Goal: Task Accomplishment & Management: Manage account settings

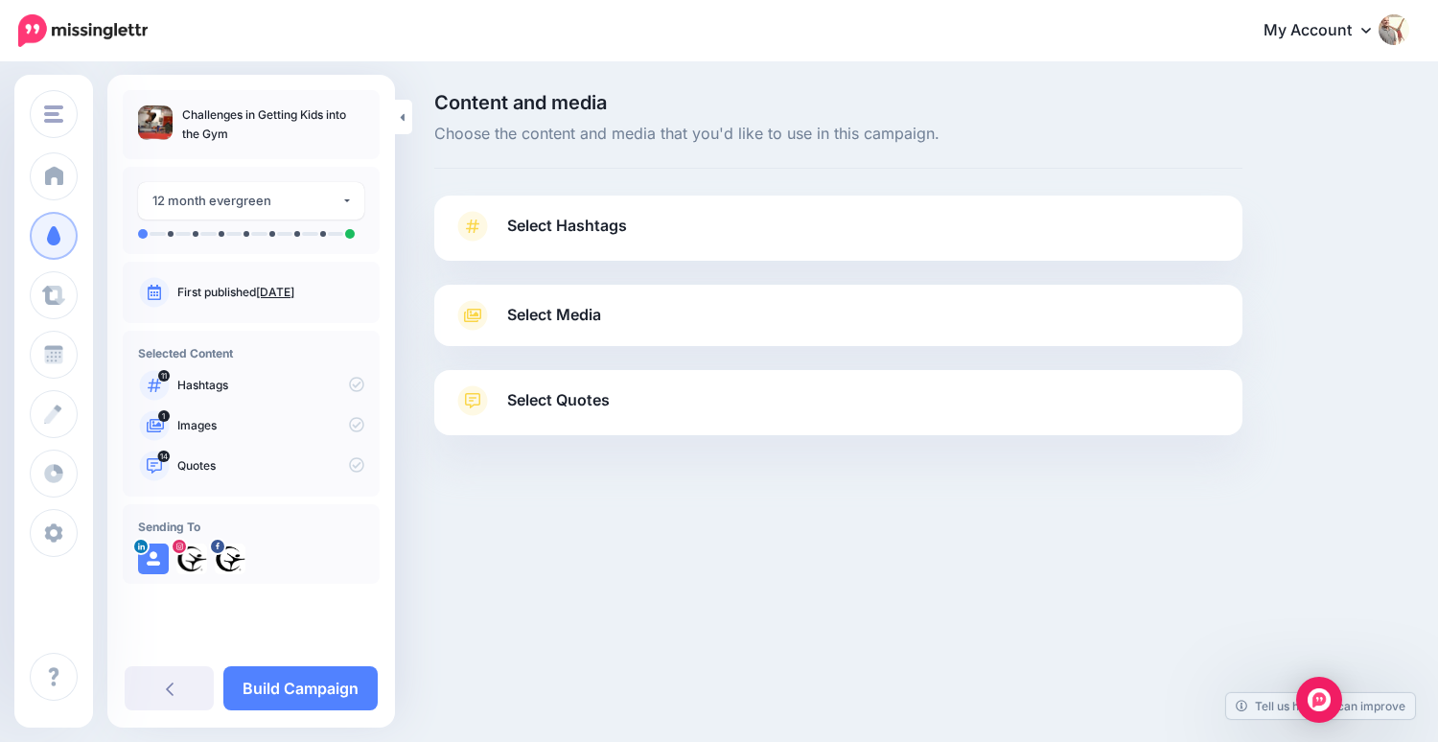
click at [663, 225] on link "Select Hashtags" at bounding box center [838, 236] width 770 height 50
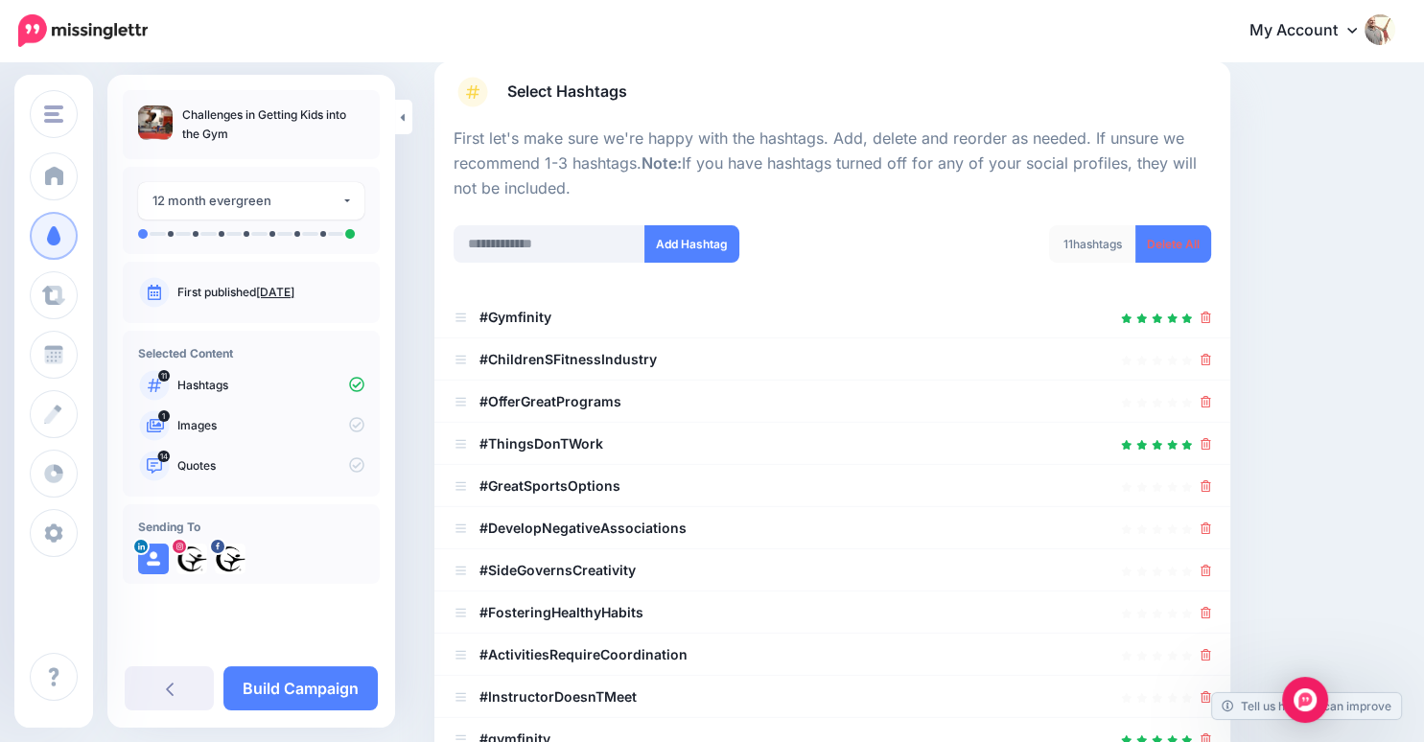
scroll to position [135, 0]
click at [719, 316] on div at bounding box center [831, 316] width 757 height 23
drag, startPoint x: 639, startPoint y: 322, endPoint x: 599, endPoint y: 320, distance: 39.4
click at [599, 320] on div at bounding box center [831, 316] width 757 height 23
click at [1211, 401] on icon at bounding box center [1205, 401] width 11 height 12
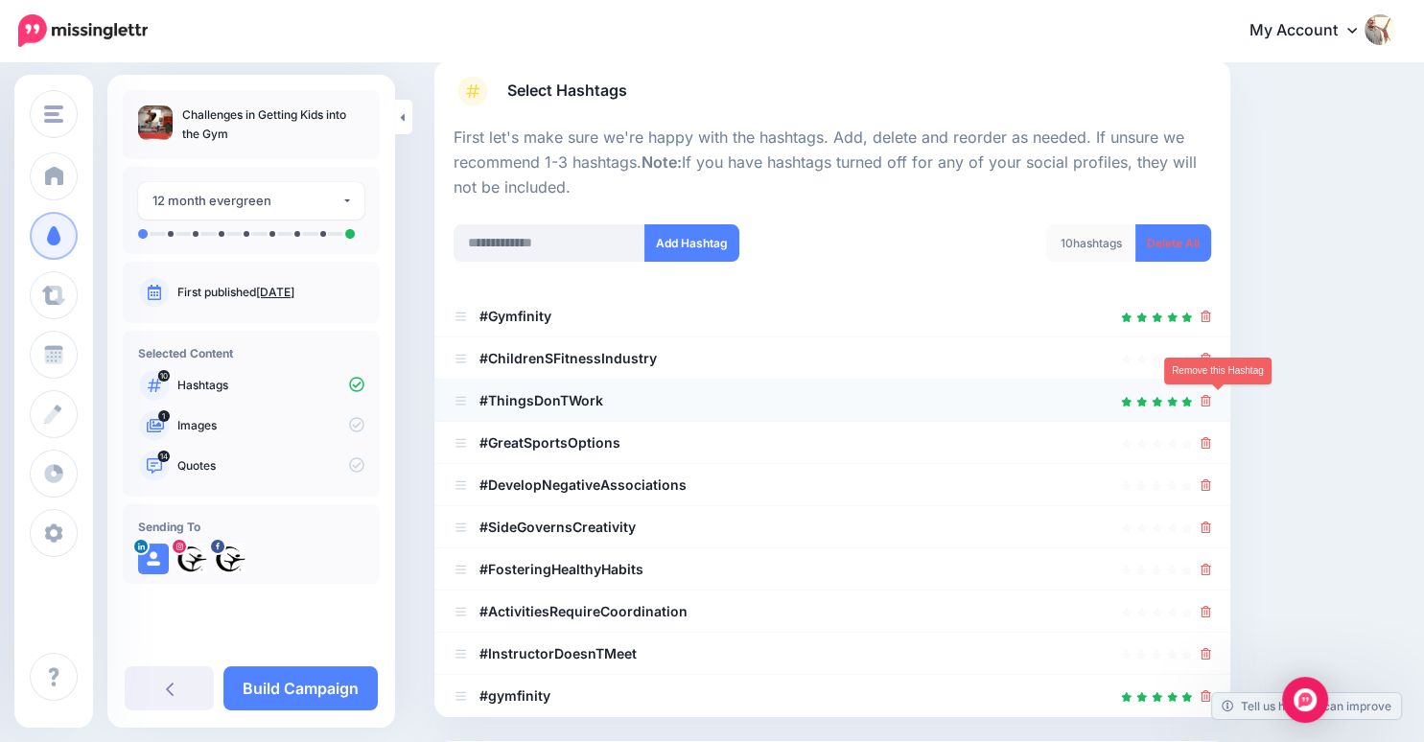
click at [1211, 404] on icon at bounding box center [1205, 401] width 11 height 12
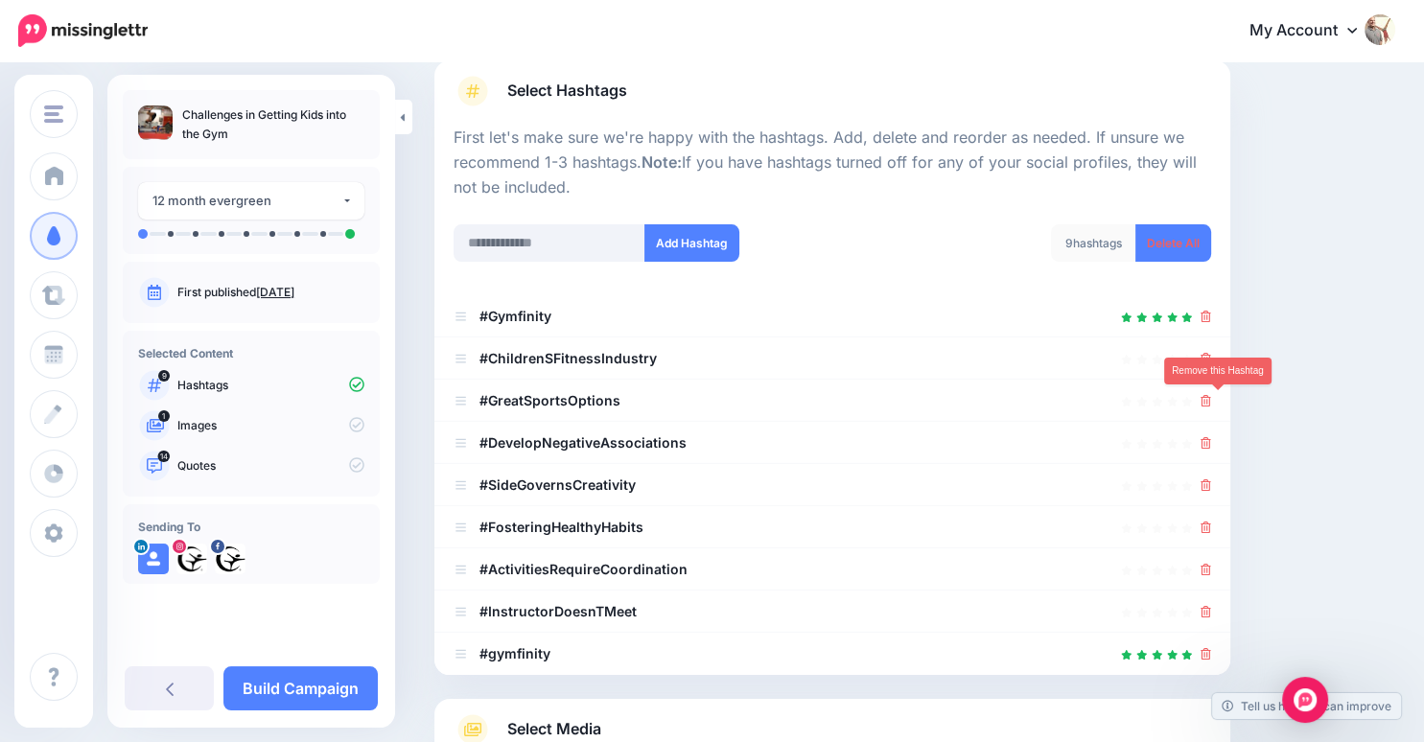
click at [1211, 404] on icon at bounding box center [1205, 401] width 11 height 12
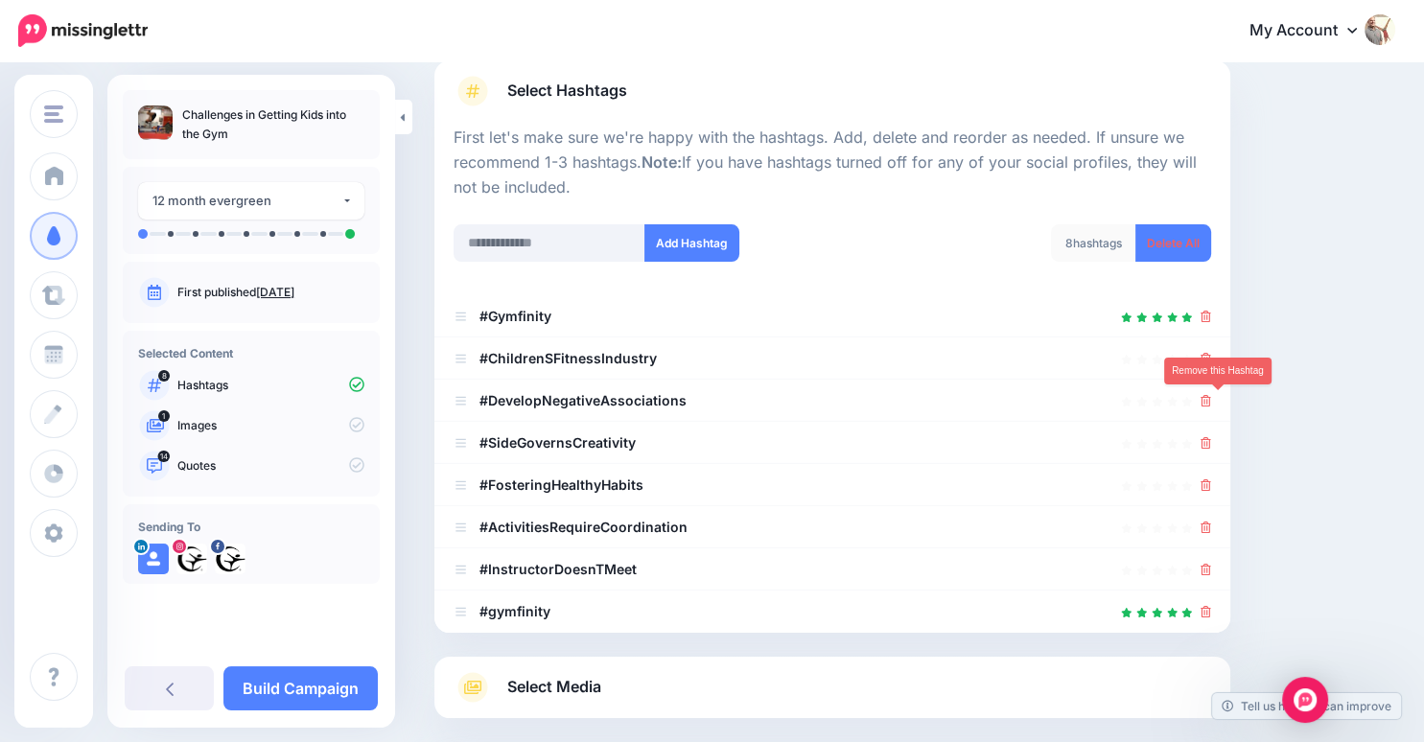
click at [1211, 404] on icon at bounding box center [1205, 401] width 11 height 12
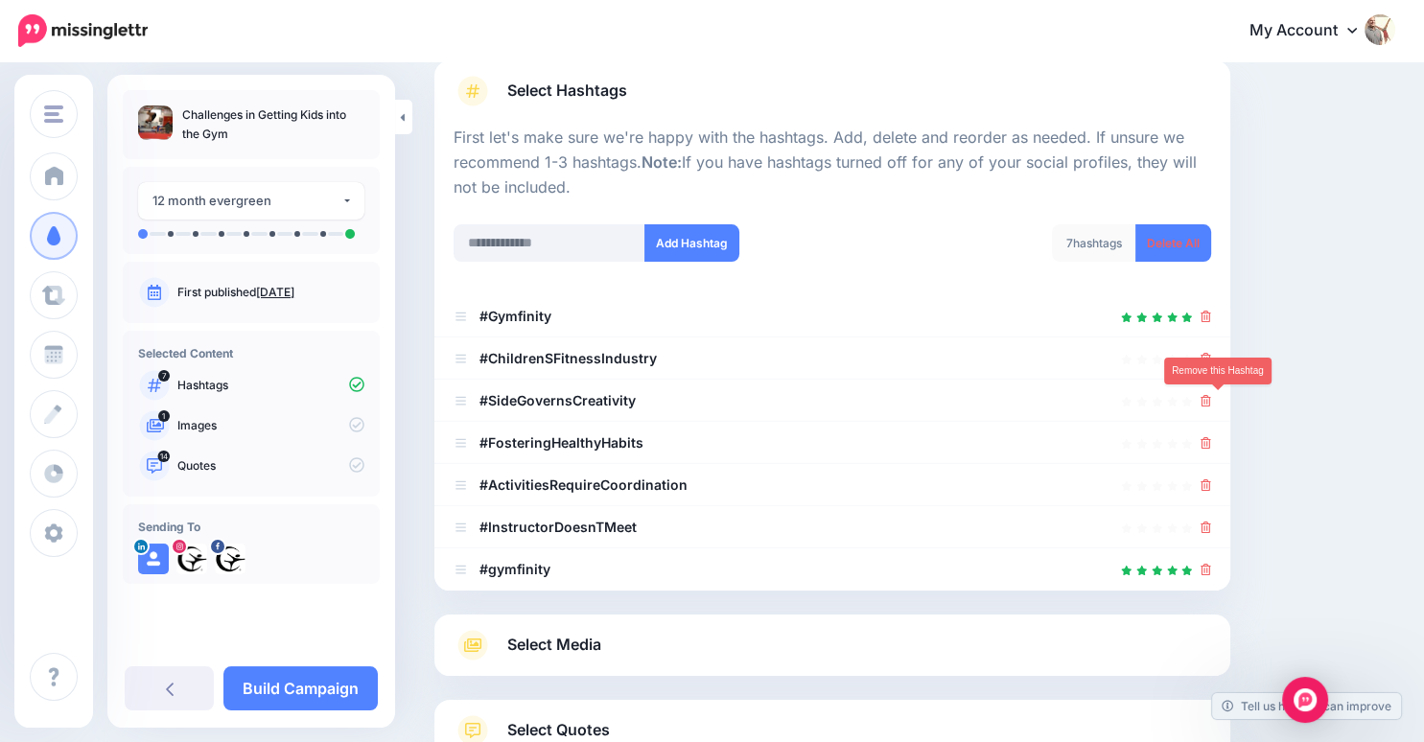
click at [1211, 404] on icon at bounding box center [1205, 401] width 11 height 12
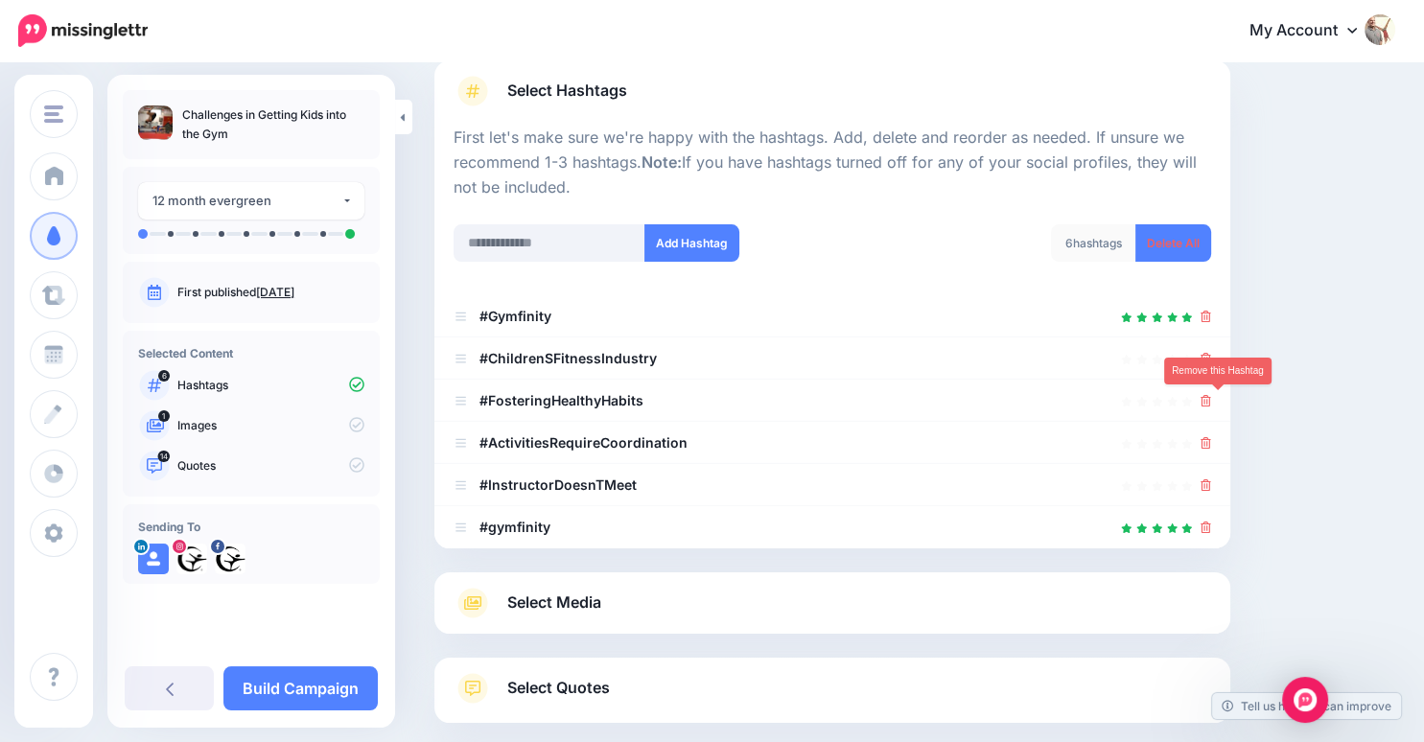
click at [1211, 404] on icon at bounding box center [1205, 401] width 11 height 12
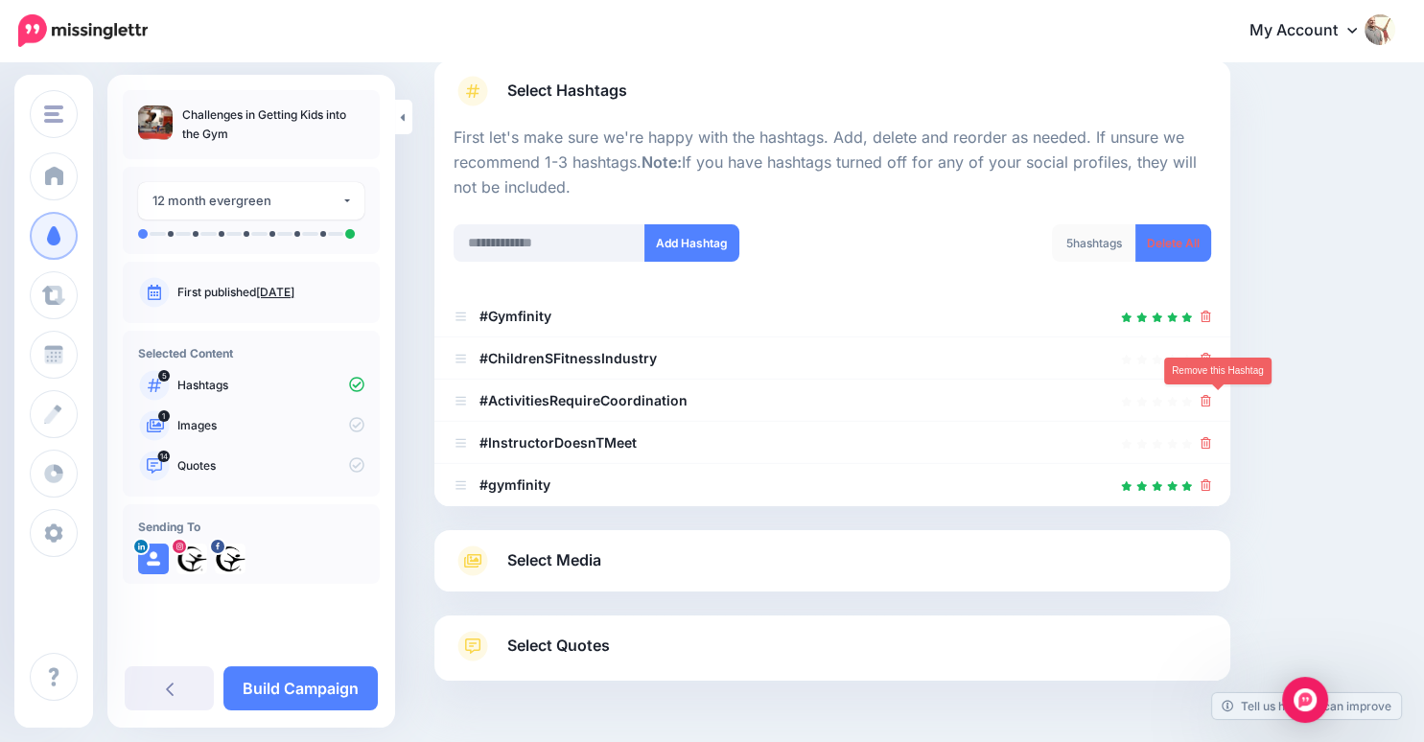
click at [1211, 404] on icon at bounding box center [1205, 401] width 11 height 12
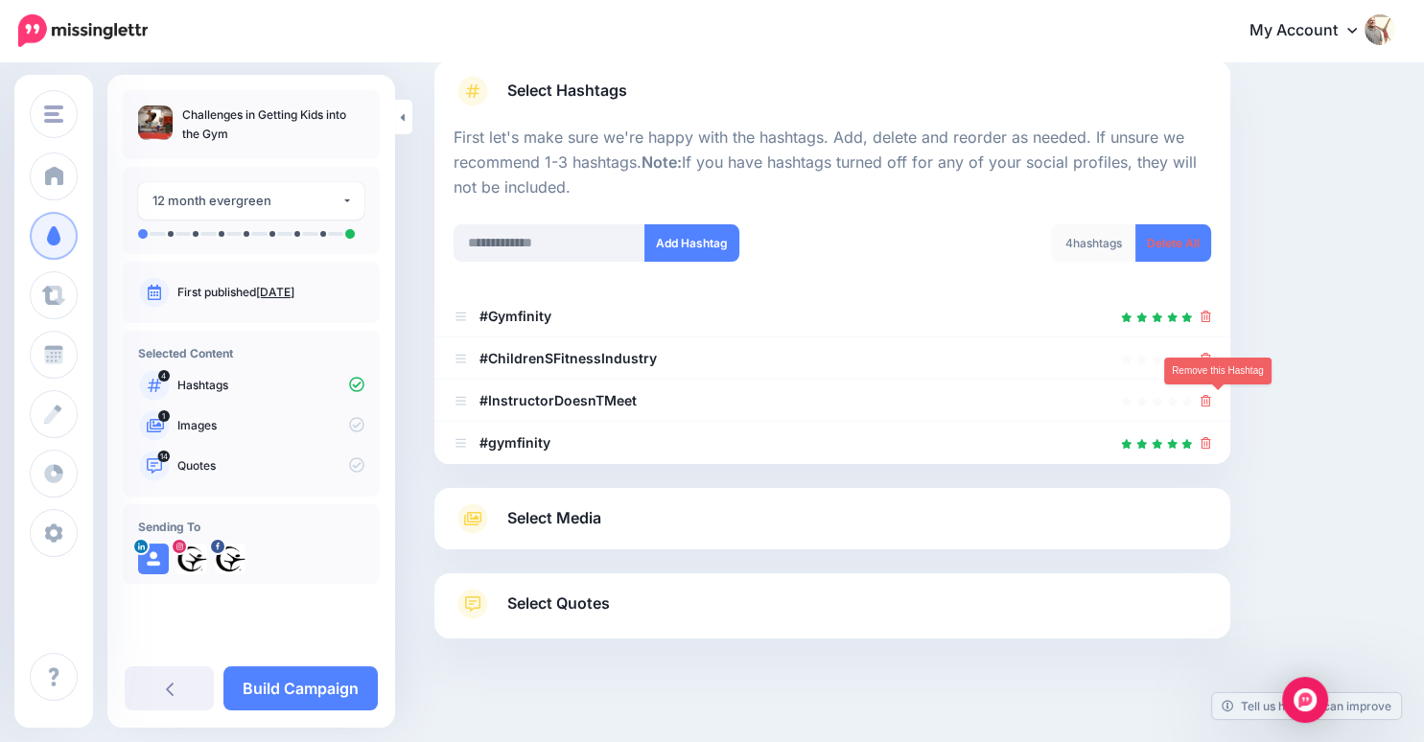
click at [1211, 404] on icon at bounding box center [1205, 401] width 11 height 12
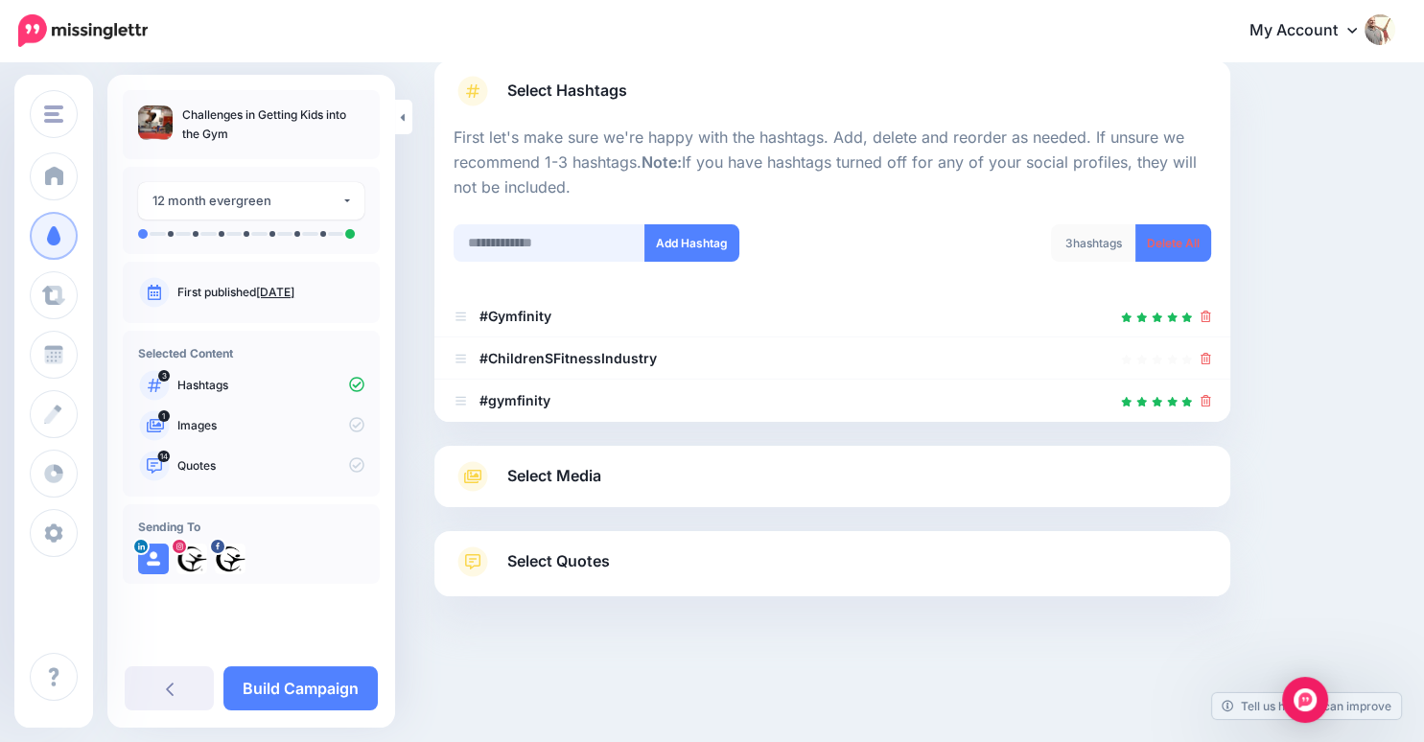
click at [518, 246] on input "text" at bounding box center [549, 242] width 192 height 37
type input "**********"
click at [710, 244] on button "Add Hashtag" at bounding box center [691, 242] width 95 height 37
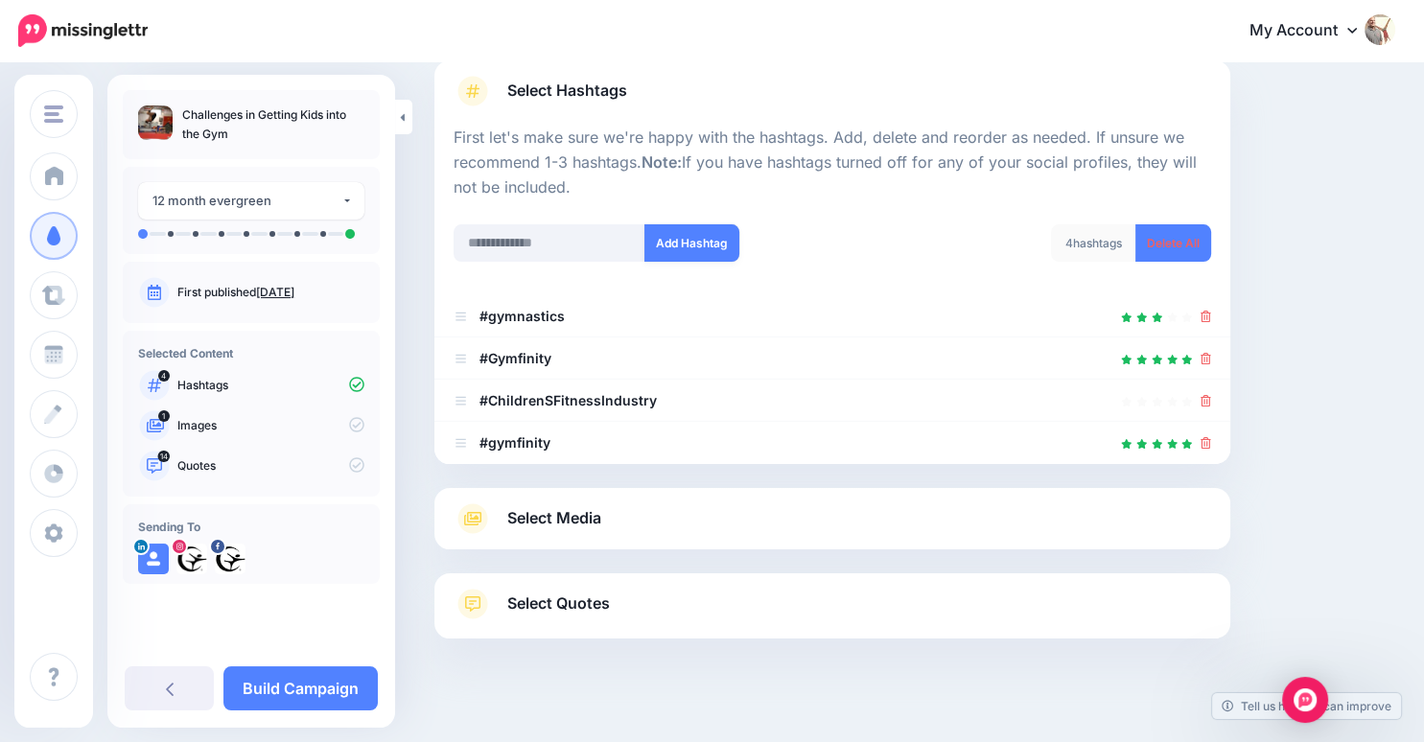
scroll to position [182, 0]
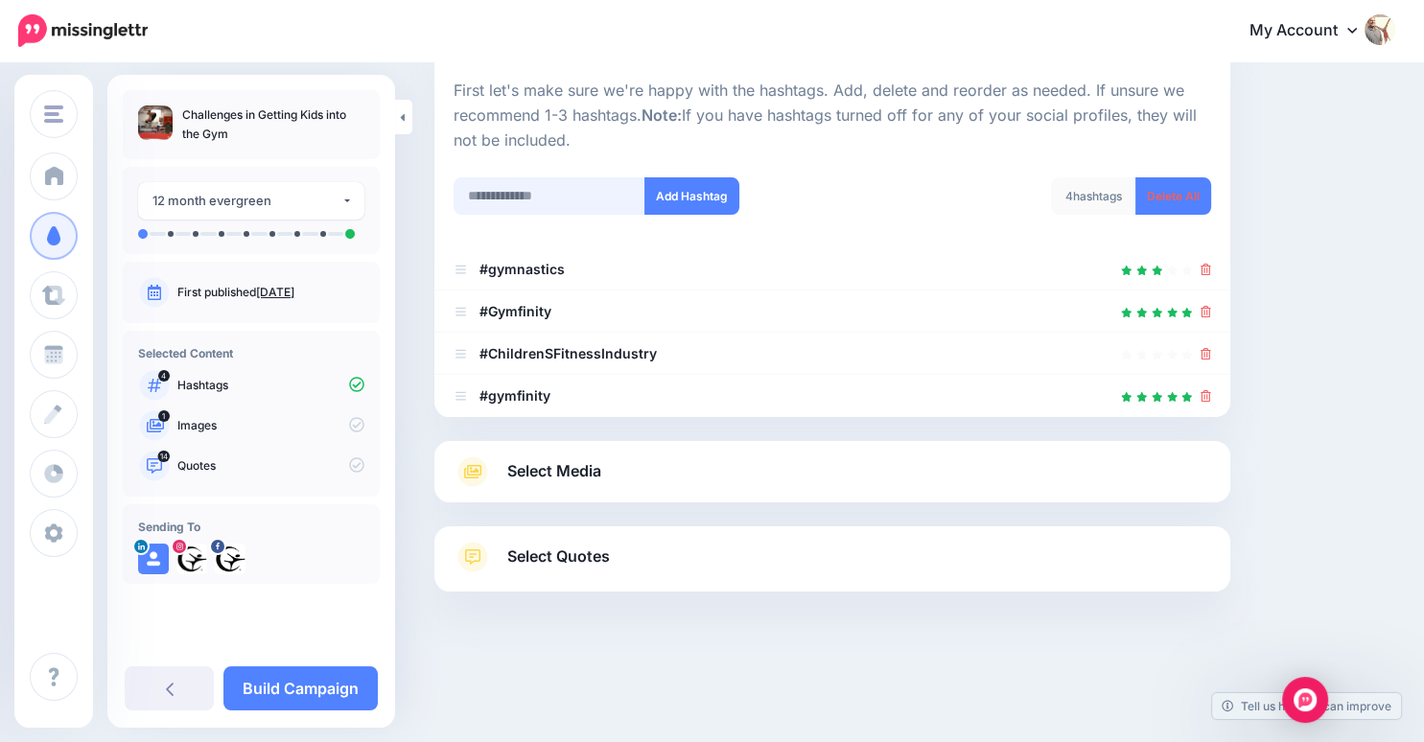
click at [536, 203] on input "text" at bounding box center [549, 195] width 192 height 37
type input "**********"
click at [703, 196] on button "Add Hashtag" at bounding box center [691, 195] width 95 height 37
click at [581, 470] on div "Select Hashtags First let's make sure we're happy with the hashtags. Add, delet…" at bounding box center [832, 302] width 796 height 578
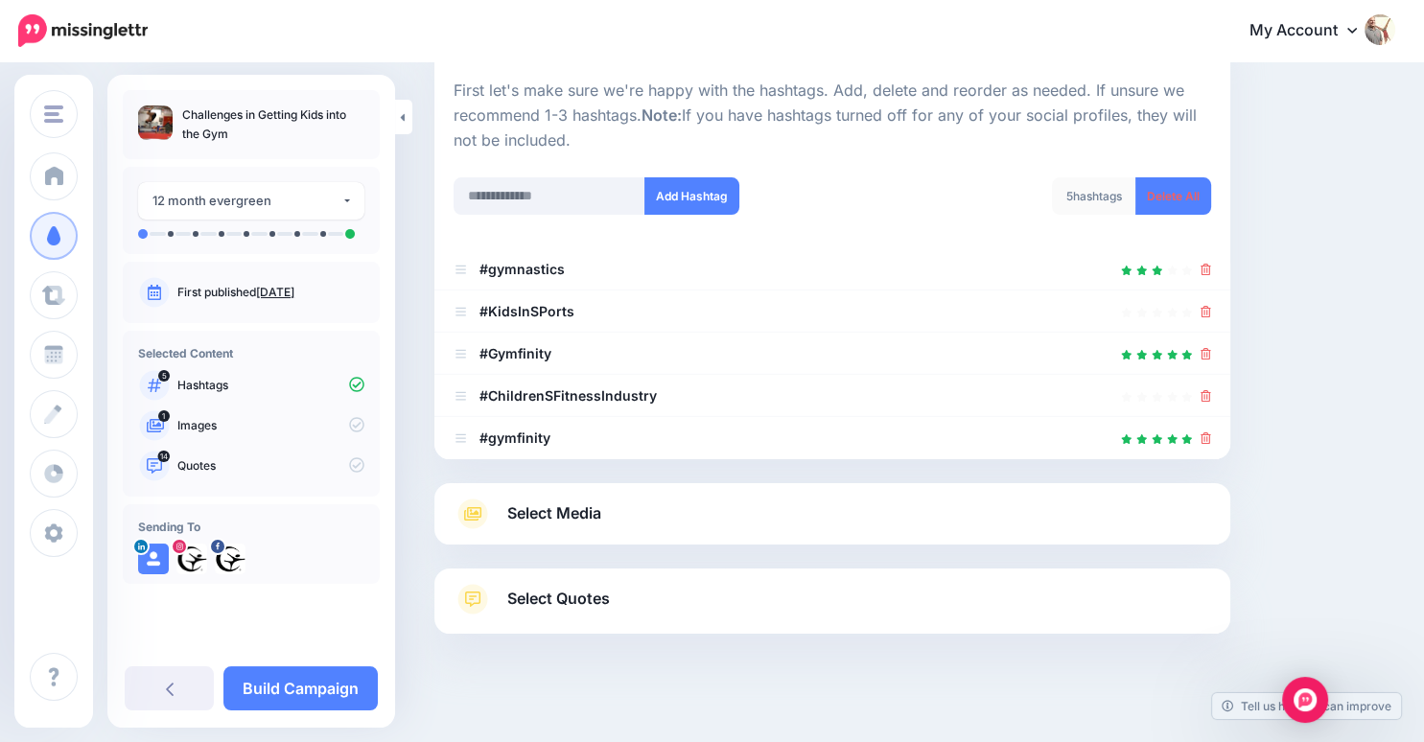
scroll to position [223, 0]
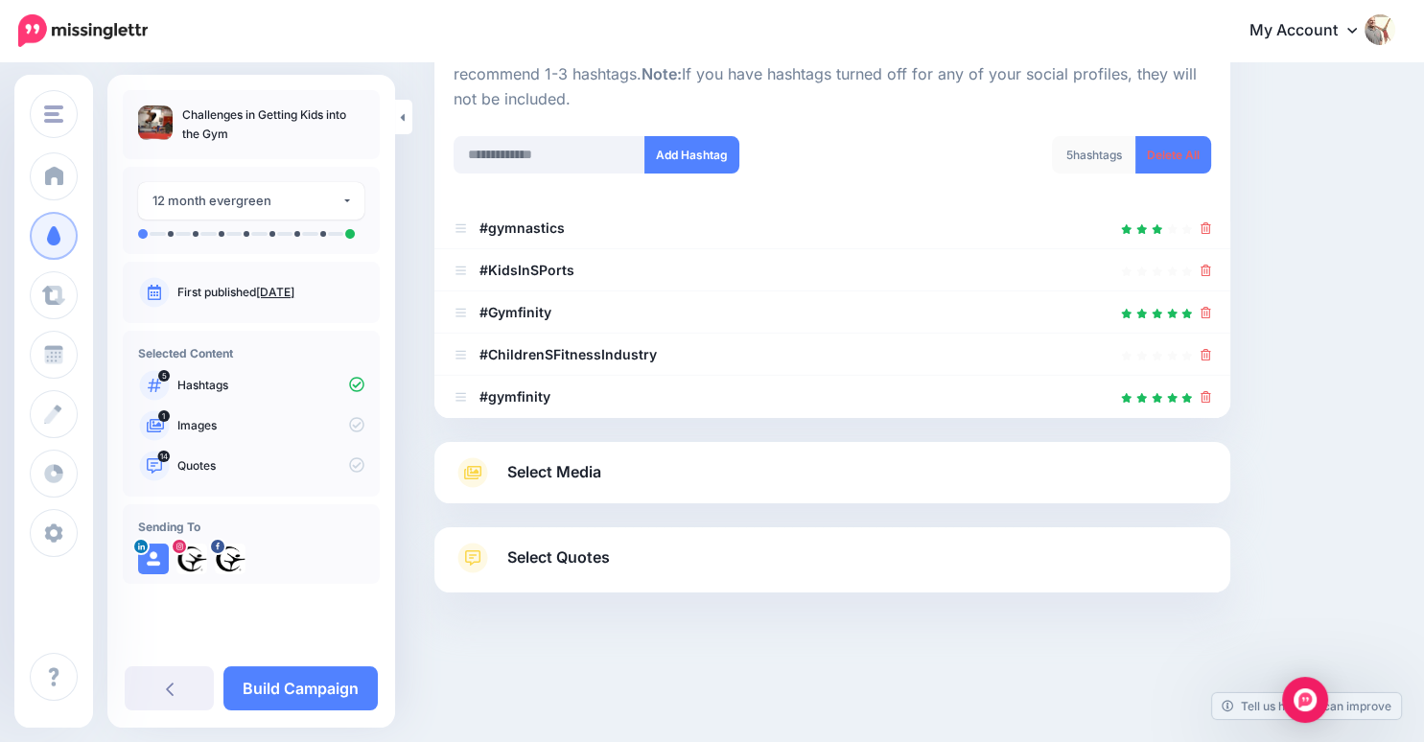
click at [519, 470] on span "Select Media" at bounding box center [554, 472] width 94 height 26
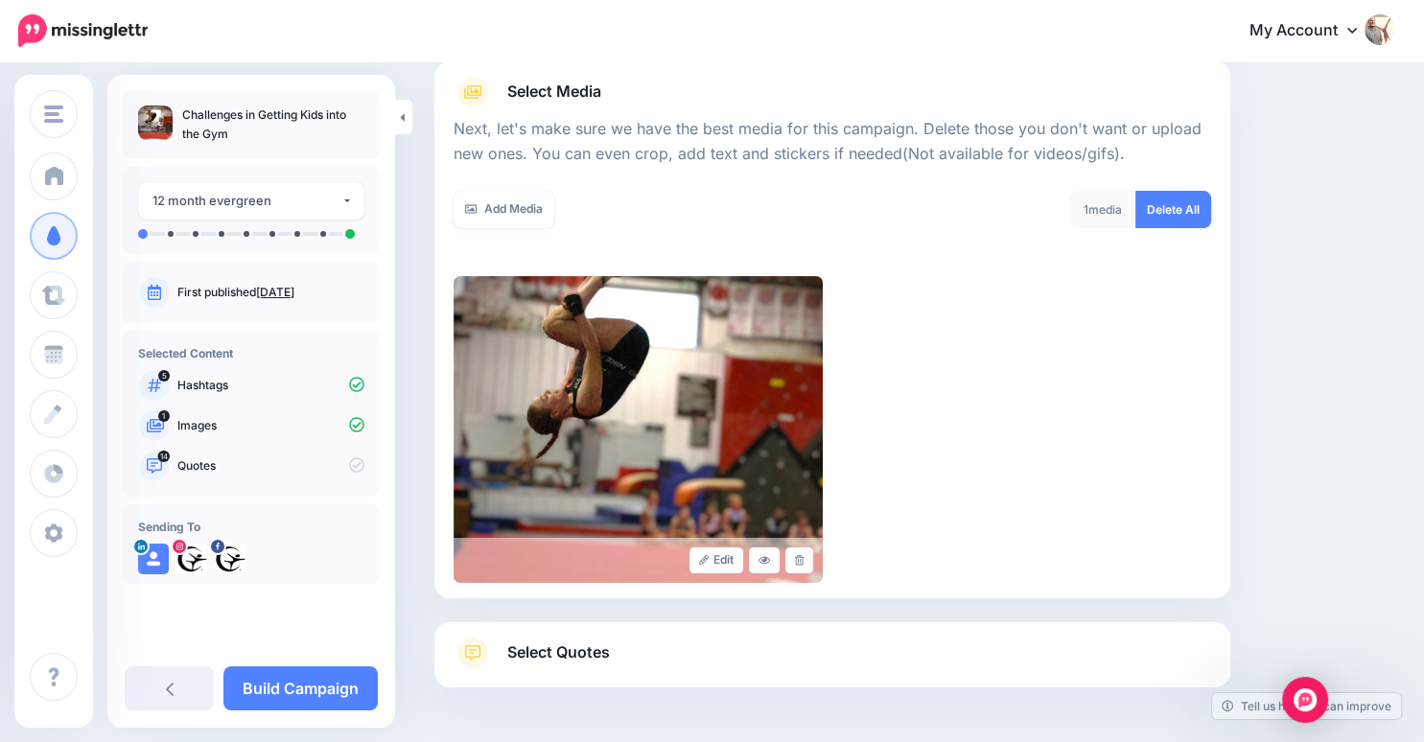
scroll to position [319, 0]
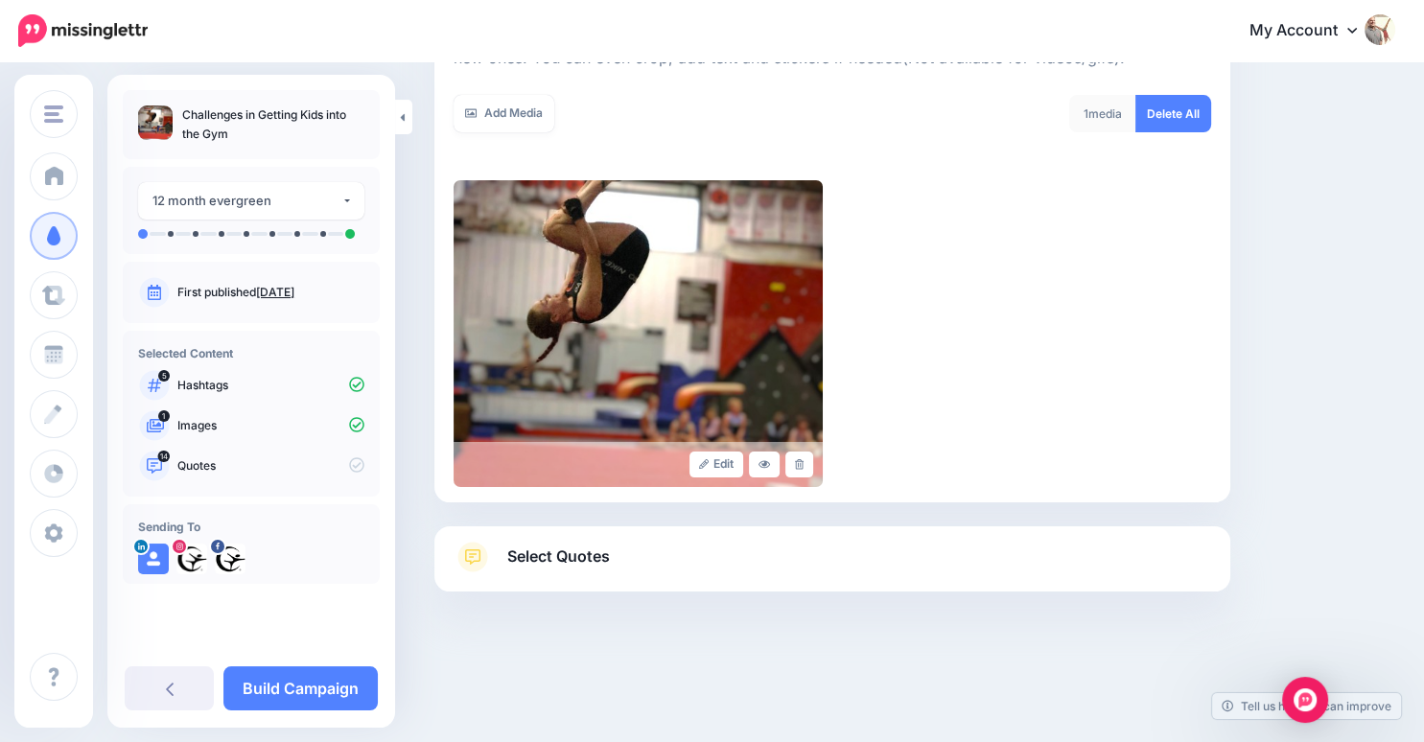
click at [543, 564] on span "Select Quotes" at bounding box center [558, 557] width 103 height 26
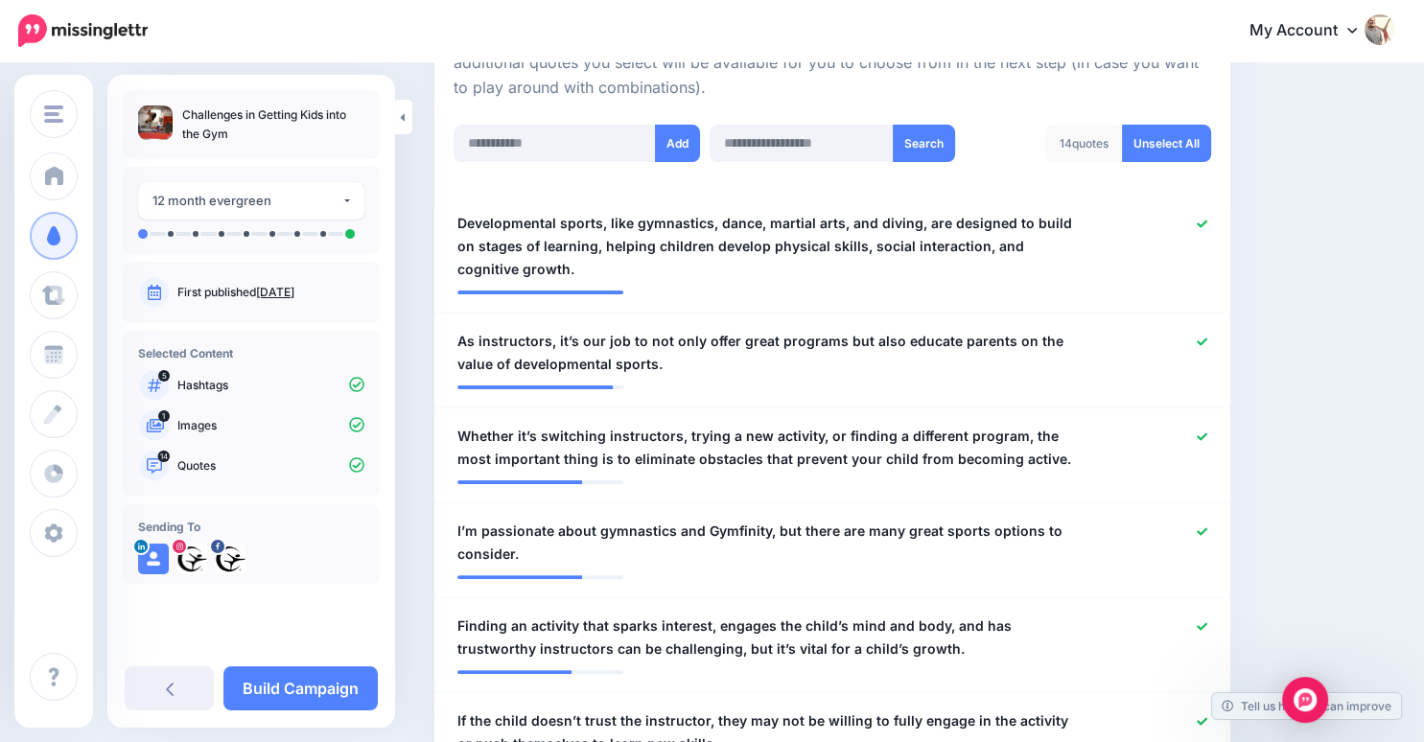
scroll to position [481, 0]
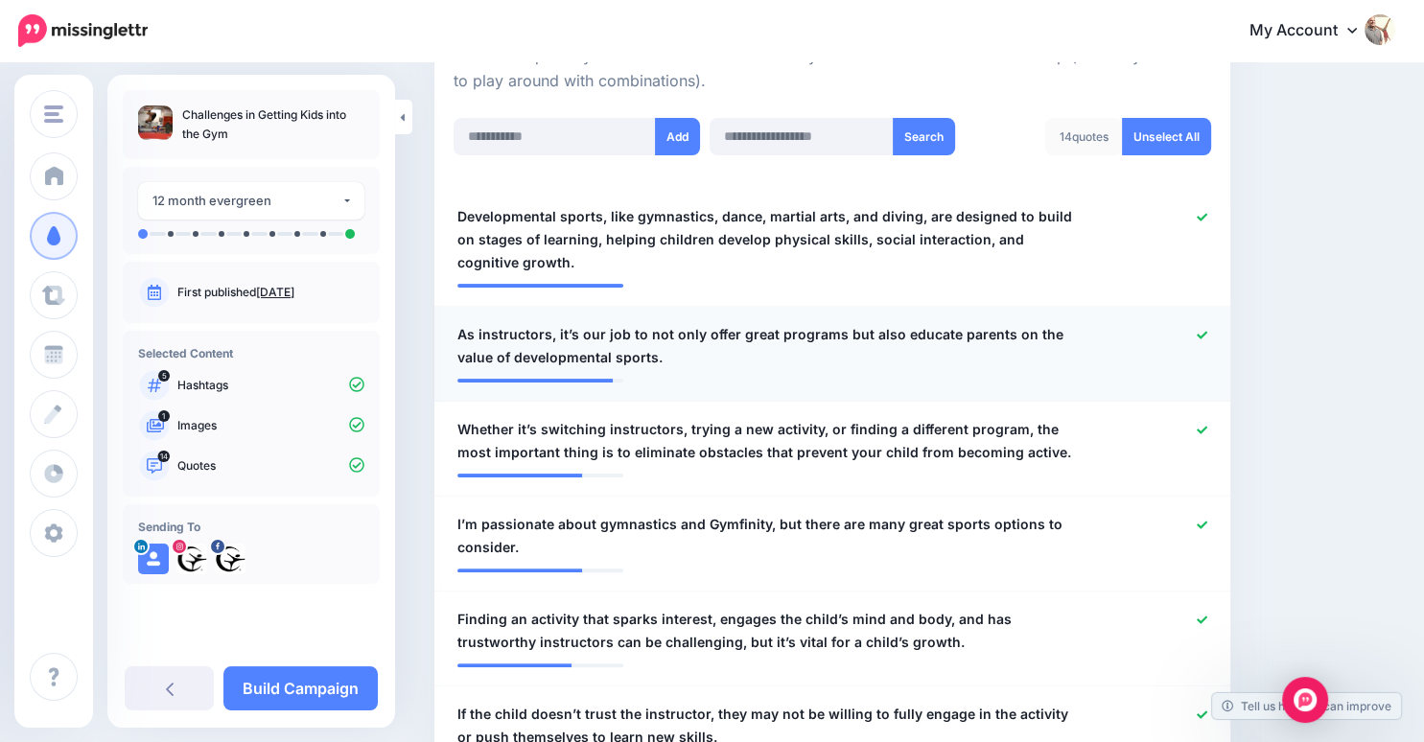
click at [1207, 333] on icon at bounding box center [1201, 335] width 11 height 11
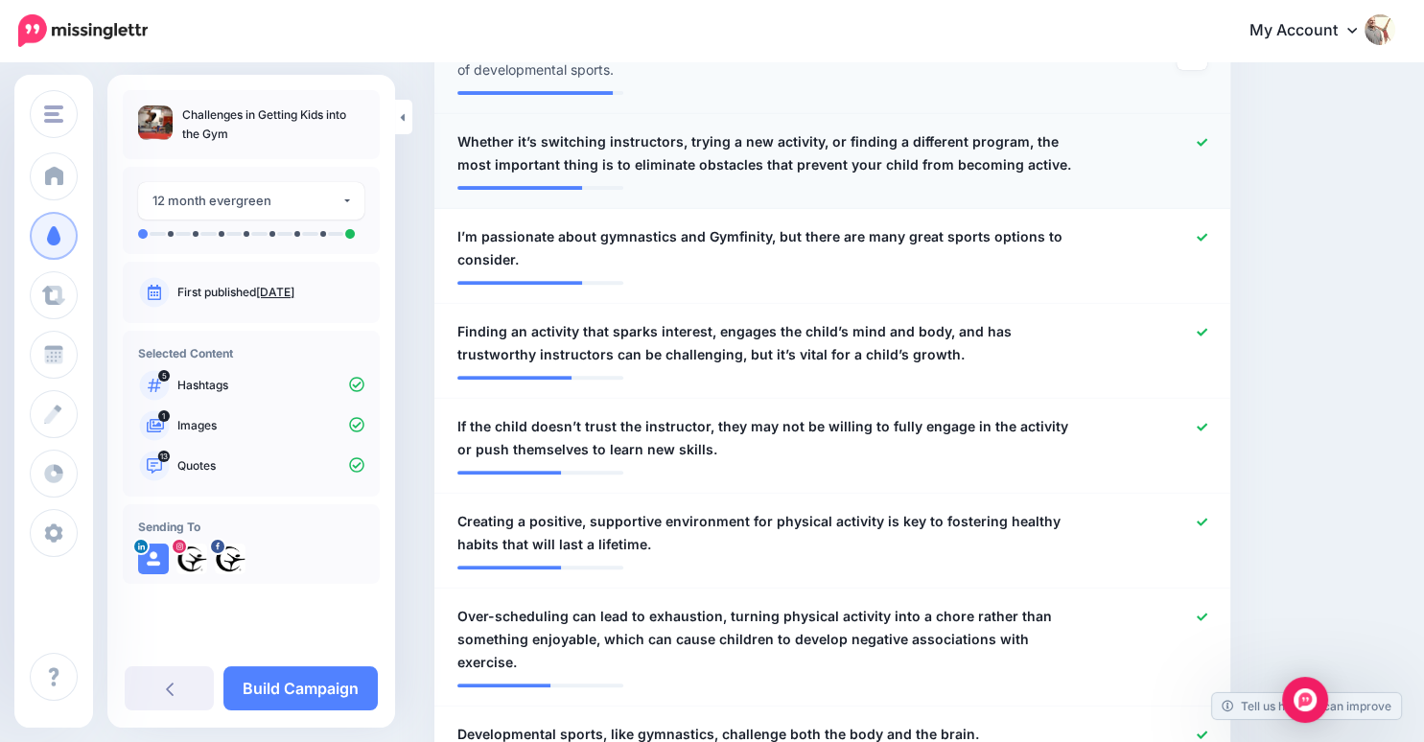
scroll to position [780, 0]
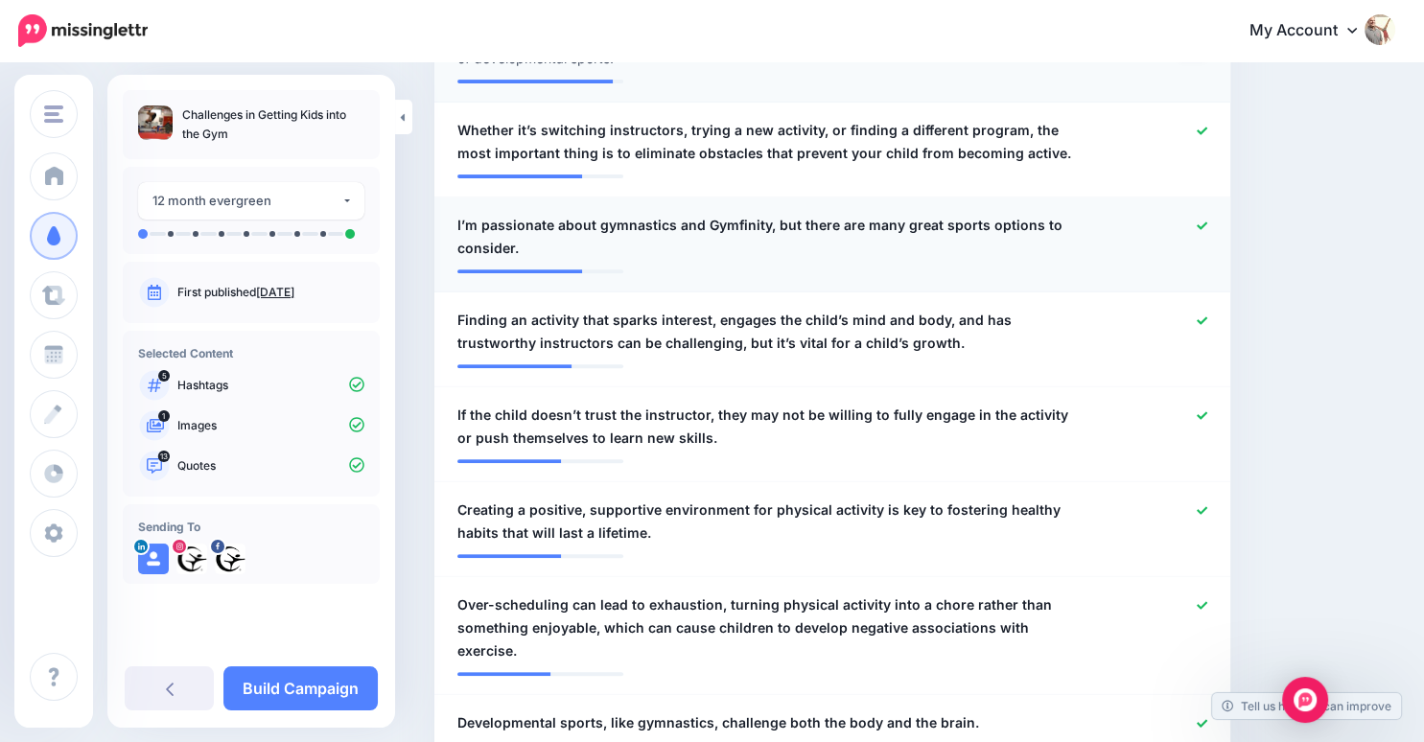
click at [1207, 225] on icon at bounding box center [1201, 226] width 11 height 11
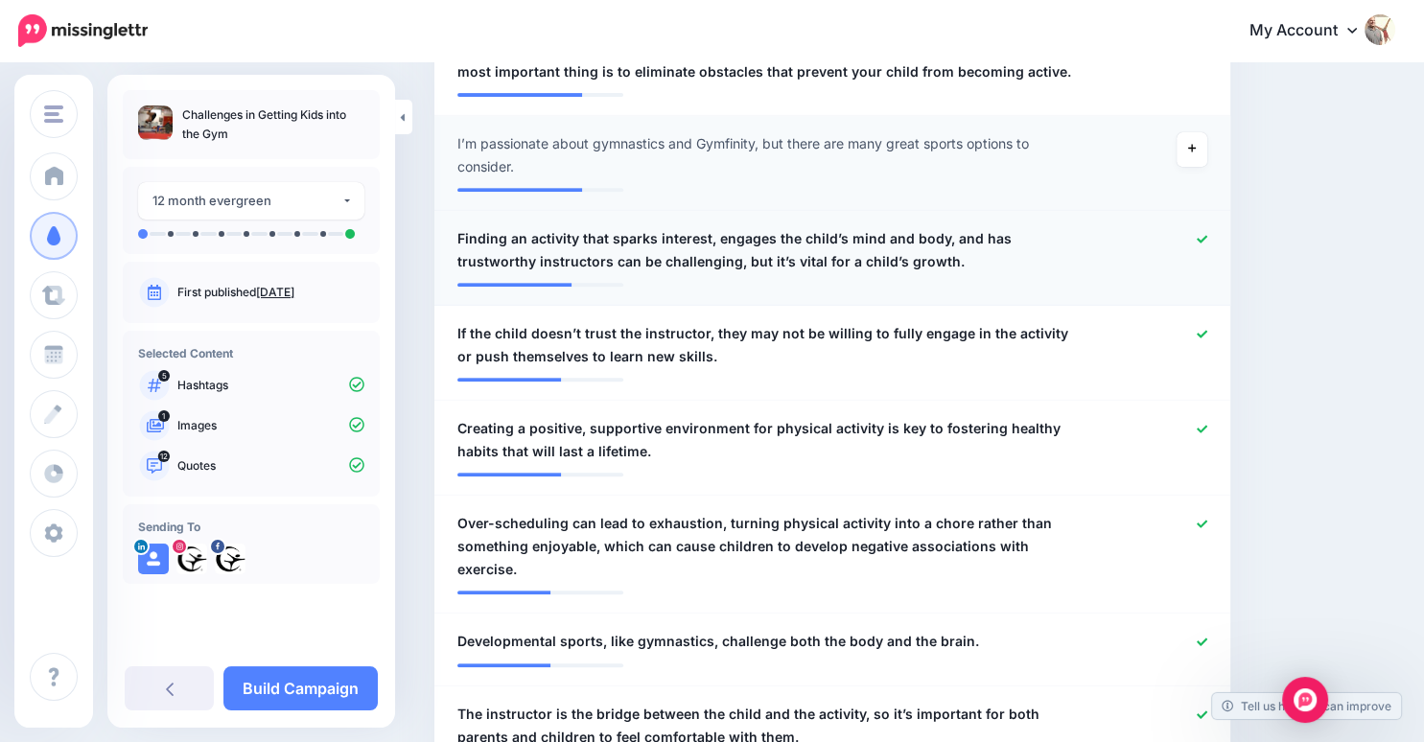
scroll to position [881, 0]
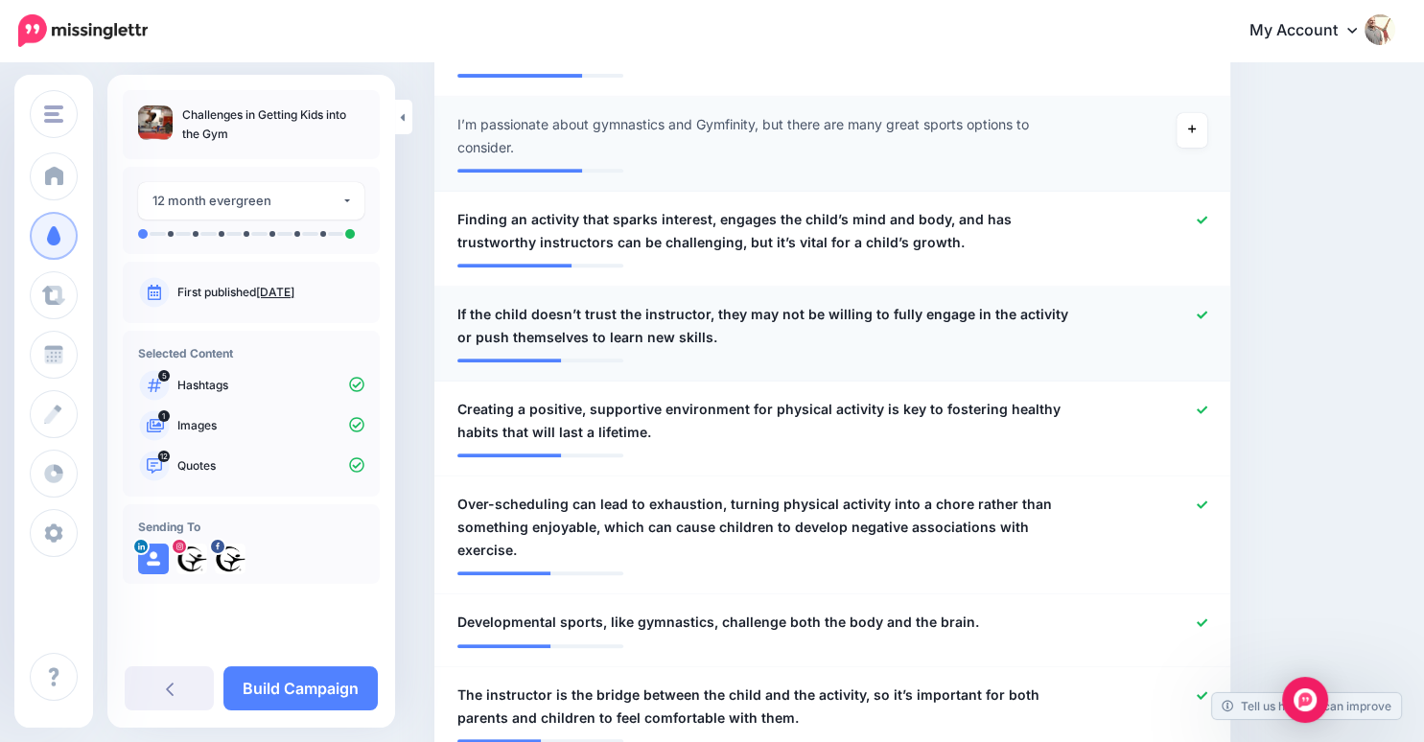
click at [1207, 311] on icon at bounding box center [1201, 315] width 11 height 11
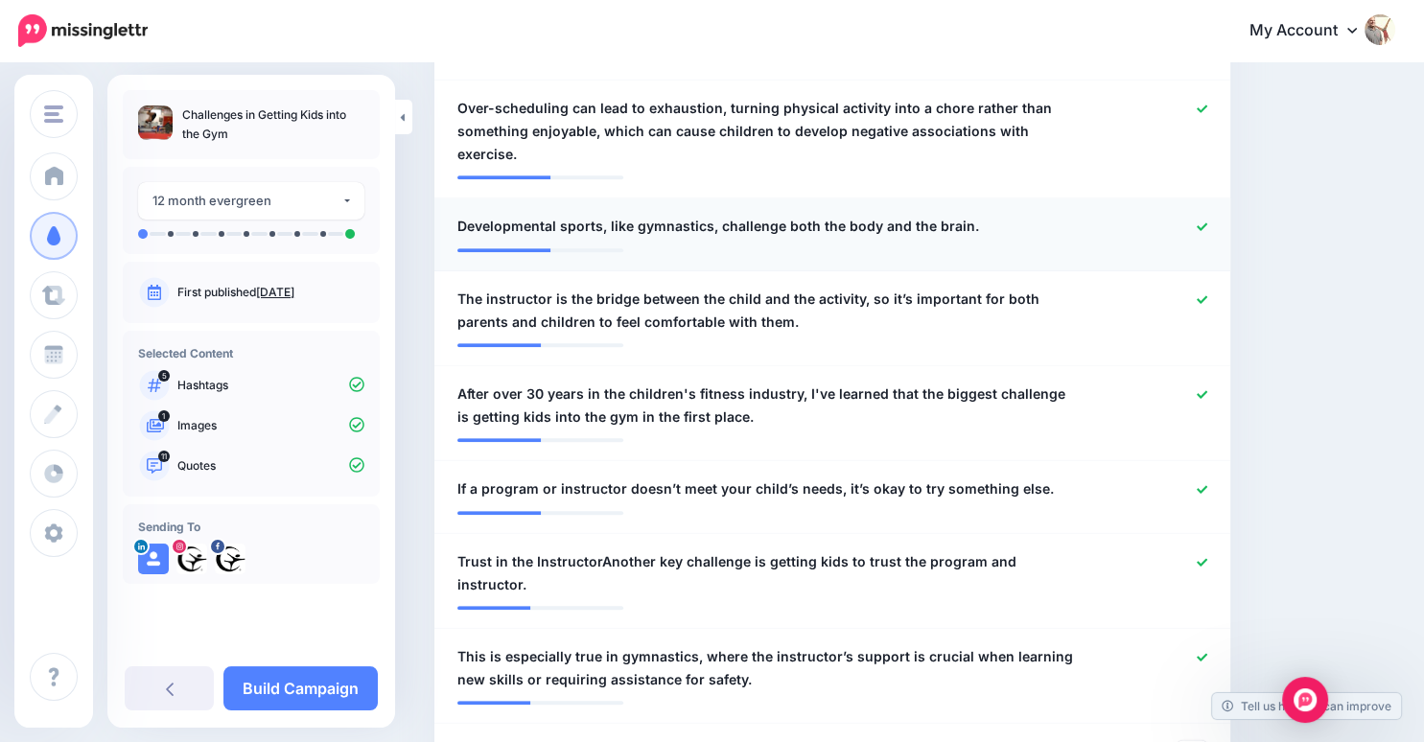
scroll to position [1292, 0]
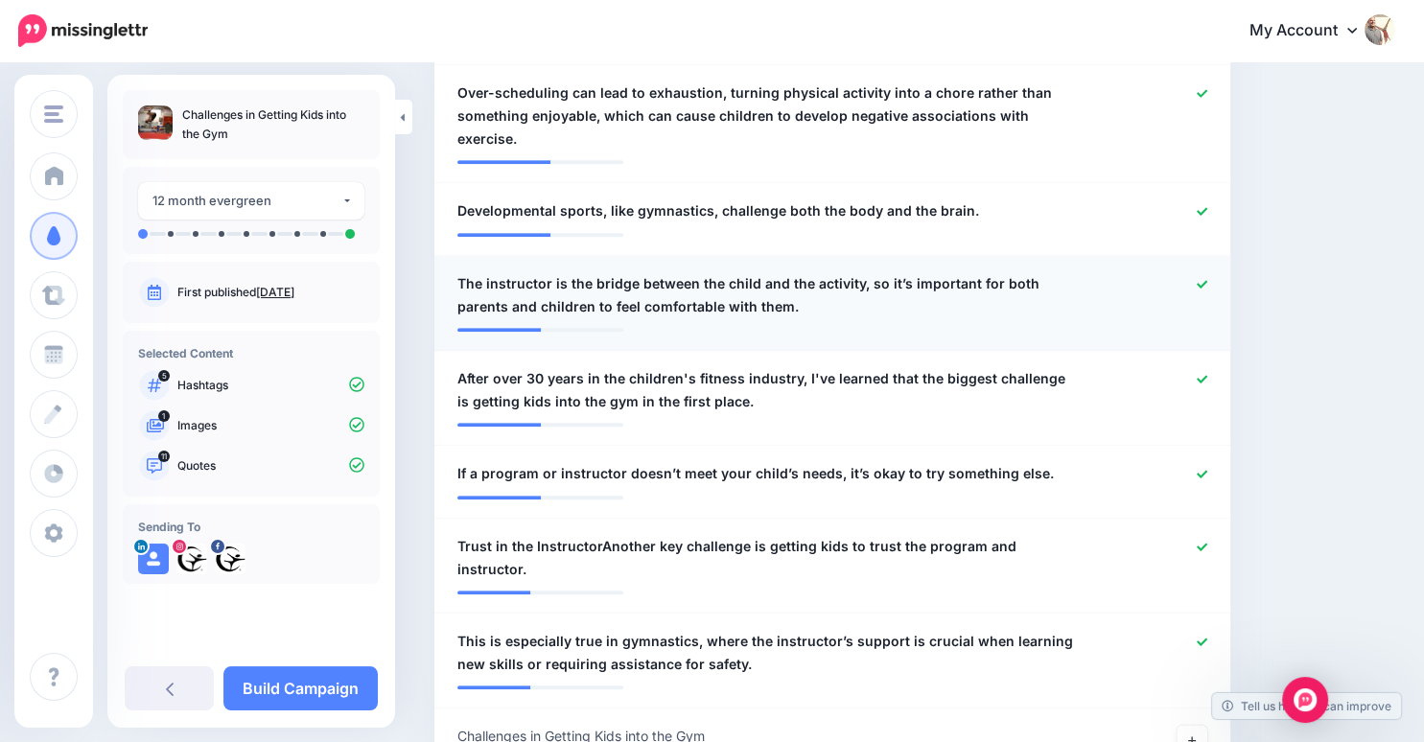
click at [1207, 280] on icon at bounding box center [1201, 284] width 11 height 8
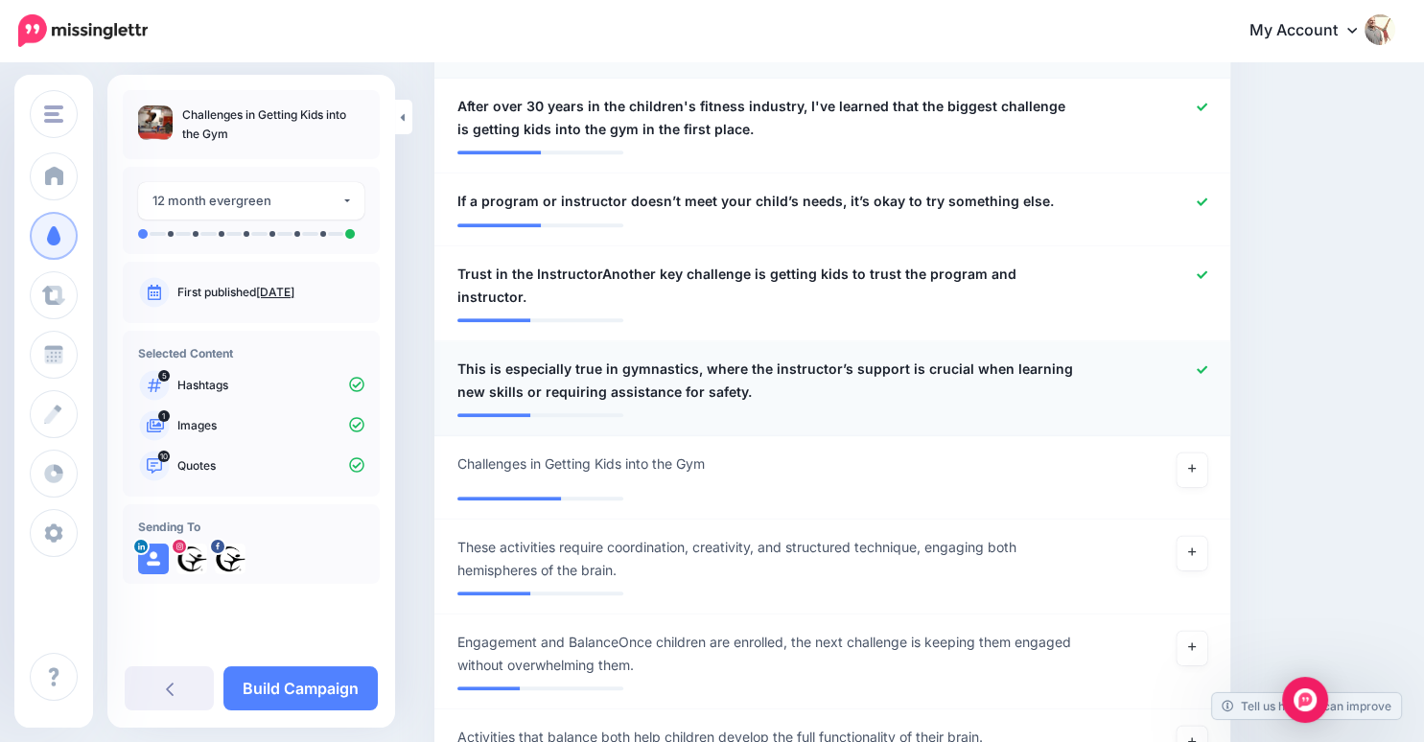
scroll to position [1611, 0]
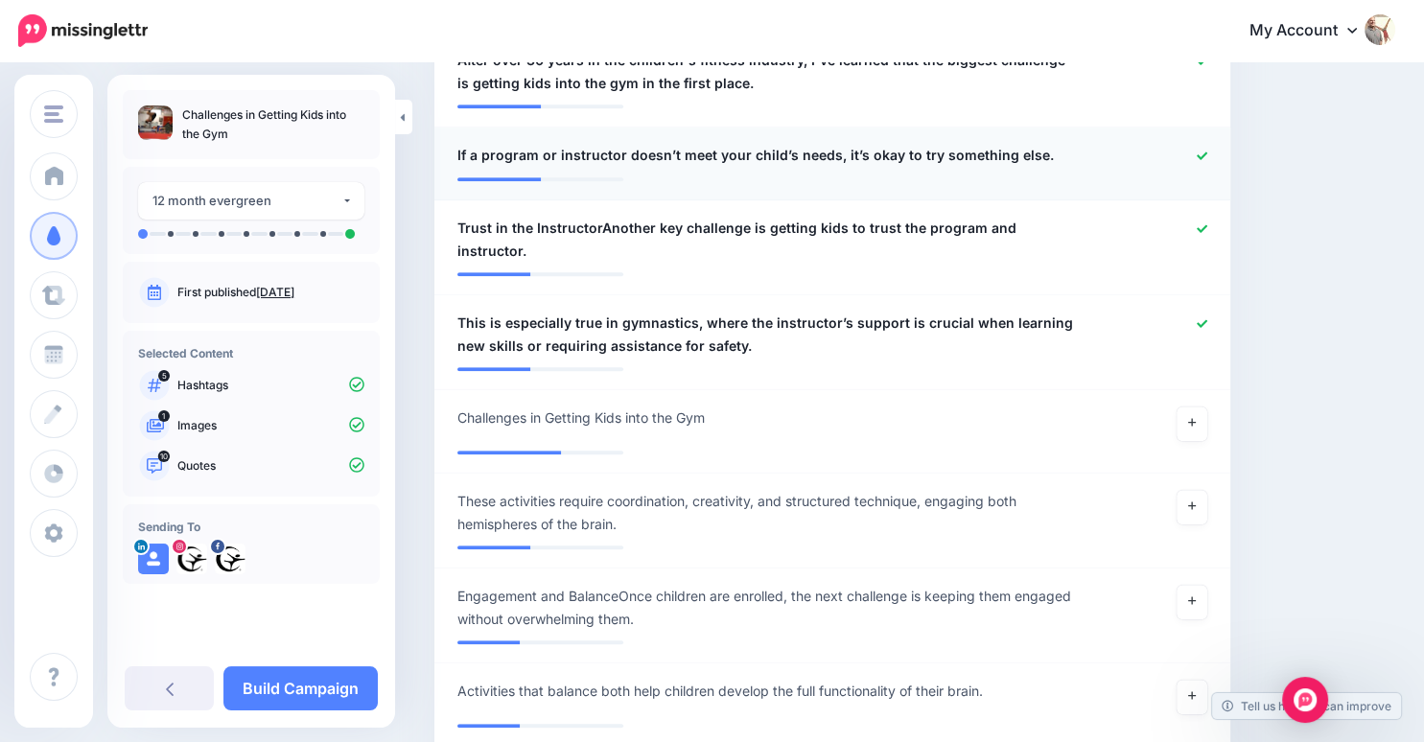
click at [1207, 151] on icon at bounding box center [1201, 155] width 11 height 8
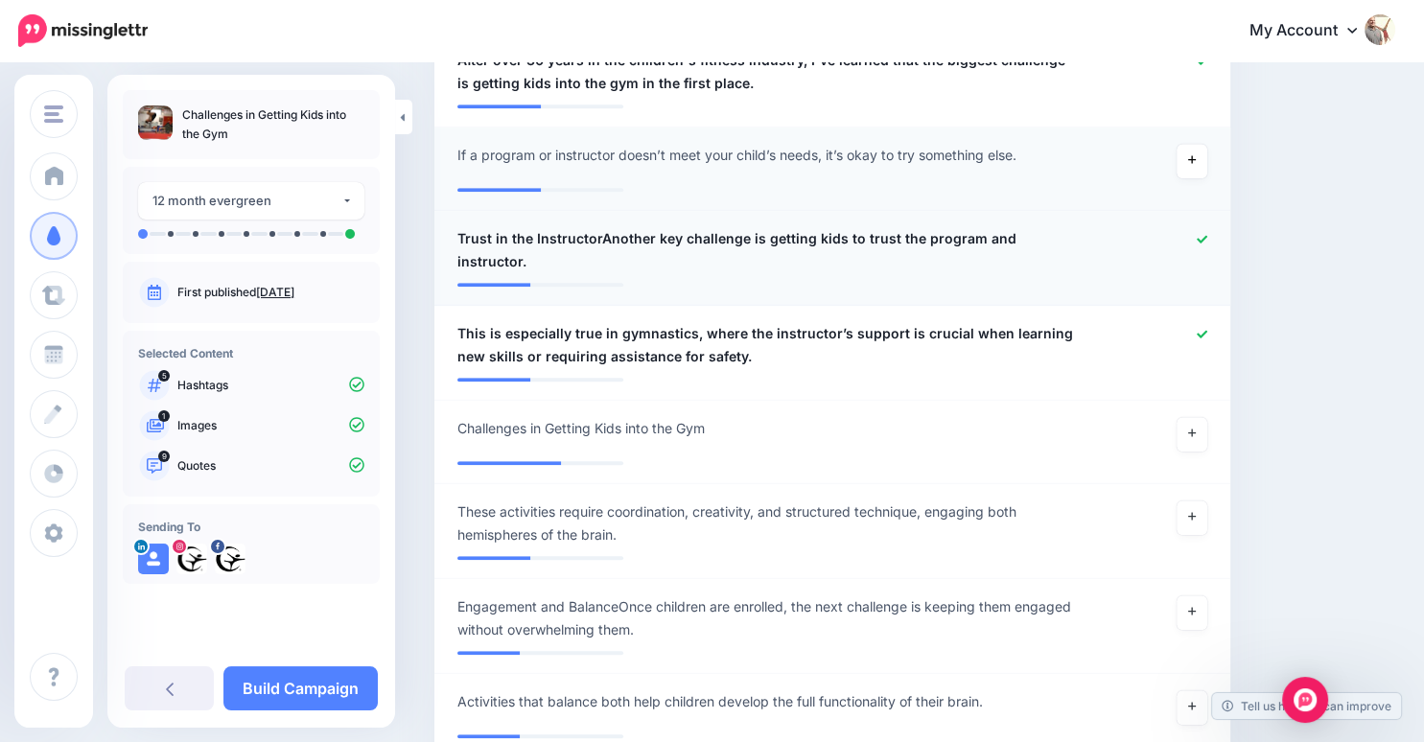
click at [1218, 227] on div at bounding box center [1156, 250] width 129 height 46
click at [1207, 235] on icon at bounding box center [1201, 239] width 11 height 8
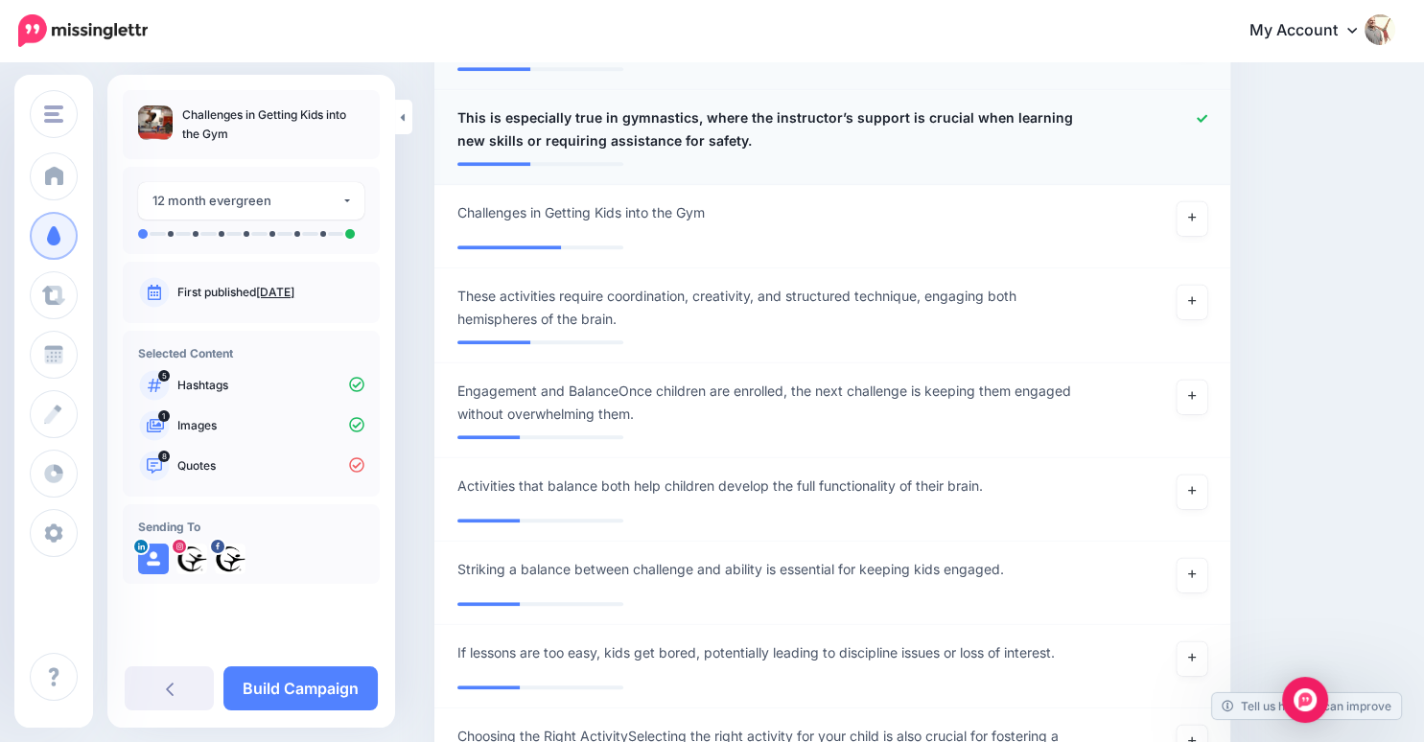
scroll to position [1816, 0]
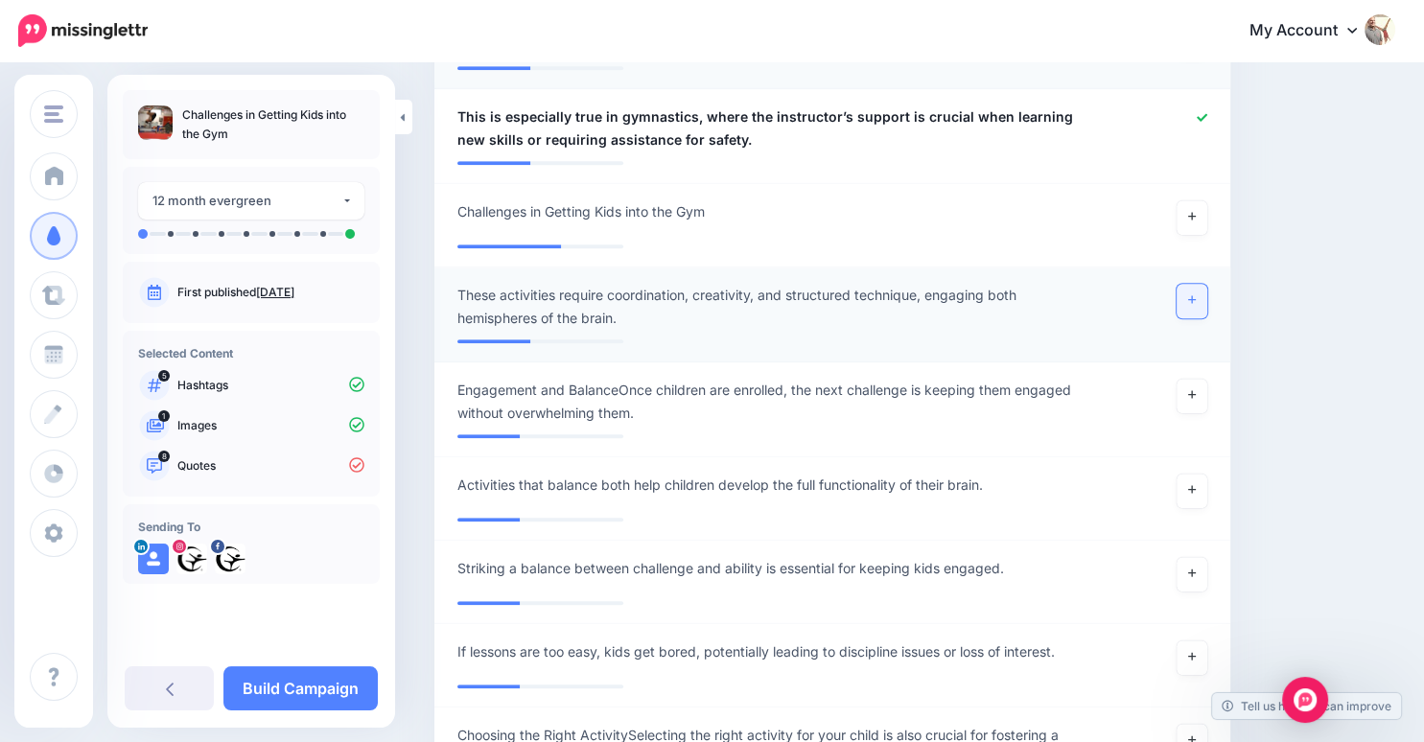
click at [1207, 284] on link at bounding box center [1191, 301] width 31 height 35
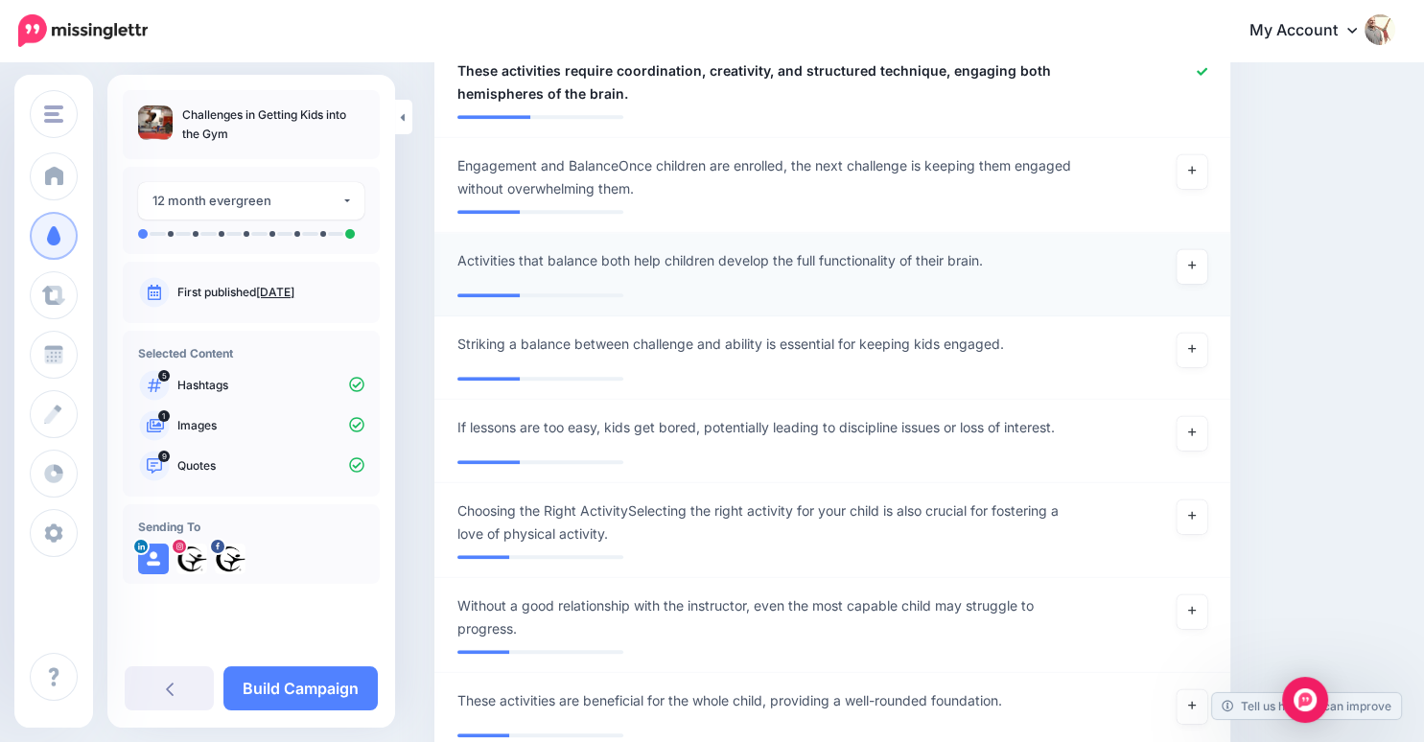
scroll to position [2042, 0]
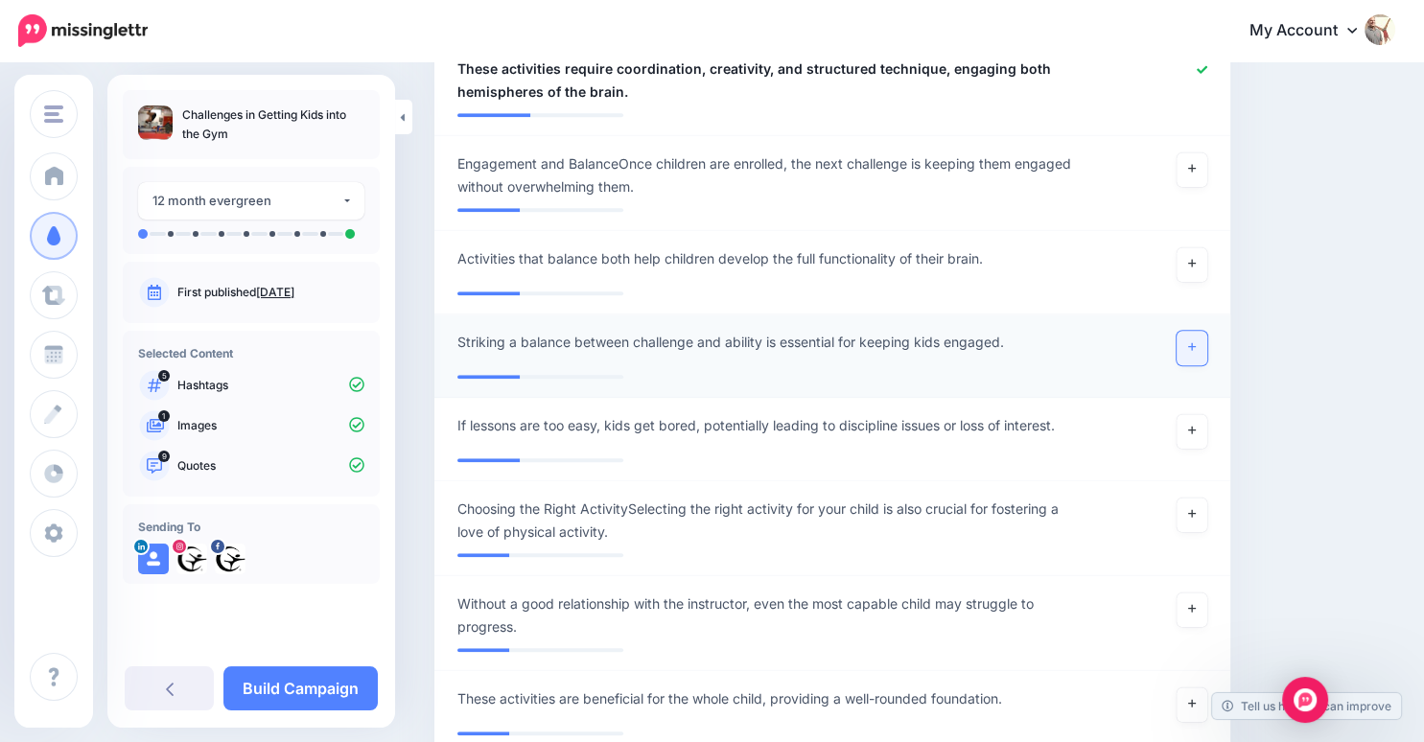
click at [1196, 341] on icon at bounding box center [1192, 346] width 8 height 11
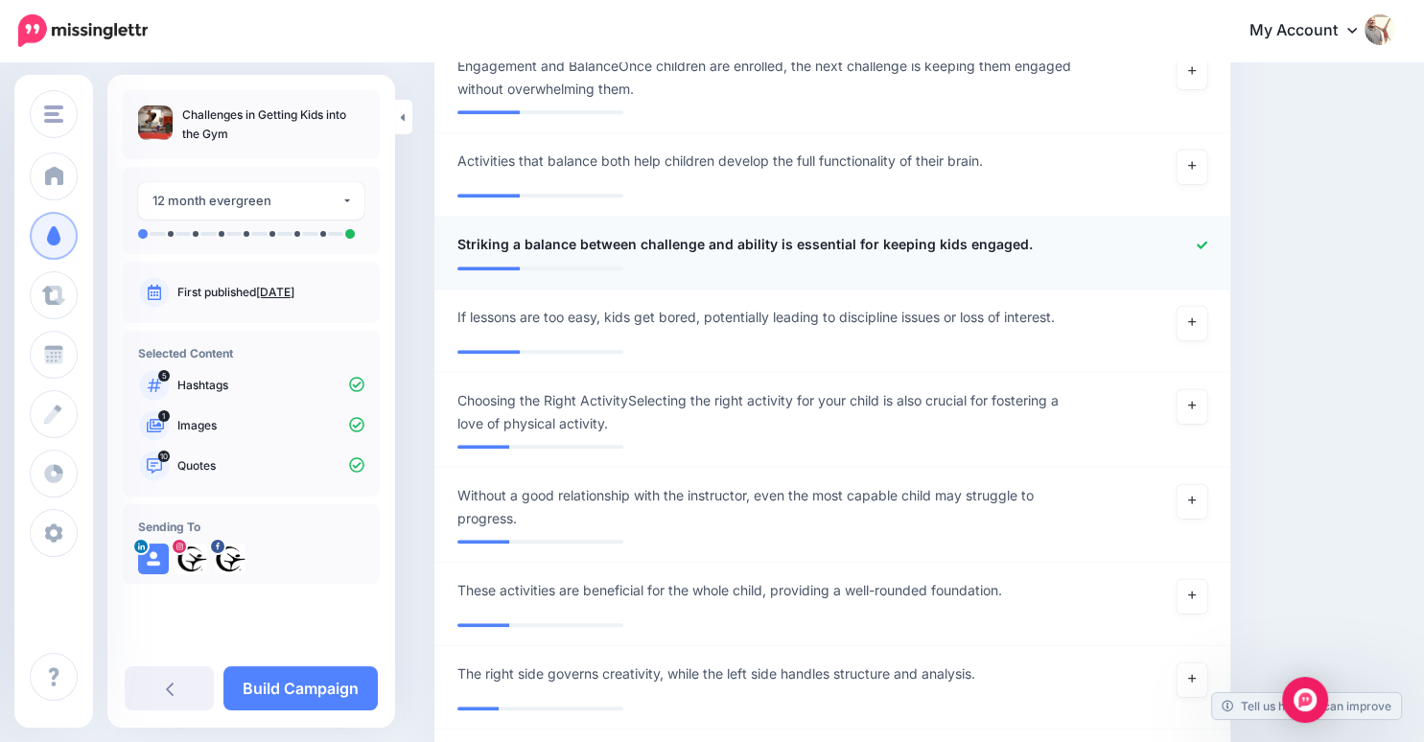
scroll to position [2141, 0]
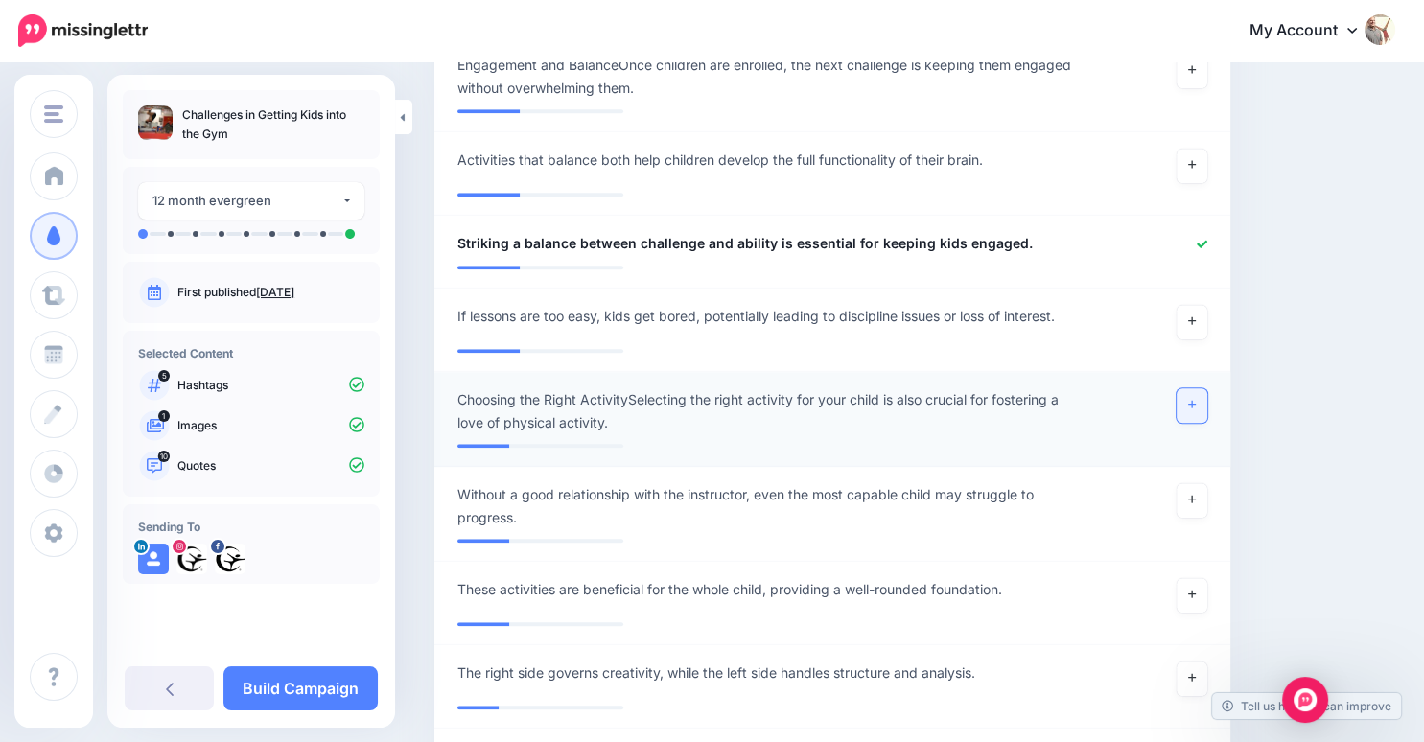
click at [1207, 388] on link at bounding box center [1191, 405] width 31 height 35
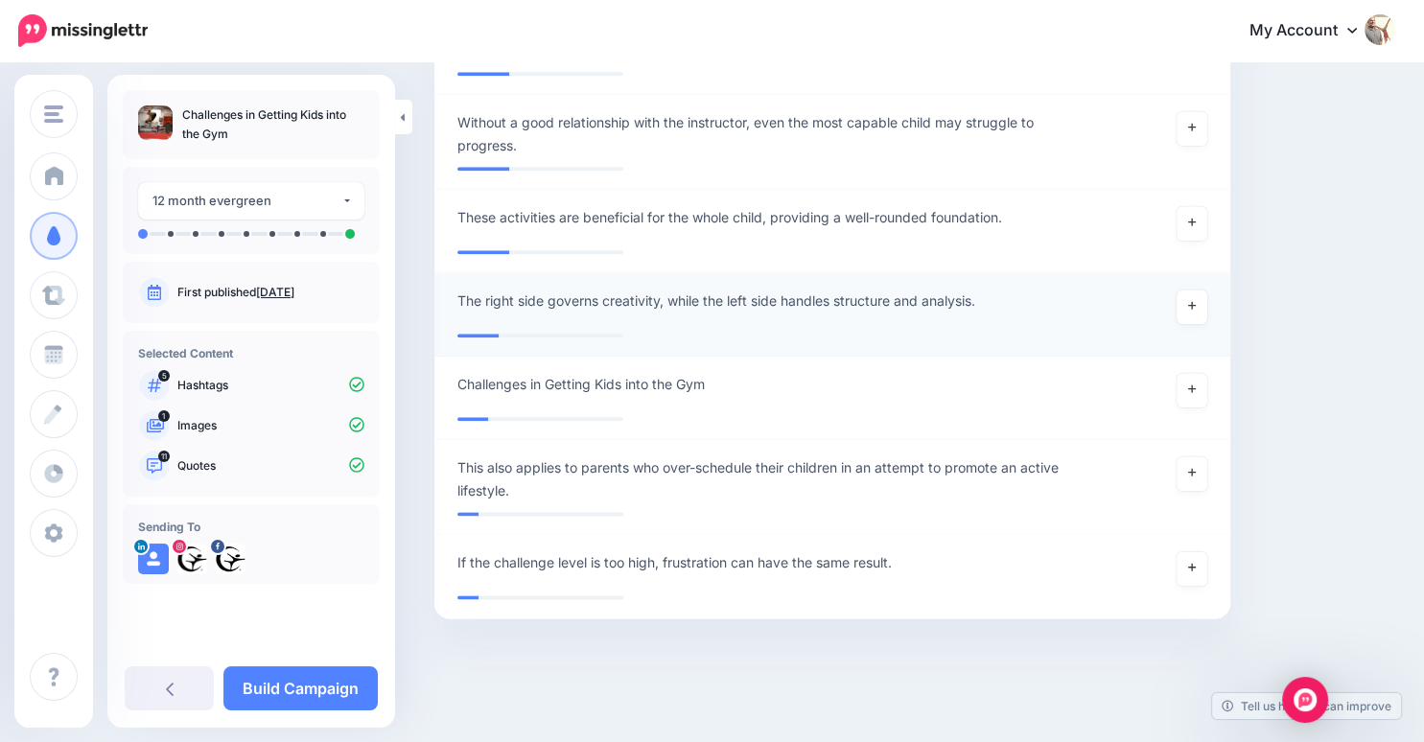
scroll to position [2516, 0]
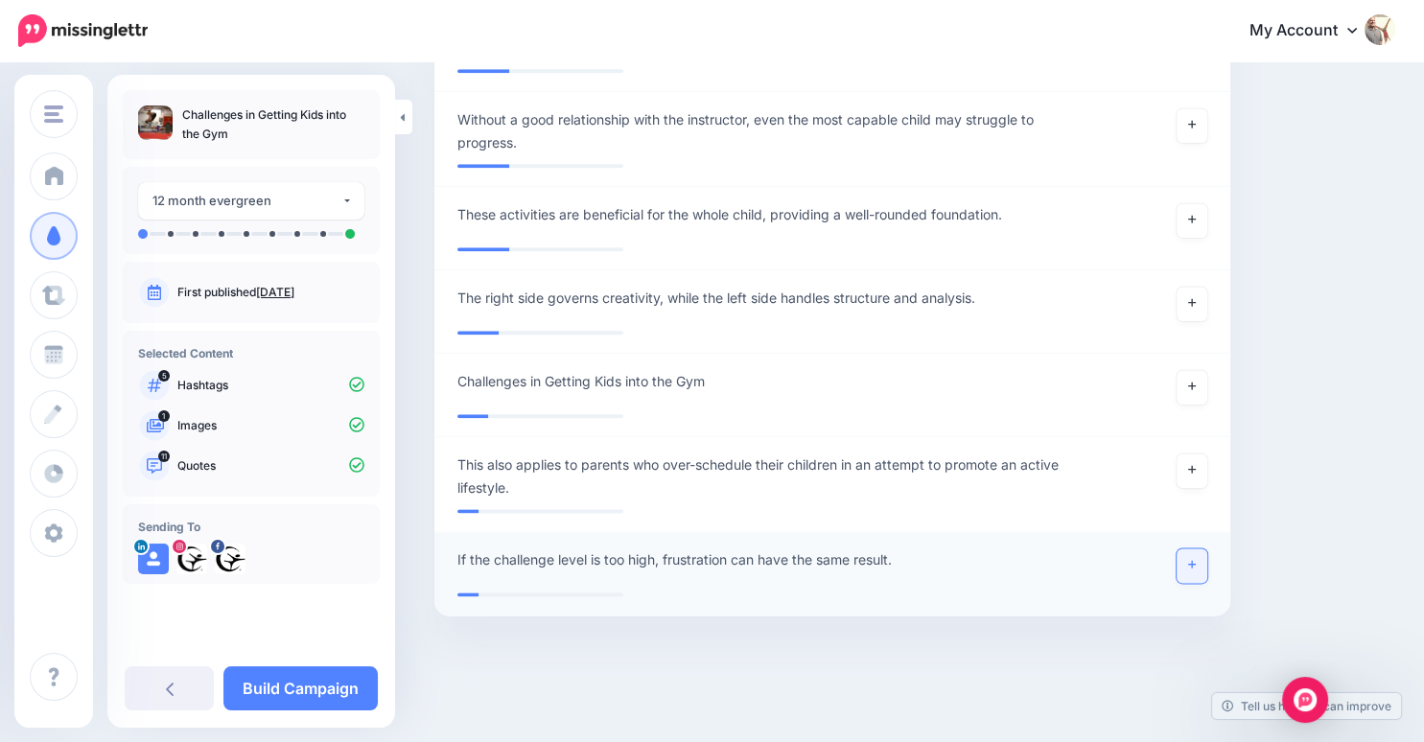
click at [1196, 559] on icon at bounding box center [1192, 564] width 8 height 11
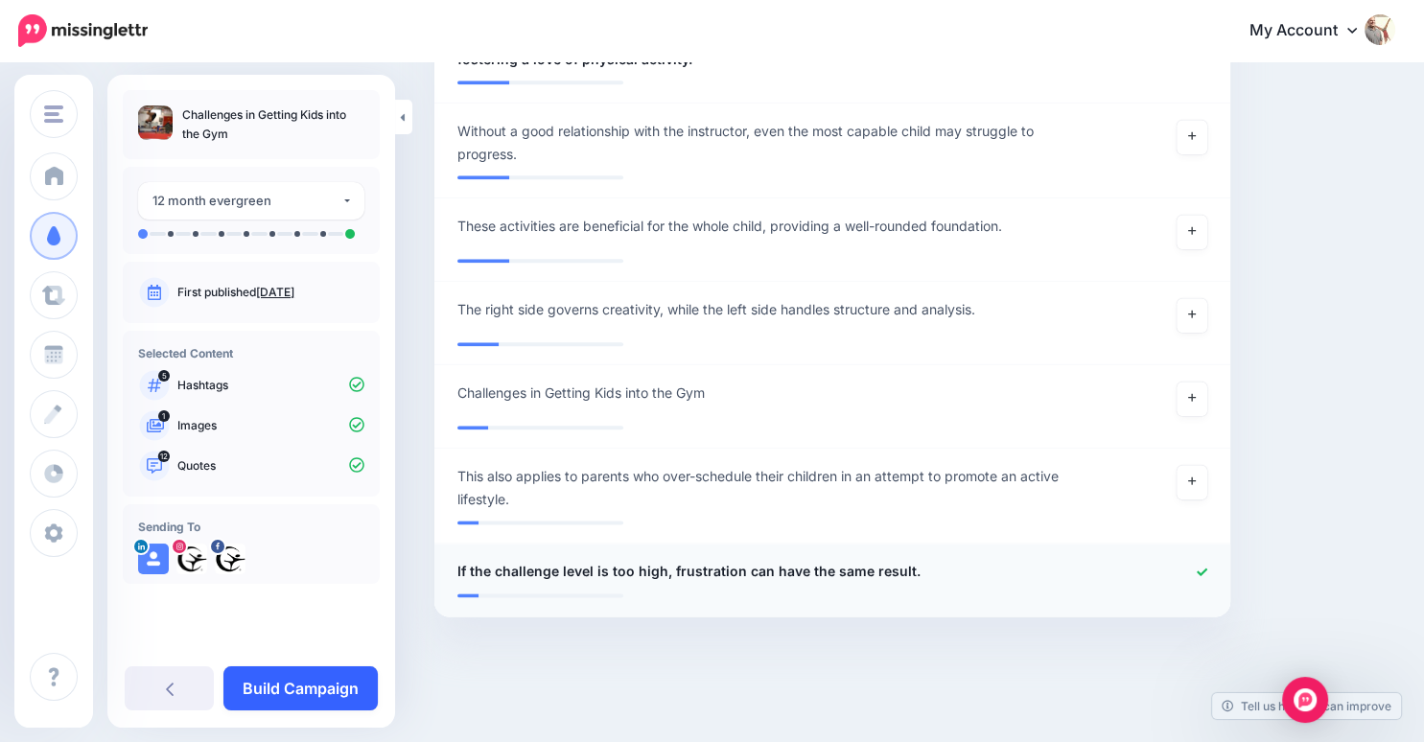
click at [327, 687] on link "Build Campaign" at bounding box center [300, 688] width 154 height 44
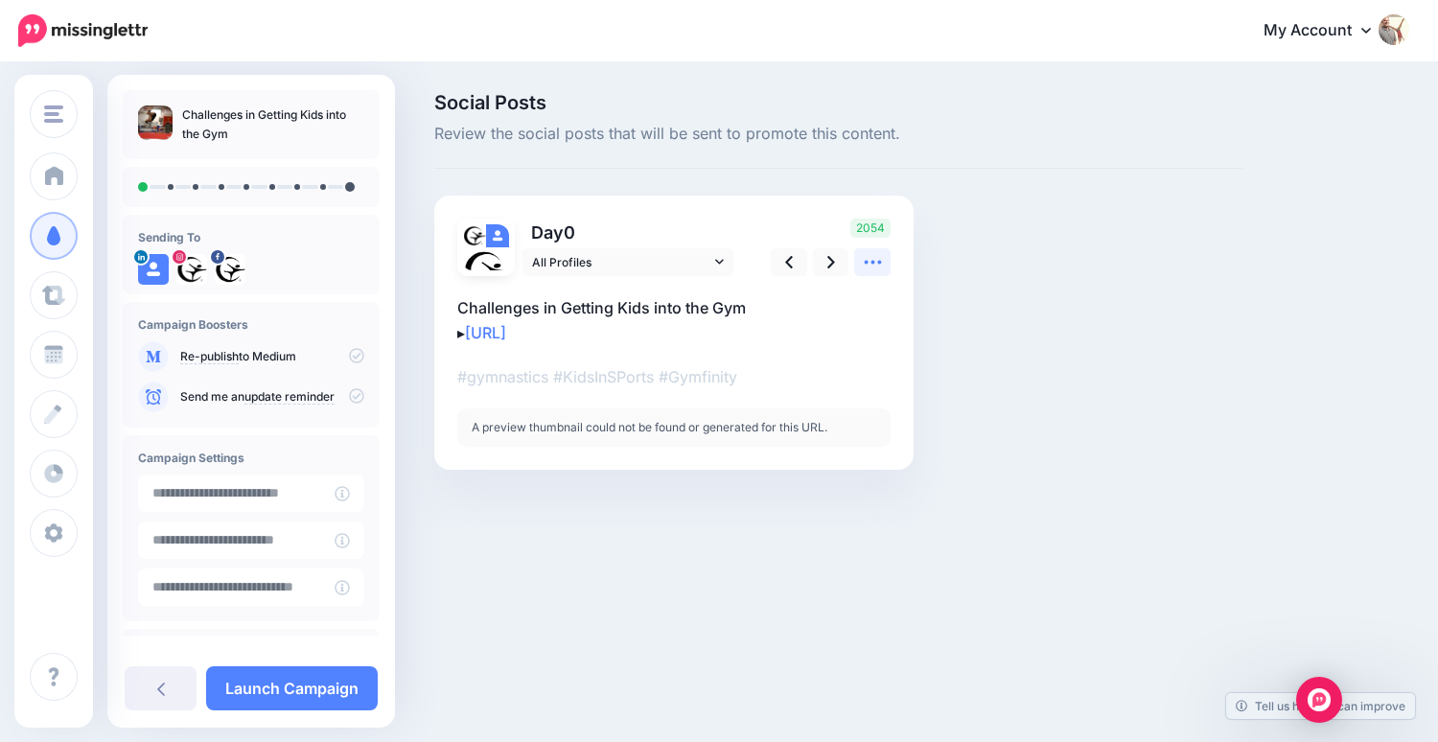
click at [870, 264] on icon at bounding box center [873, 262] width 20 height 20
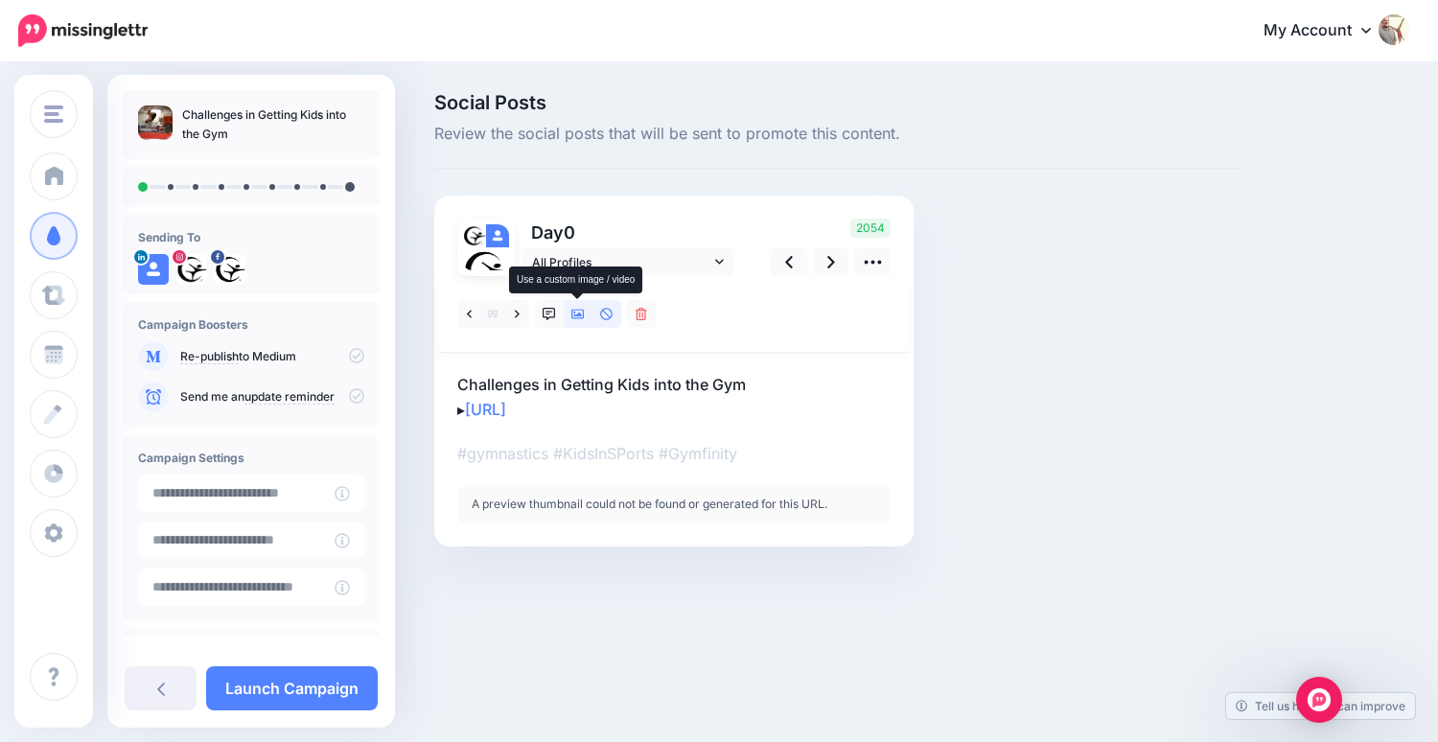
click at [582, 313] on icon at bounding box center [577, 314] width 13 height 13
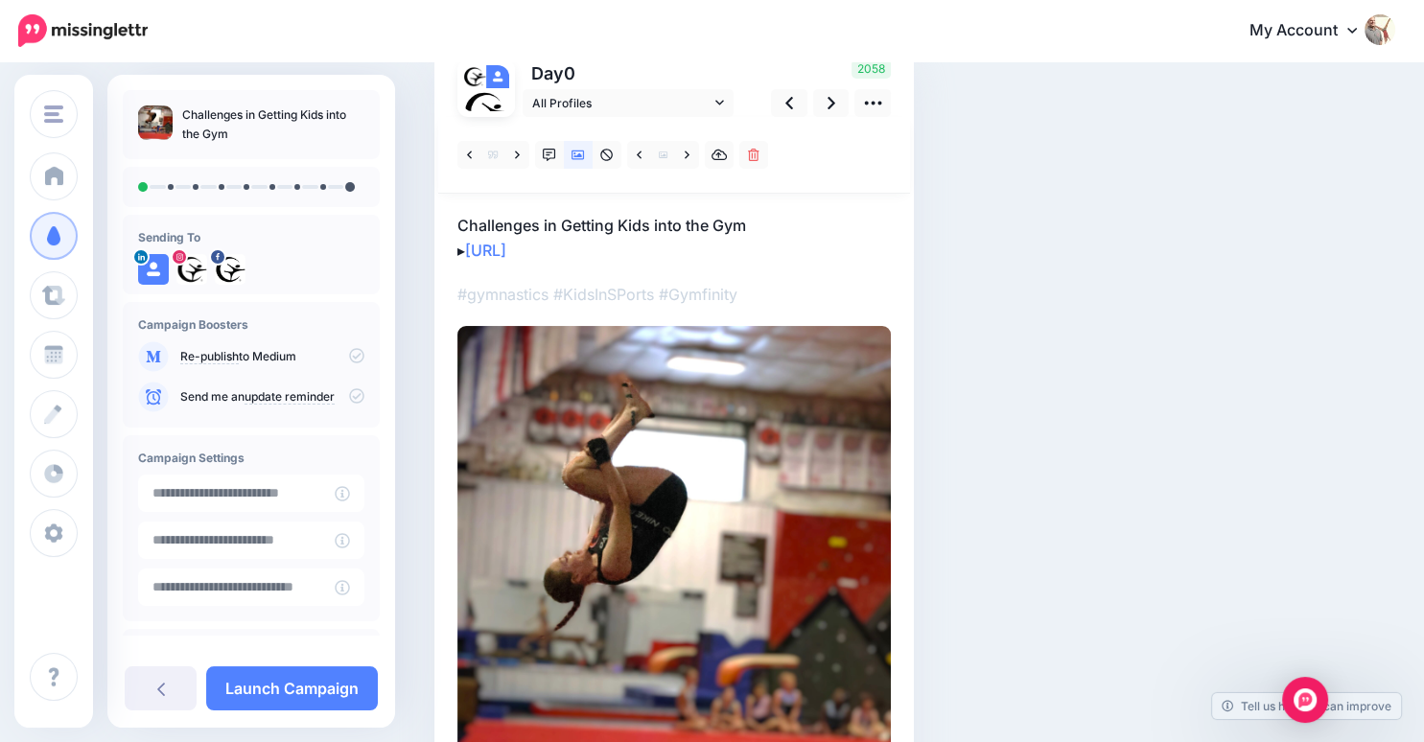
scroll to position [161, 0]
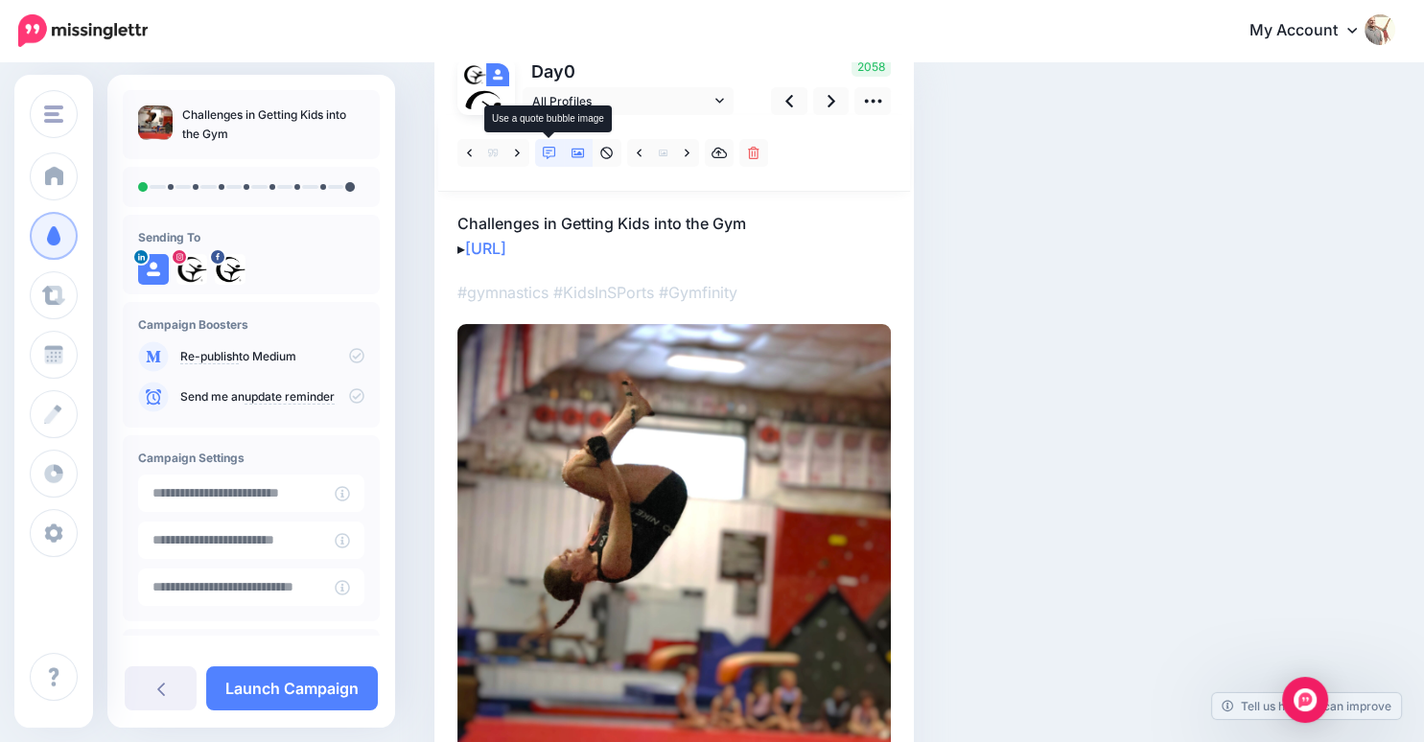
click at [549, 147] on icon at bounding box center [549, 153] width 13 height 13
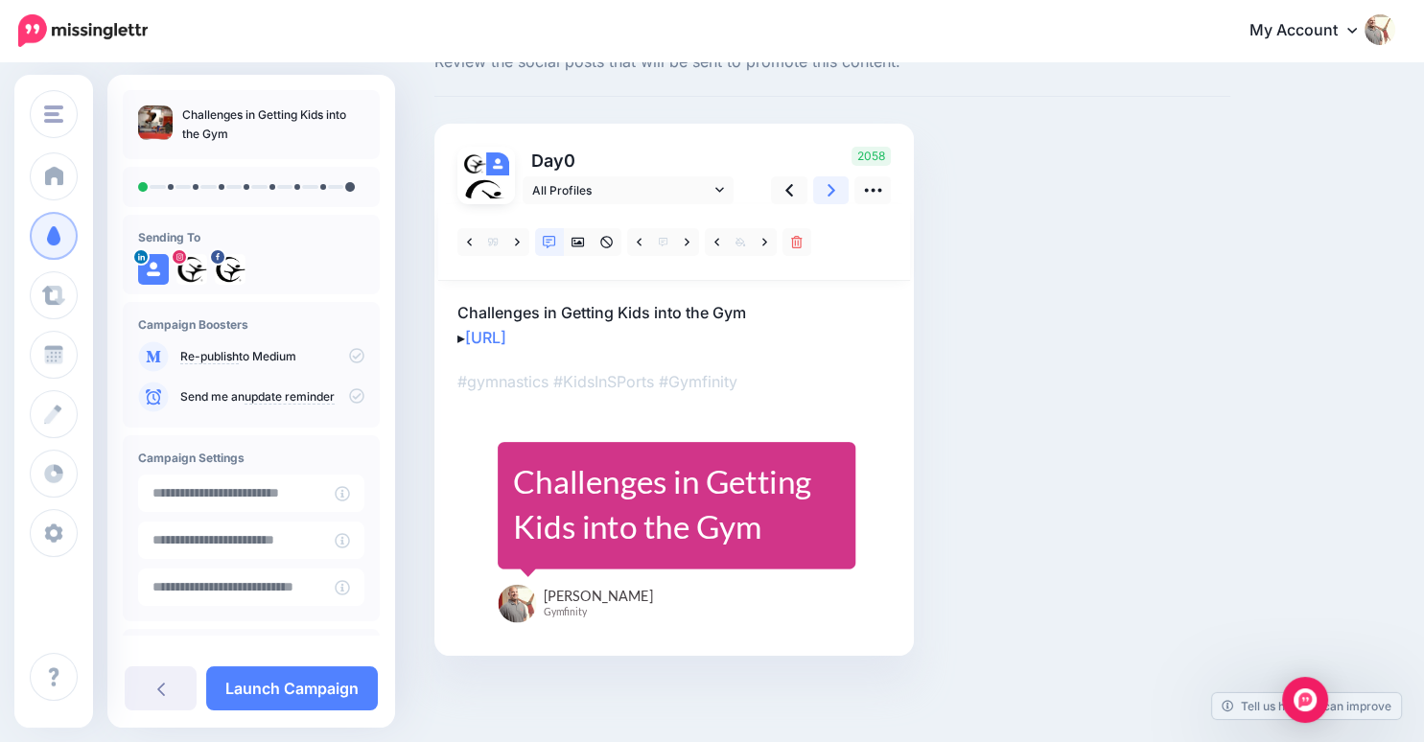
click at [830, 195] on icon at bounding box center [831, 190] width 8 height 12
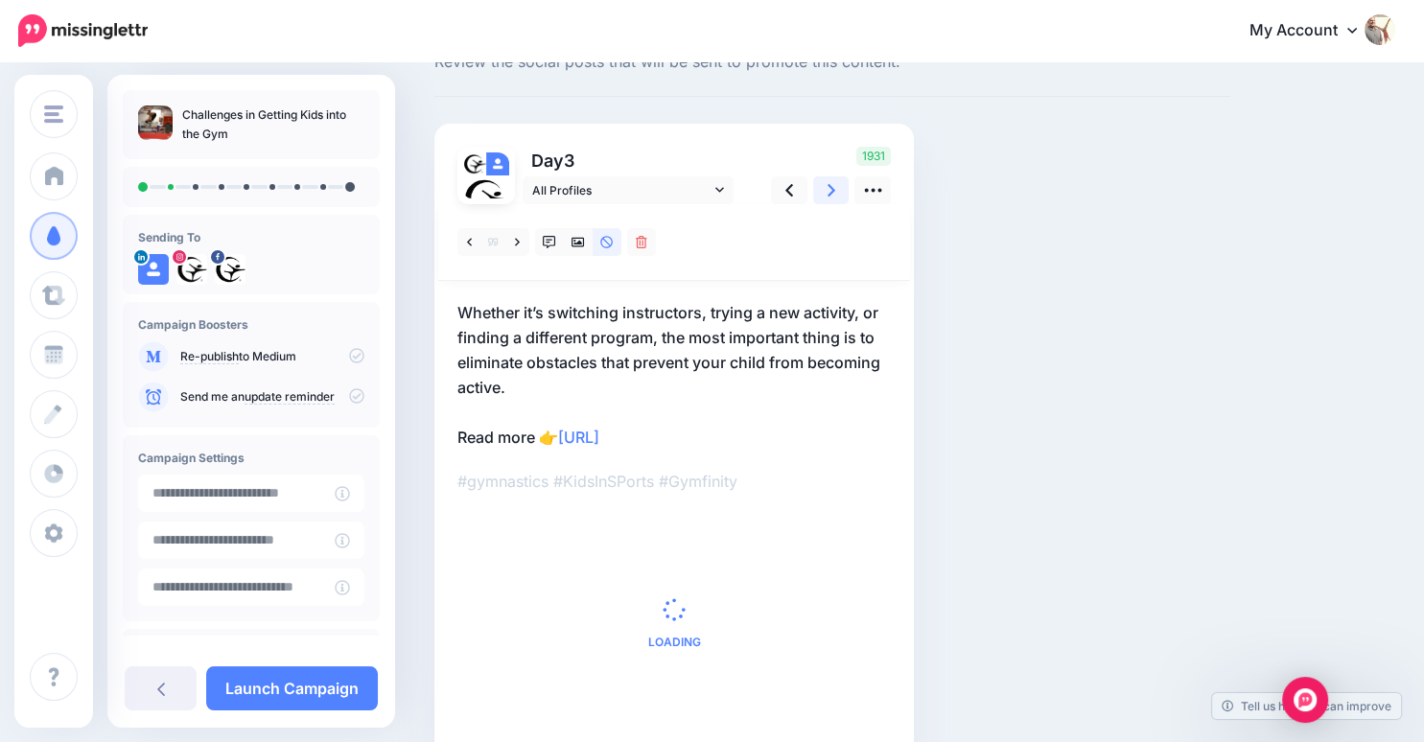
scroll to position [0, 0]
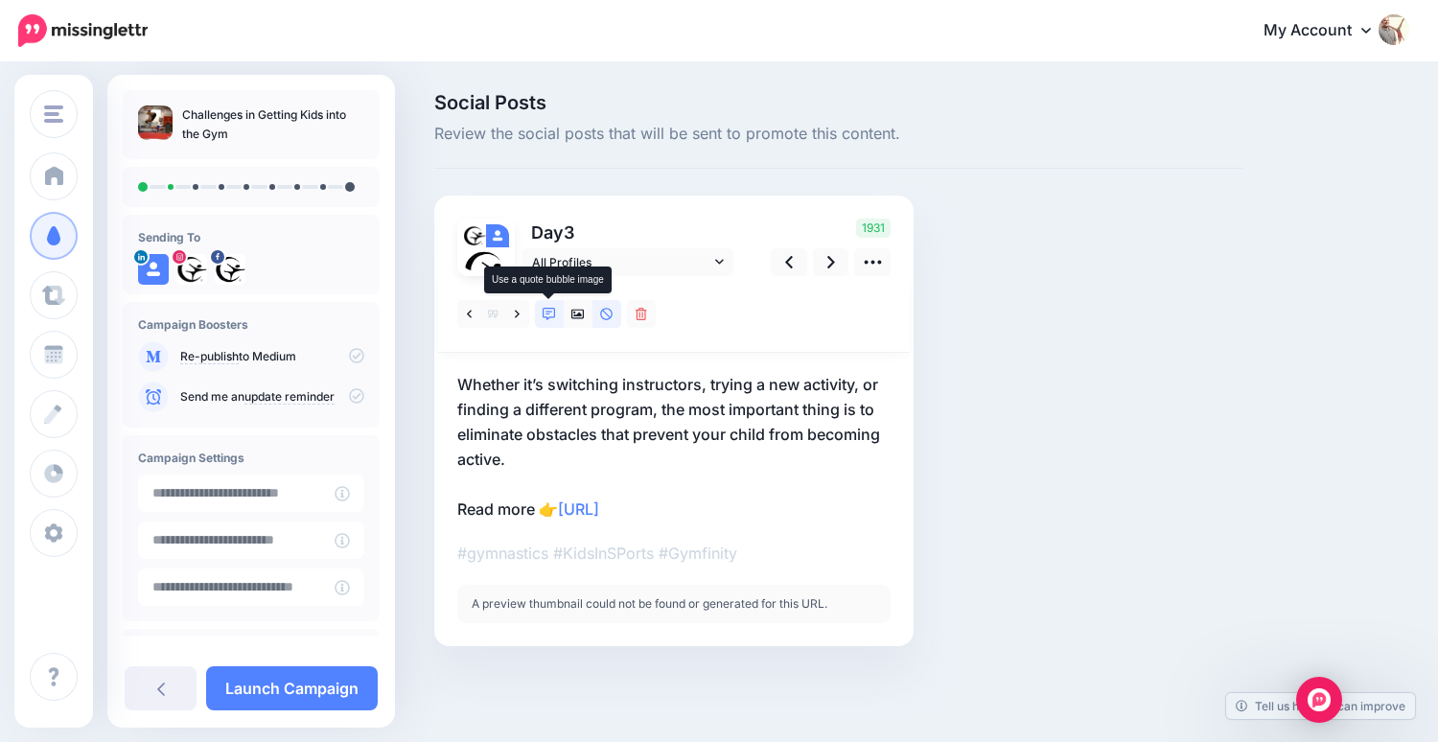
click at [546, 312] on icon at bounding box center [549, 314] width 13 height 13
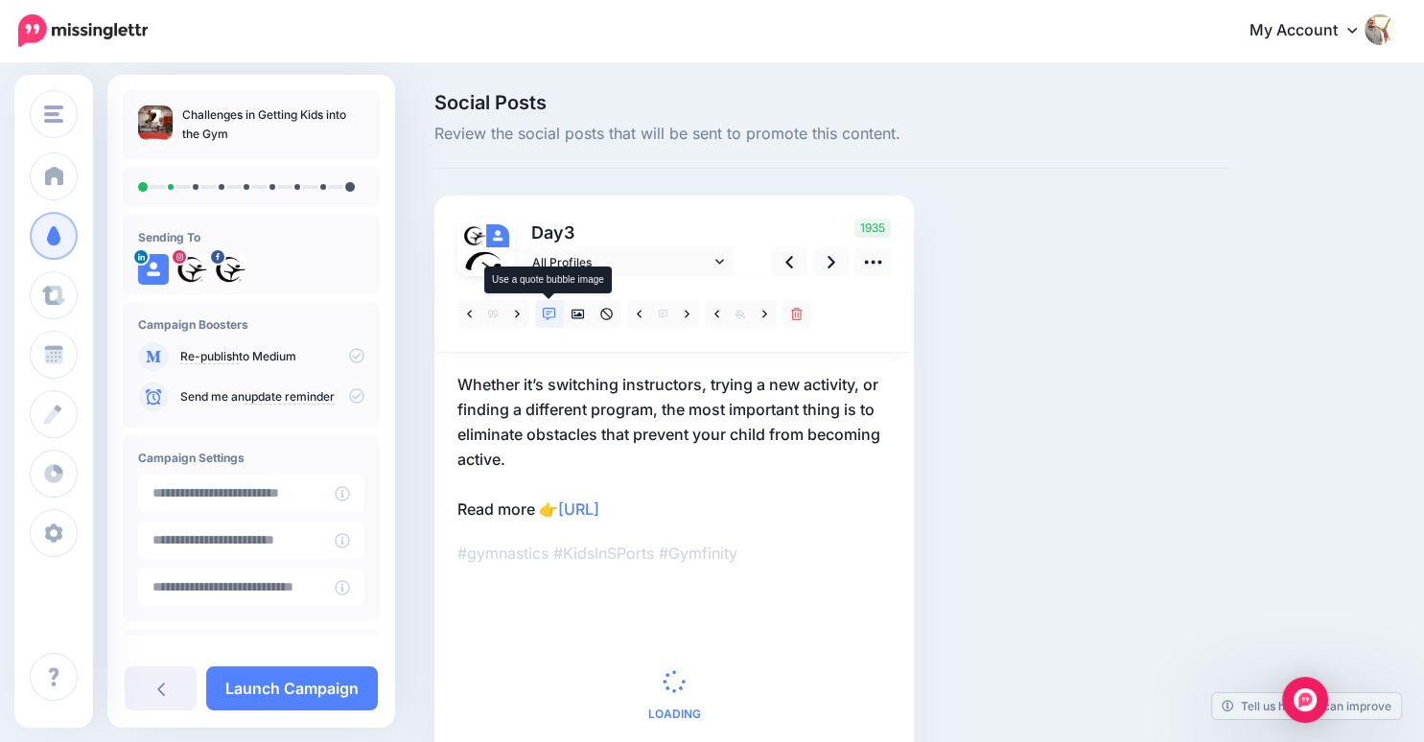
click at [546, 312] on icon at bounding box center [549, 314] width 13 height 13
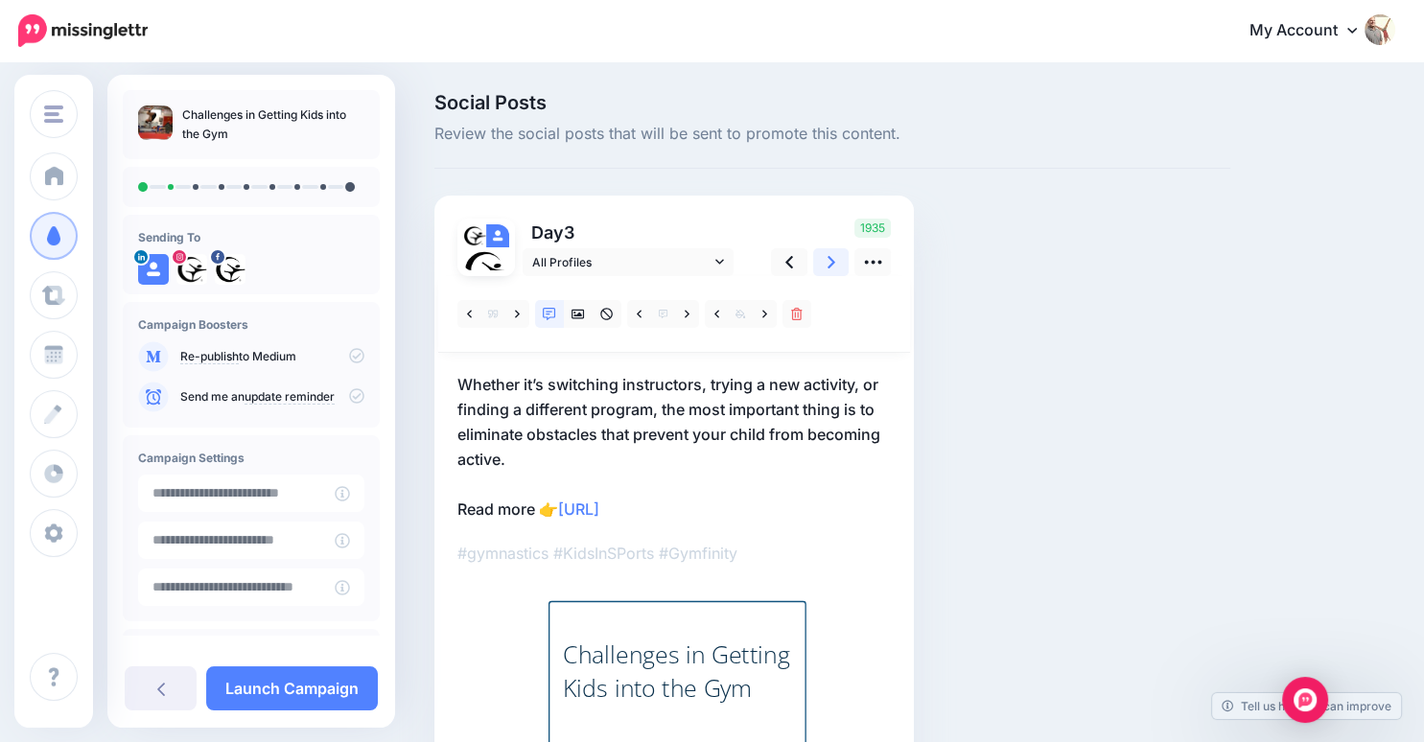
click at [825, 263] on link at bounding box center [831, 262] width 36 height 28
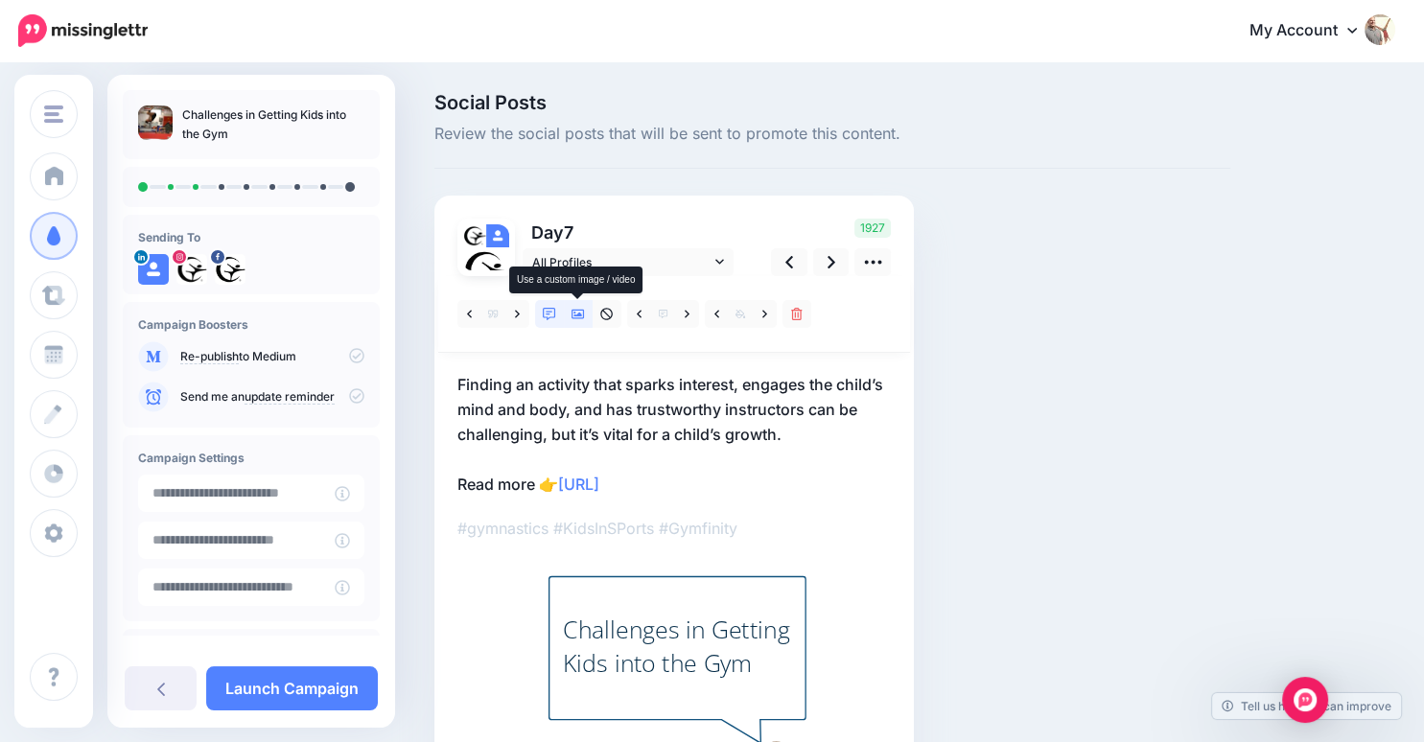
click at [579, 312] on icon at bounding box center [577, 314] width 13 height 13
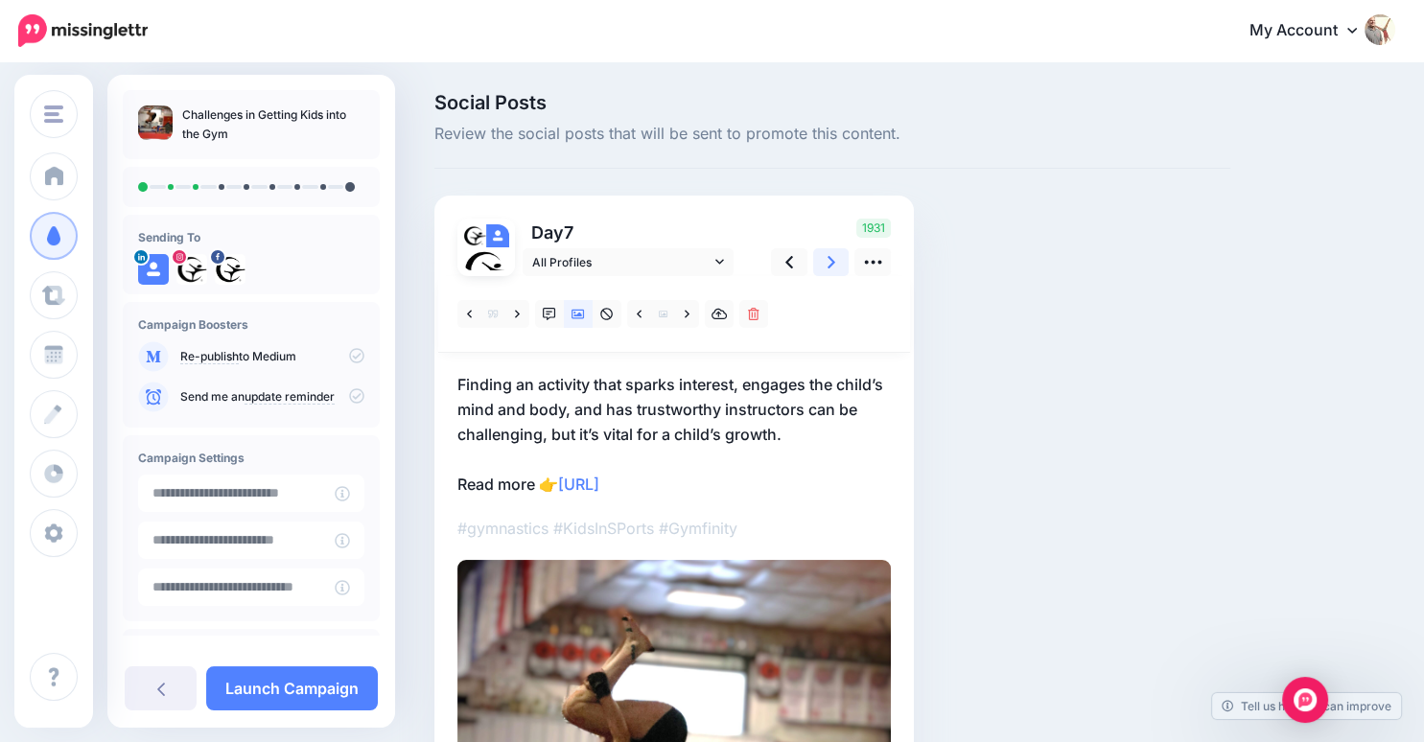
click at [825, 255] on link at bounding box center [831, 262] width 36 height 28
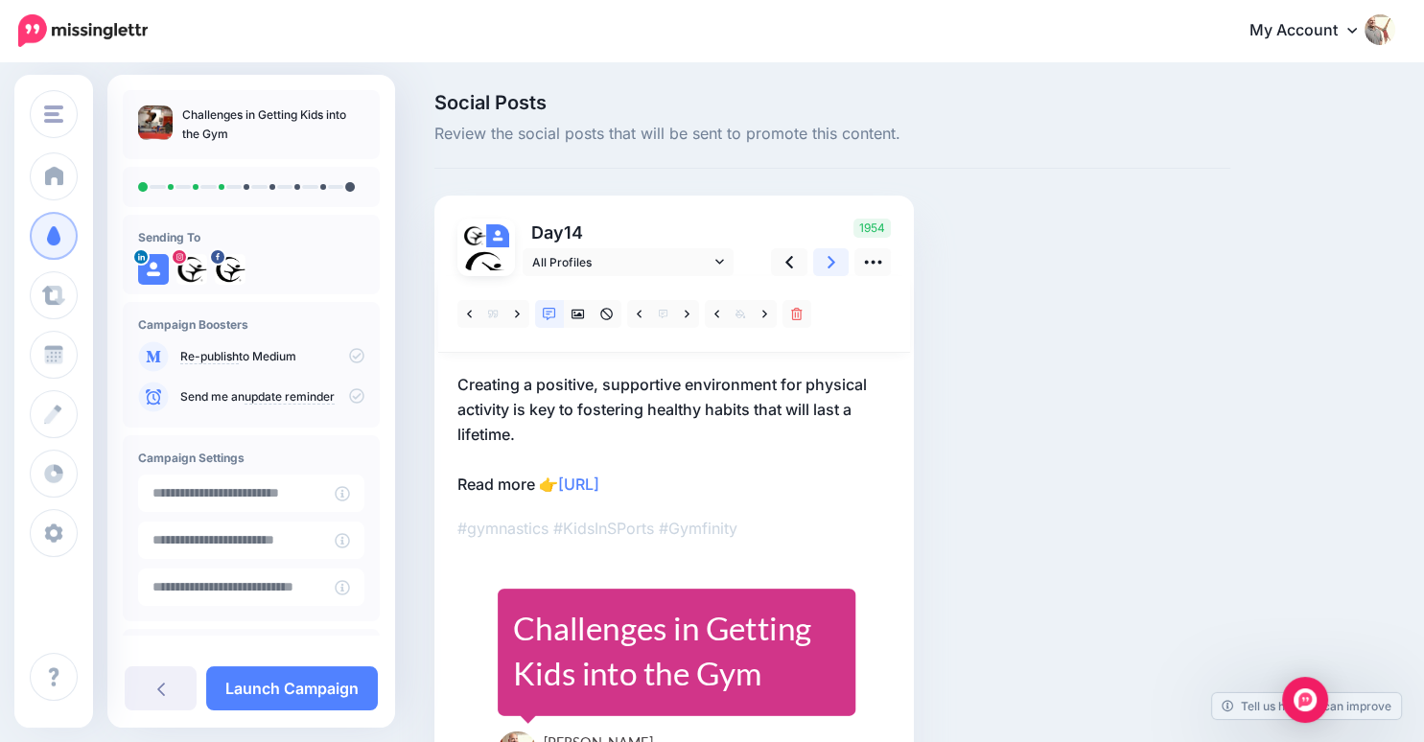
click at [827, 259] on icon at bounding box center [831, 262] width 8 height 20
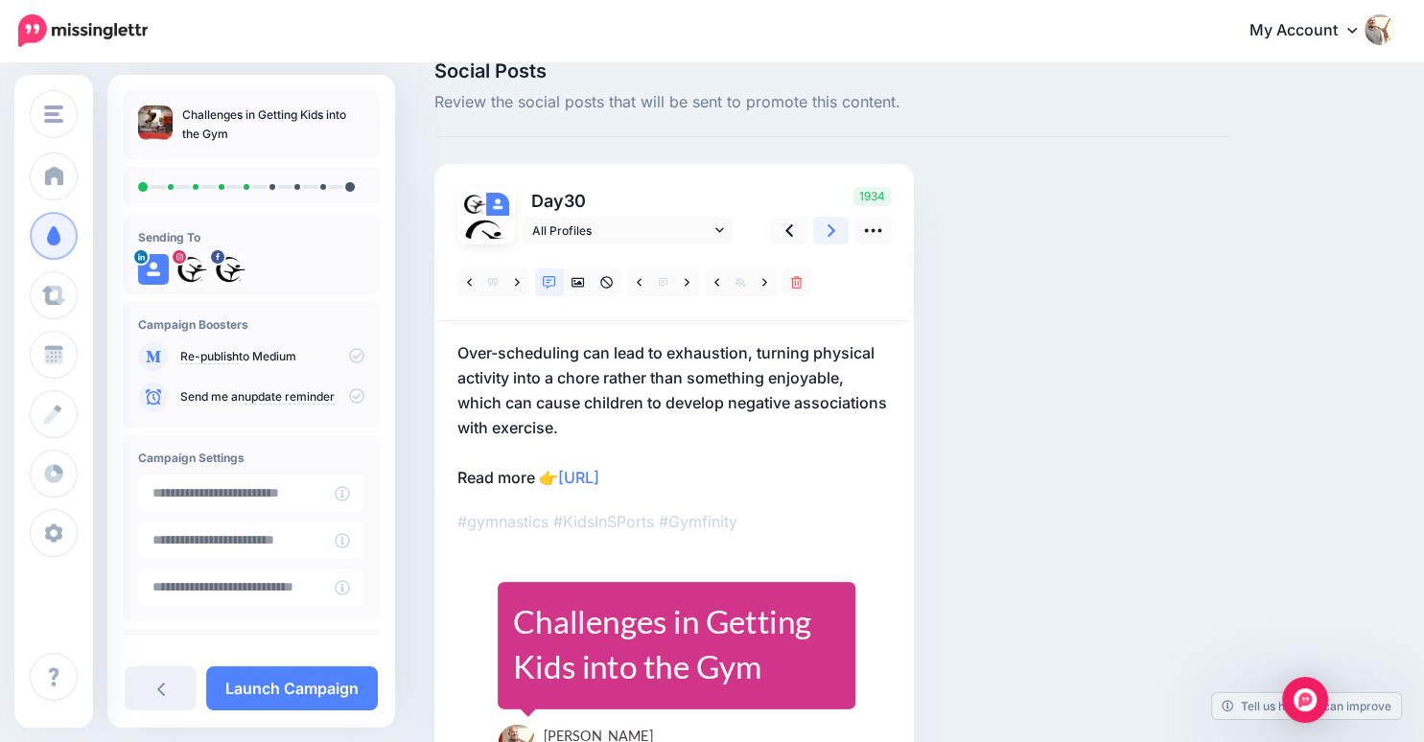
scroll to position [13, 0]
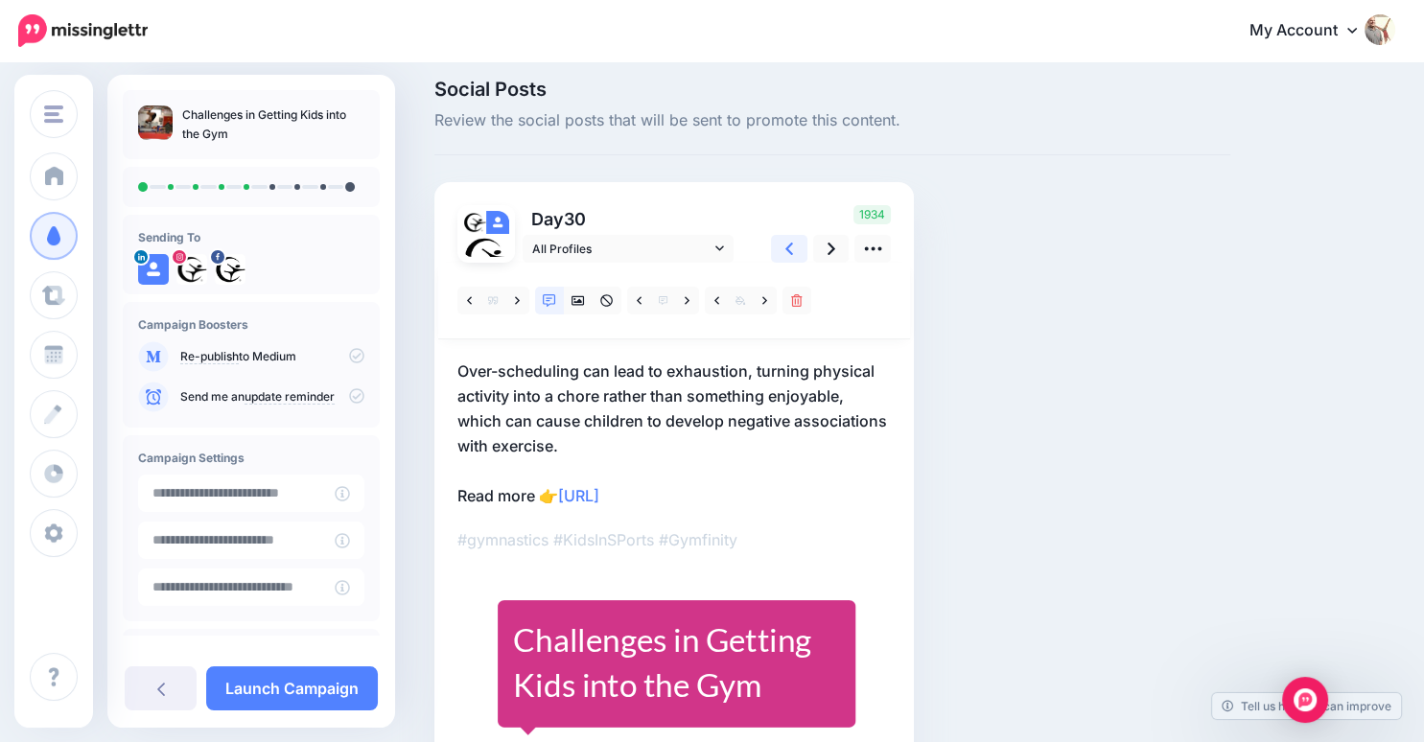
click at [782, 248] on link at bounding box center [789, 249] width 36 height 28
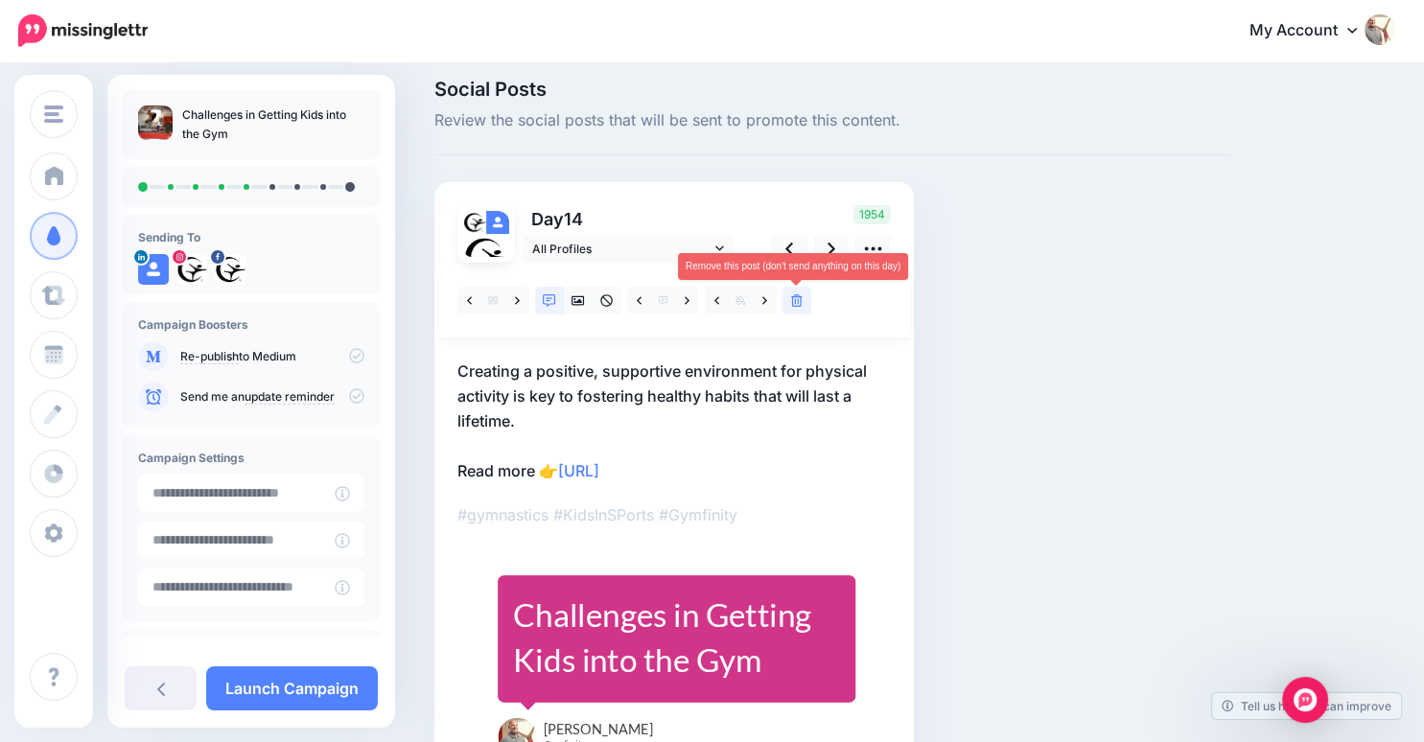
click at [804, 297] on link at bounding box center [796, 301] width 29 height 28
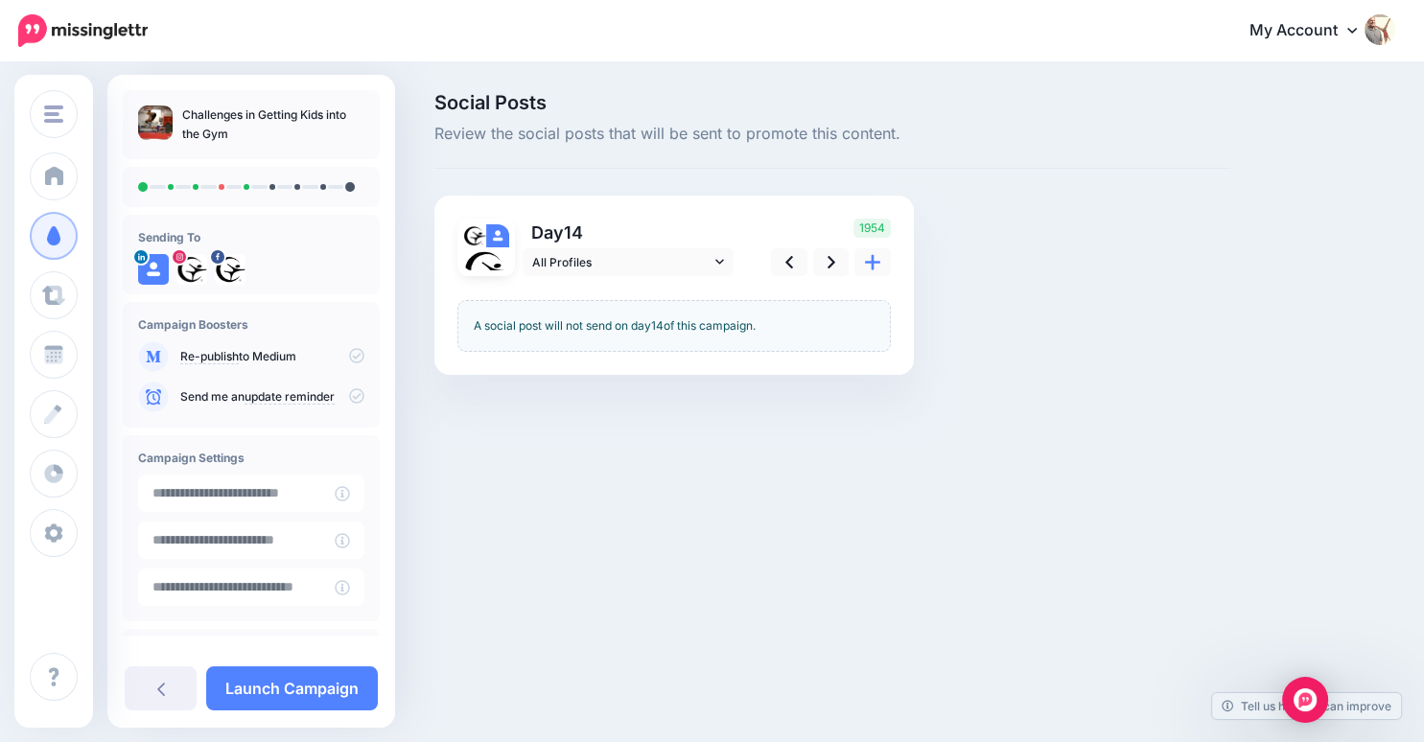
scroll to position [0, 0]
click at [838, 258] on link at bounding box center [831, 262] width 36 height 28
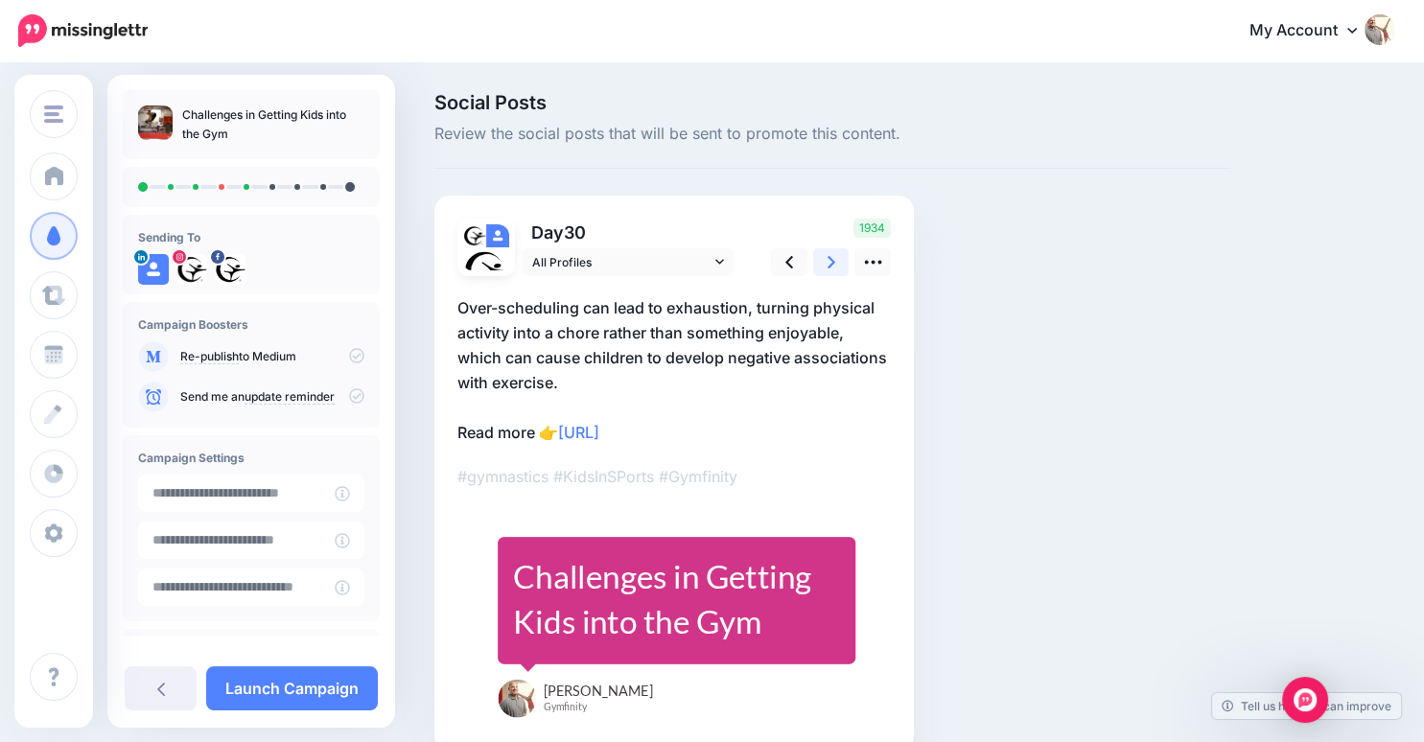
click at [836, 265] on link at bounding box center [831, 262] width 36 height 28
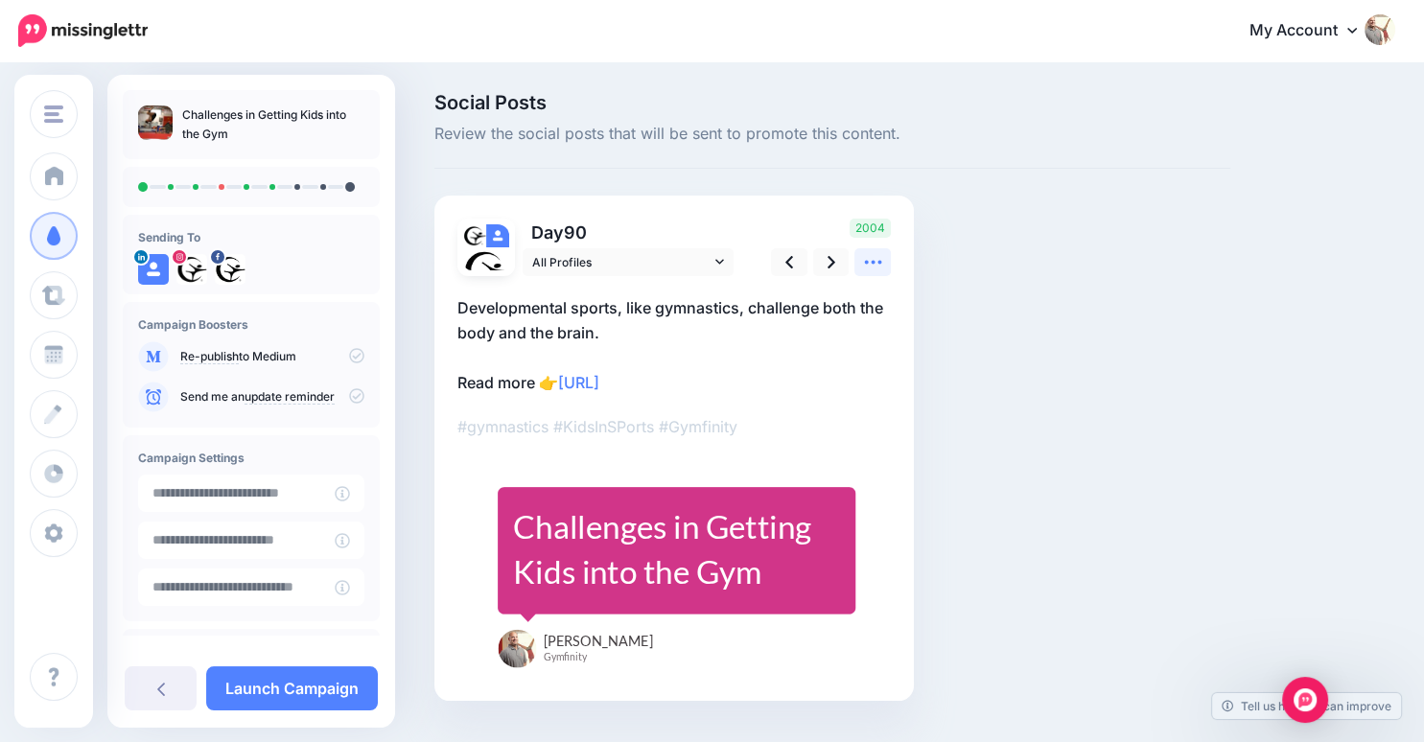
click at [875, 268] on icon at bounding box center [873, 262] width 20 height 20
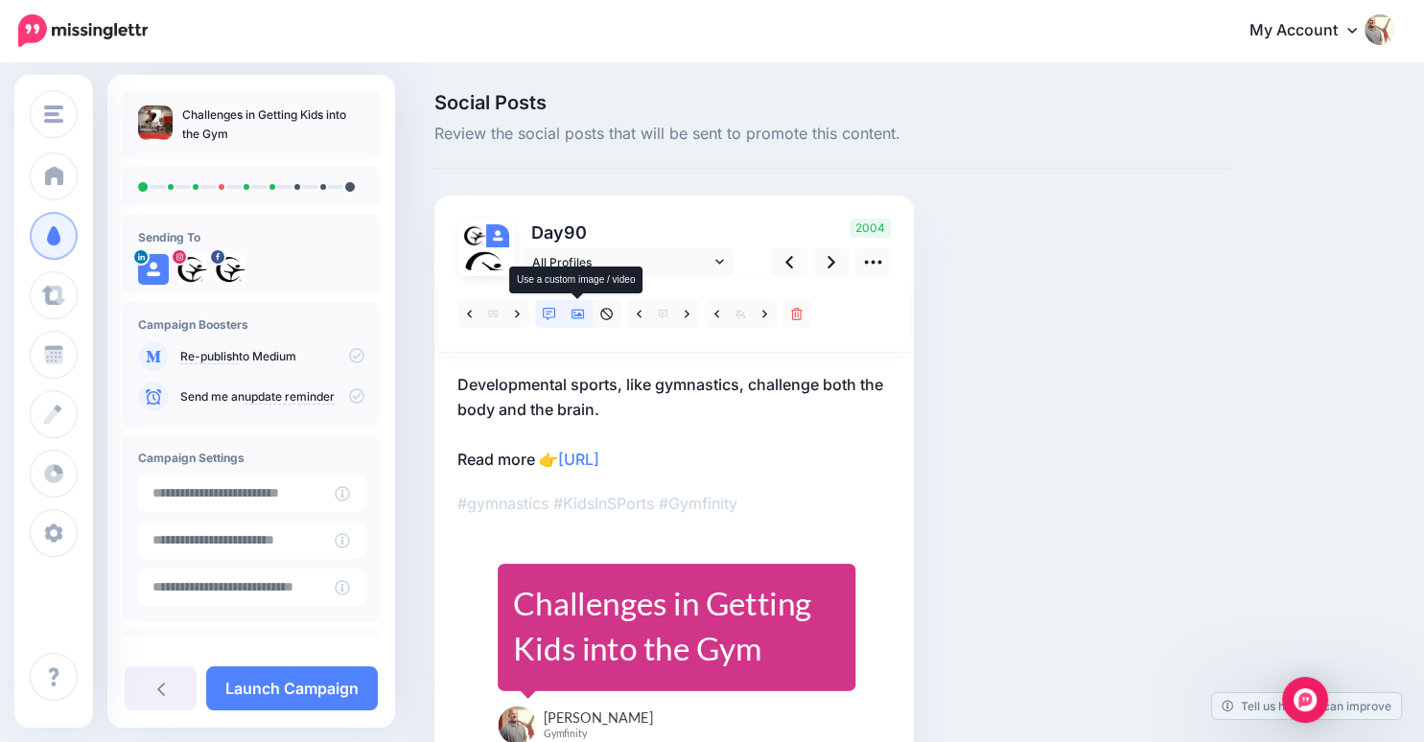
click at [574, 312] on icon at bounding box center [577, 315] width 13 height 10
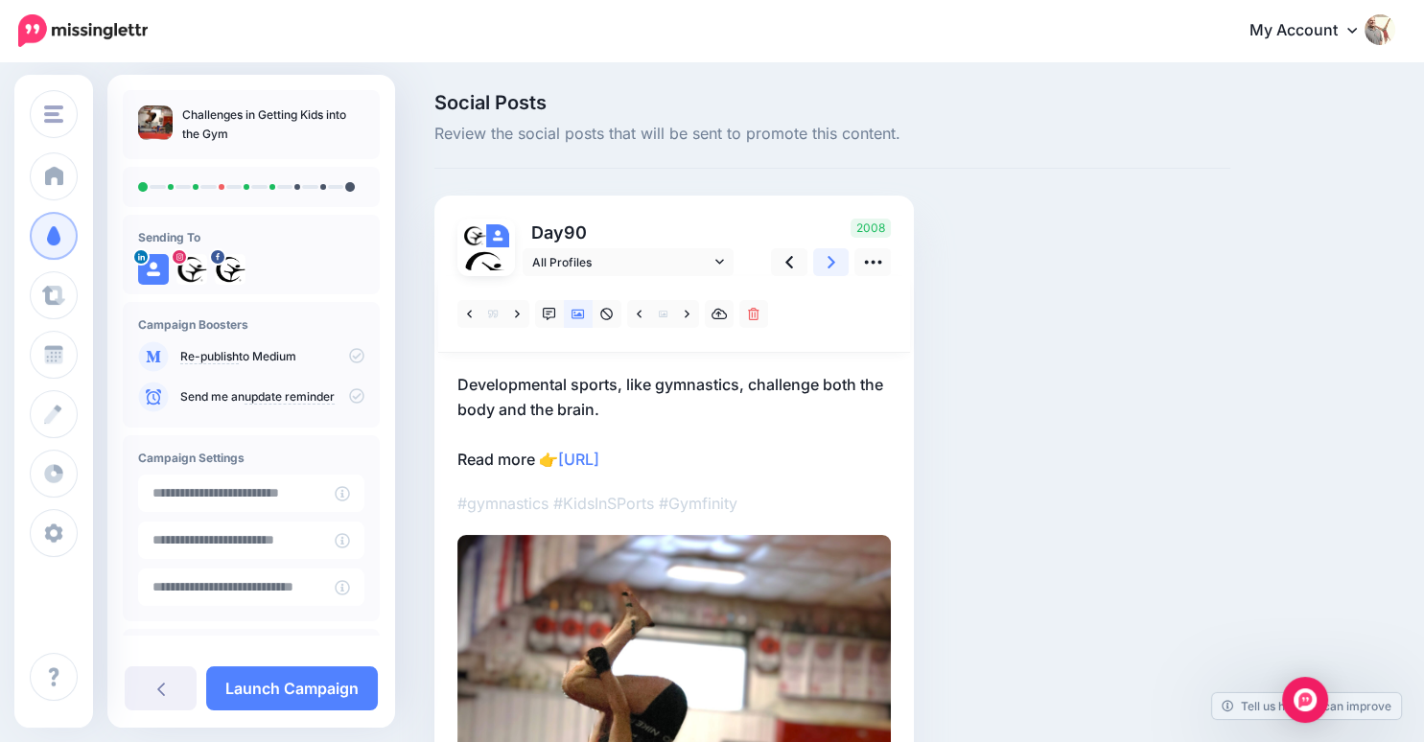
click at [829, 266] on icon at bounding box center [831, 262] width 8 height 12
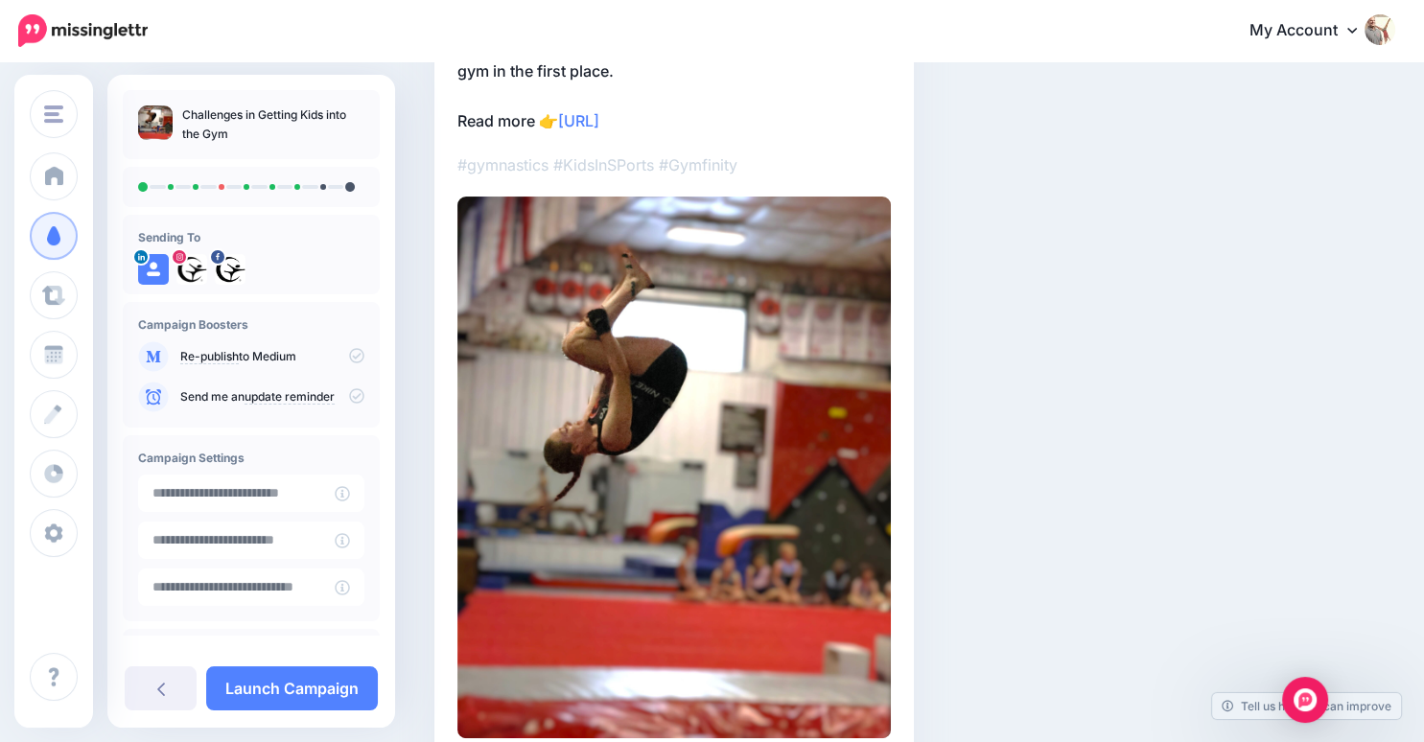
scroll to position [397, 0]
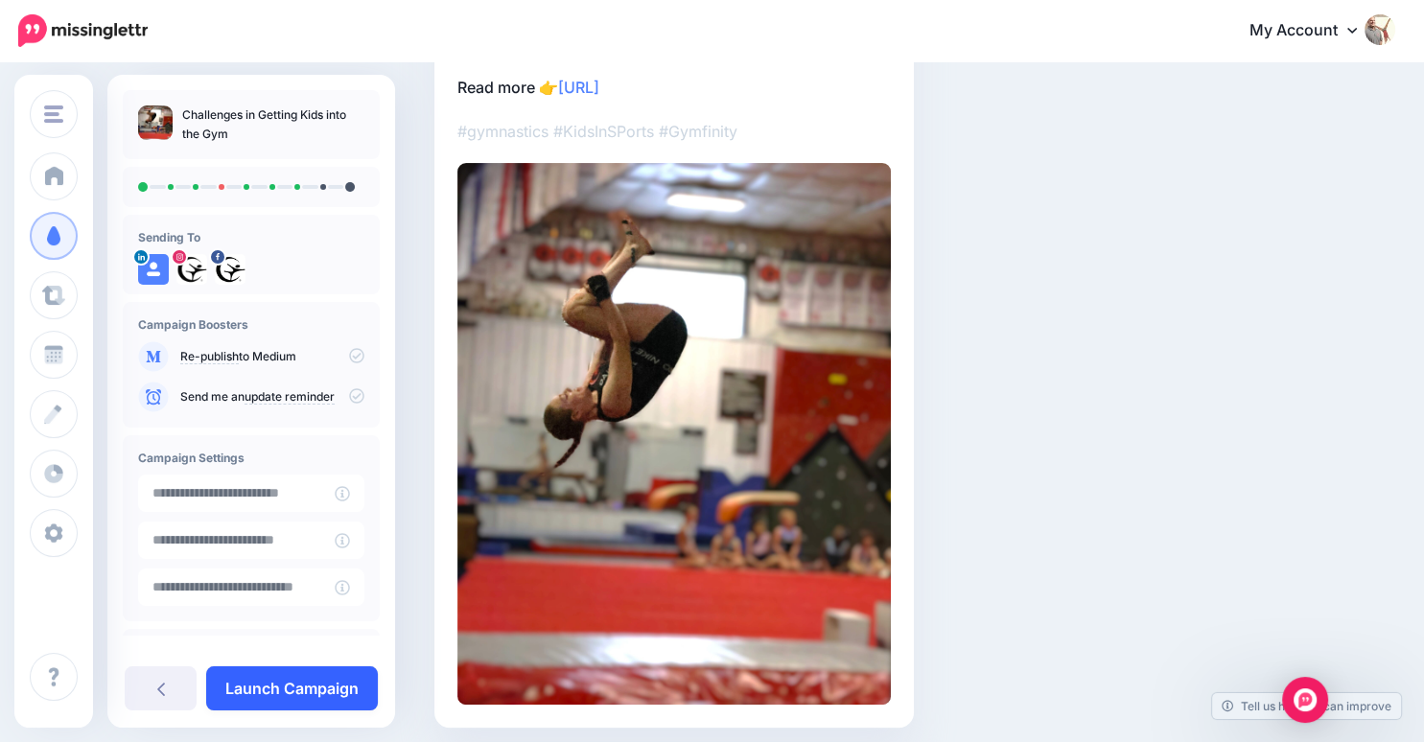
click at [311, 690] on link "Launch Campaign" at bounding box center [292, 688] width 172 height 44
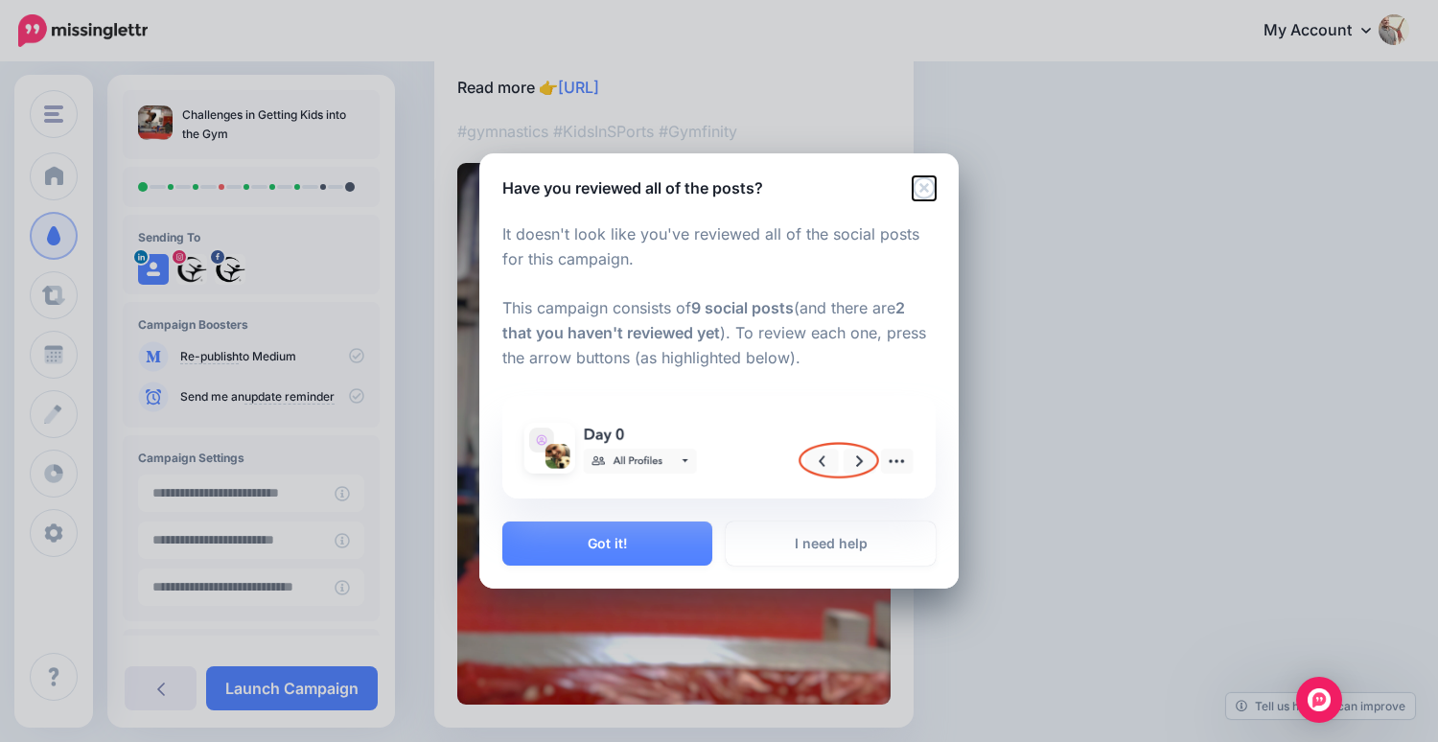
click at [933, 185] on icon "Close" at bounding box center [924, 187] width 22 height 22
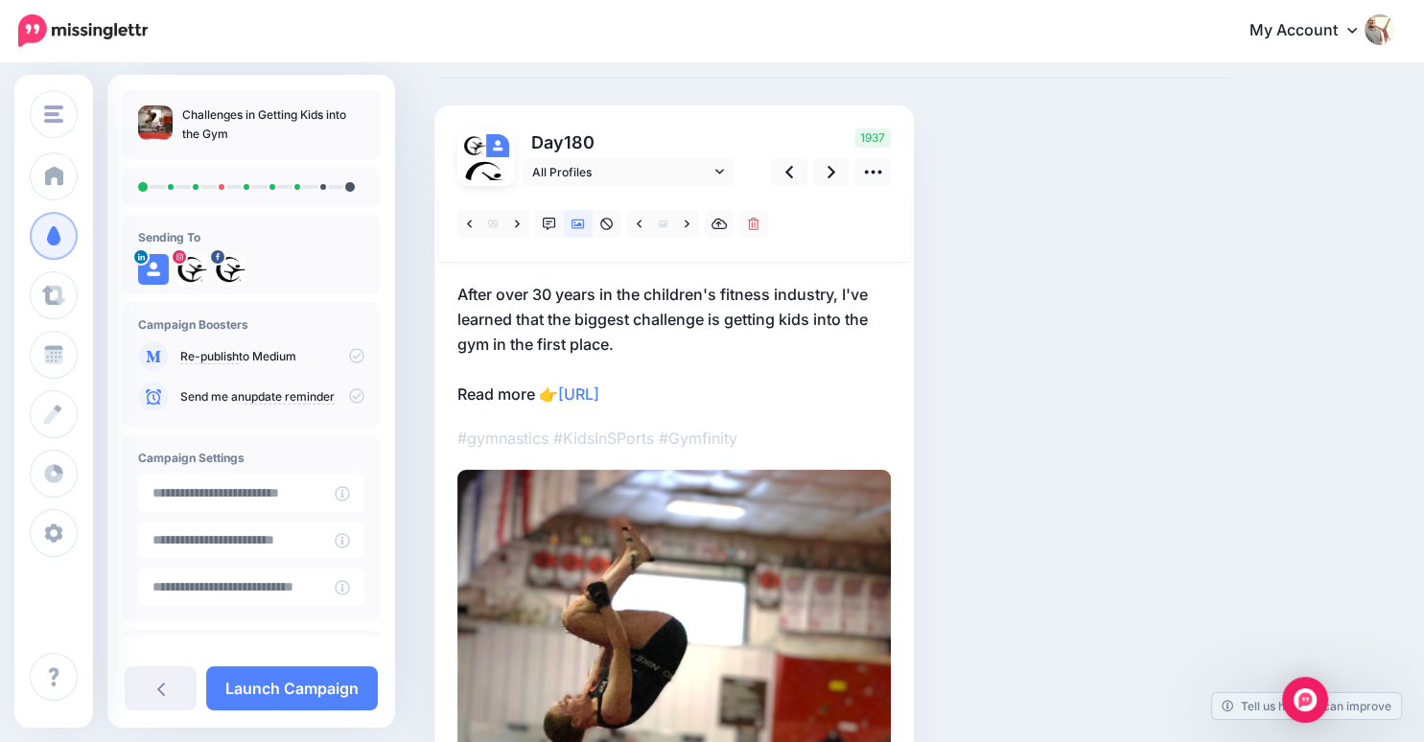
scroll to position [0, 0]
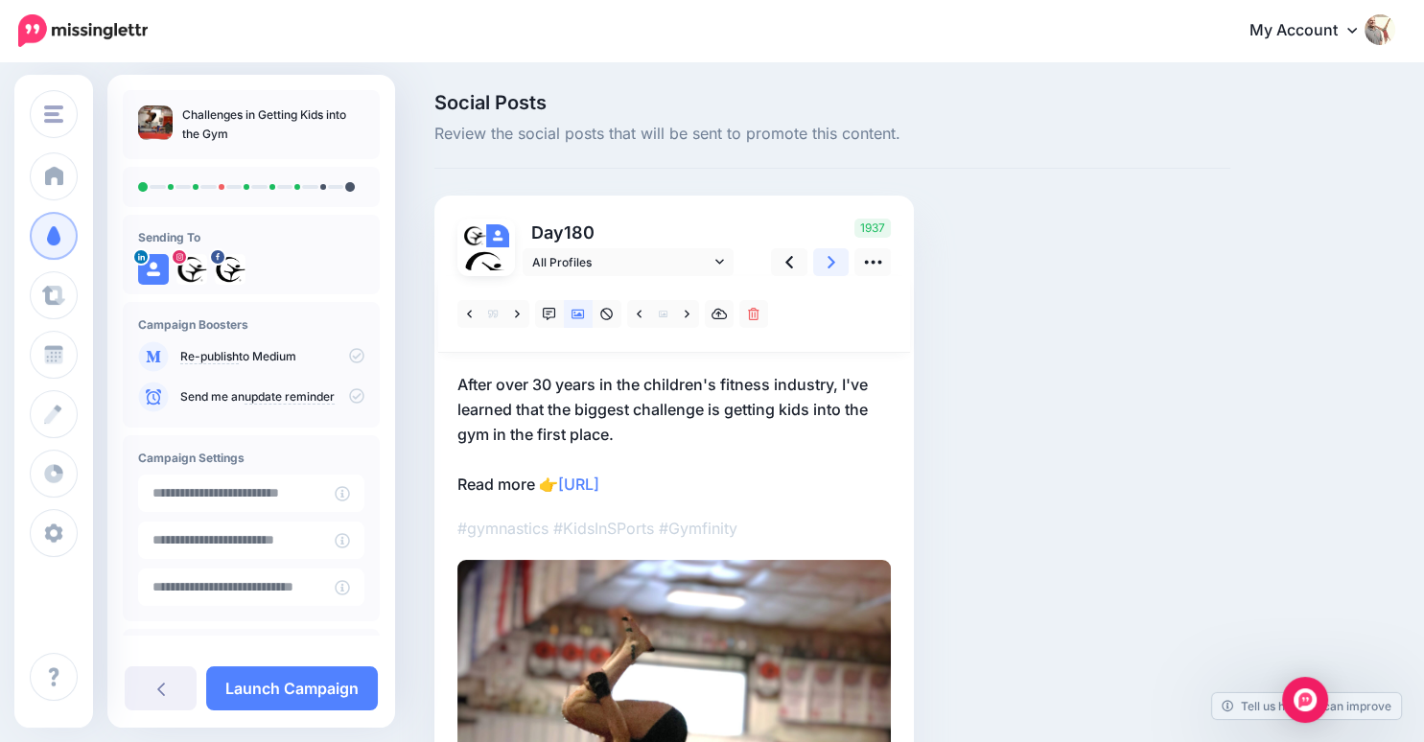
click at [829, 263] on icon at bounding box center [831, 262] width 8 height 20
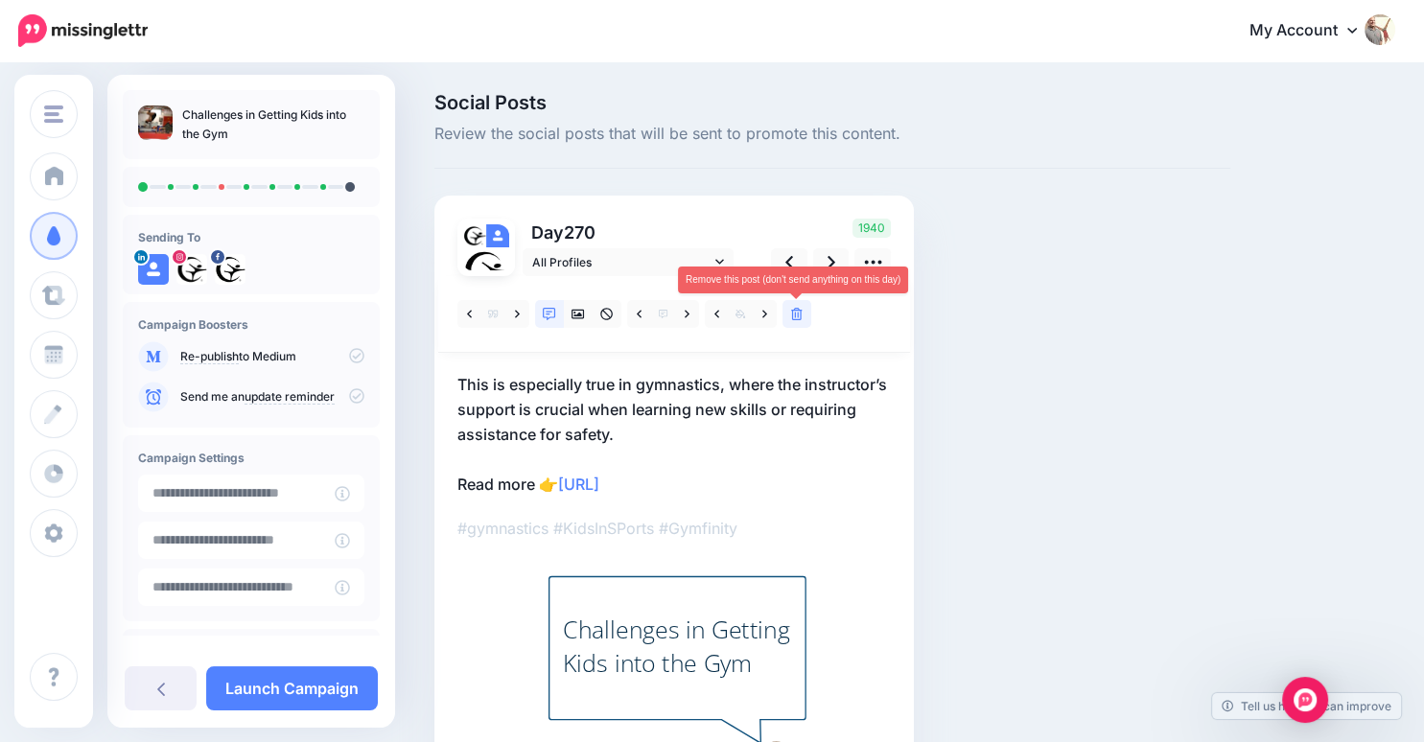
click at [800, 313] on icon at bounding box center [797, 314] width 12 height 13
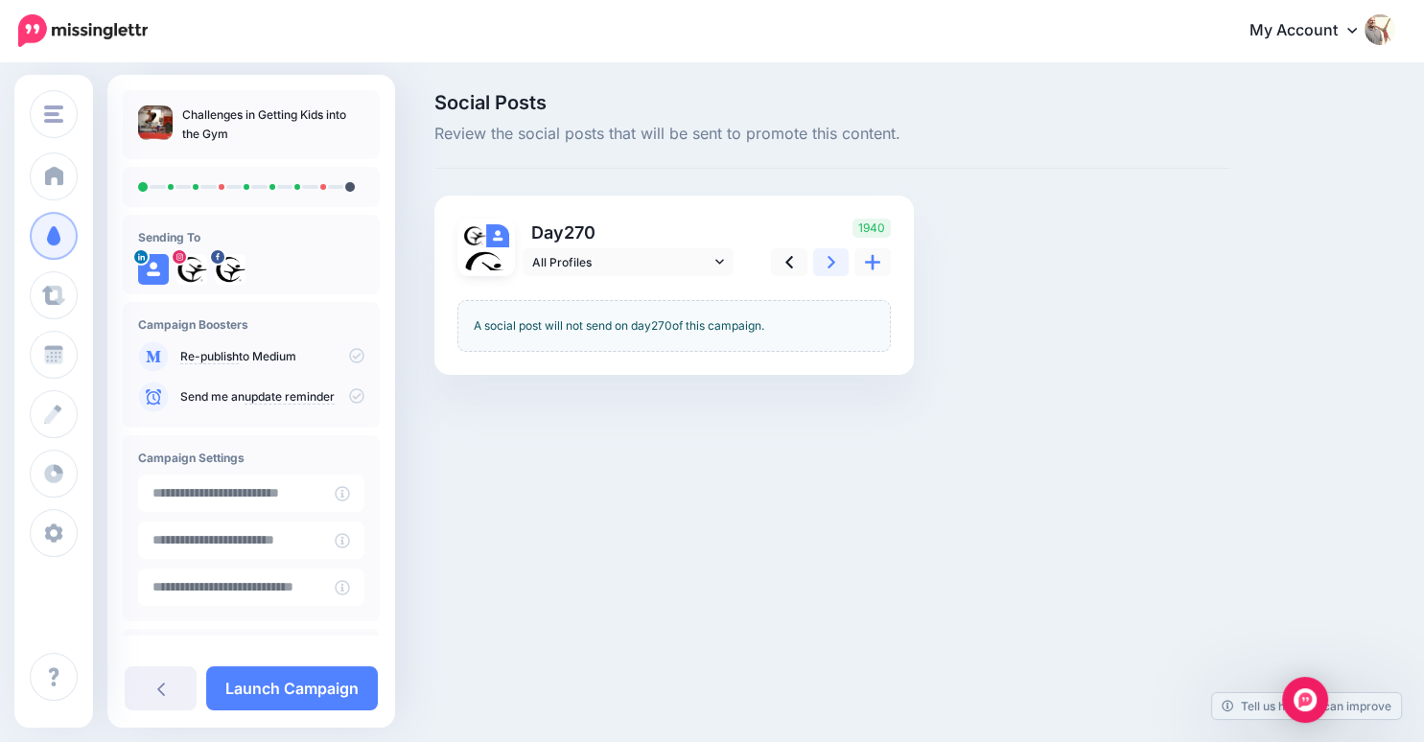
click at [831, 263] on icon at bounding box center [831, 262] width 8 height 12
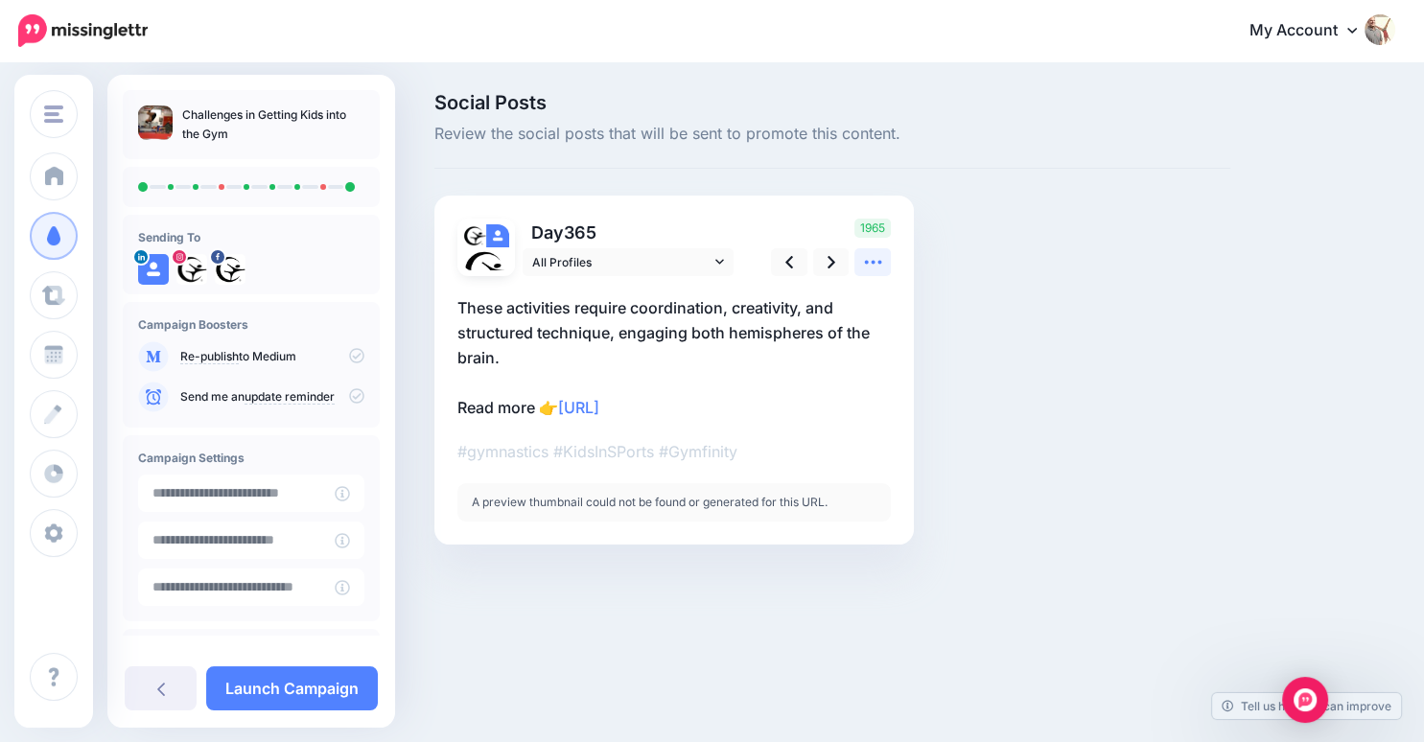
click at [877, 259] on icon at bounding box center [873, 262] width 20 height 20
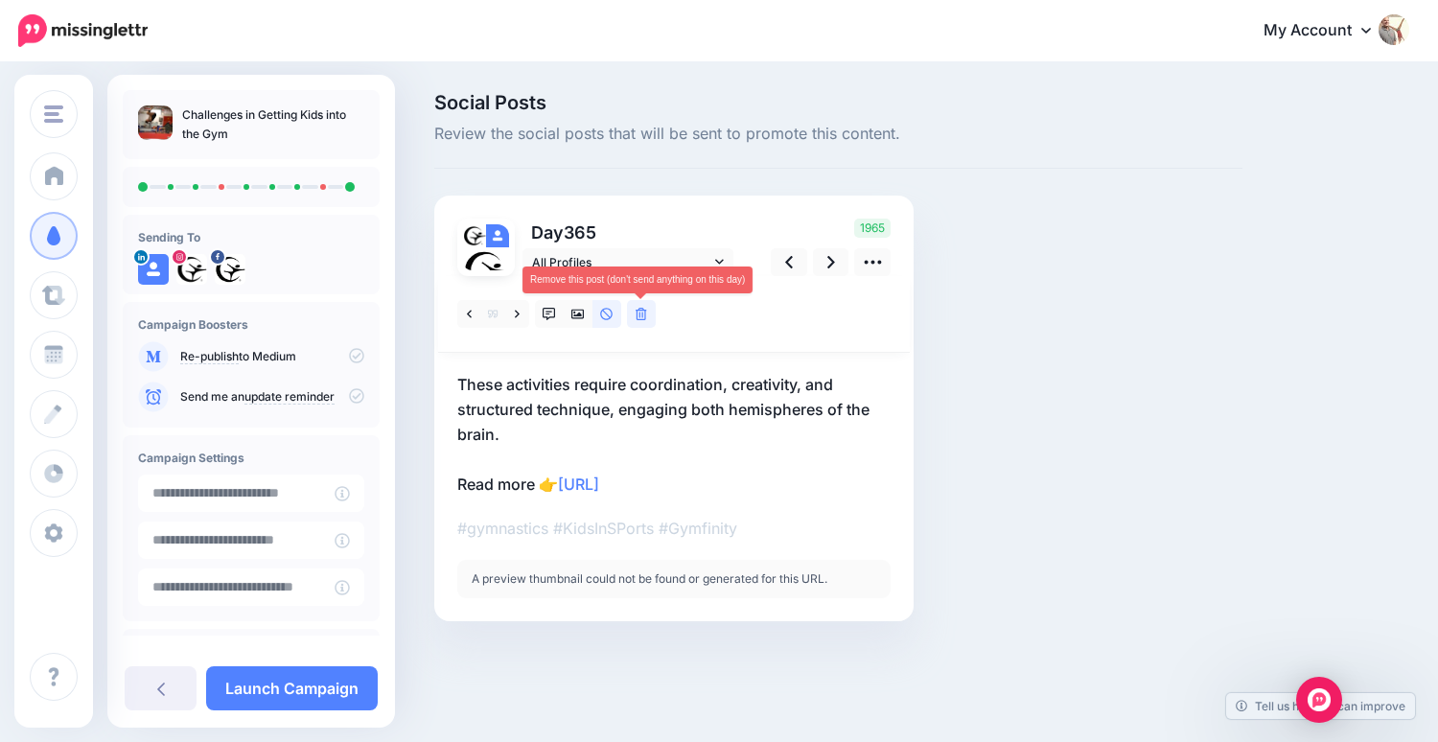
click at [639, 312] on icon at bounding box center [642, 314] width 12 height 13
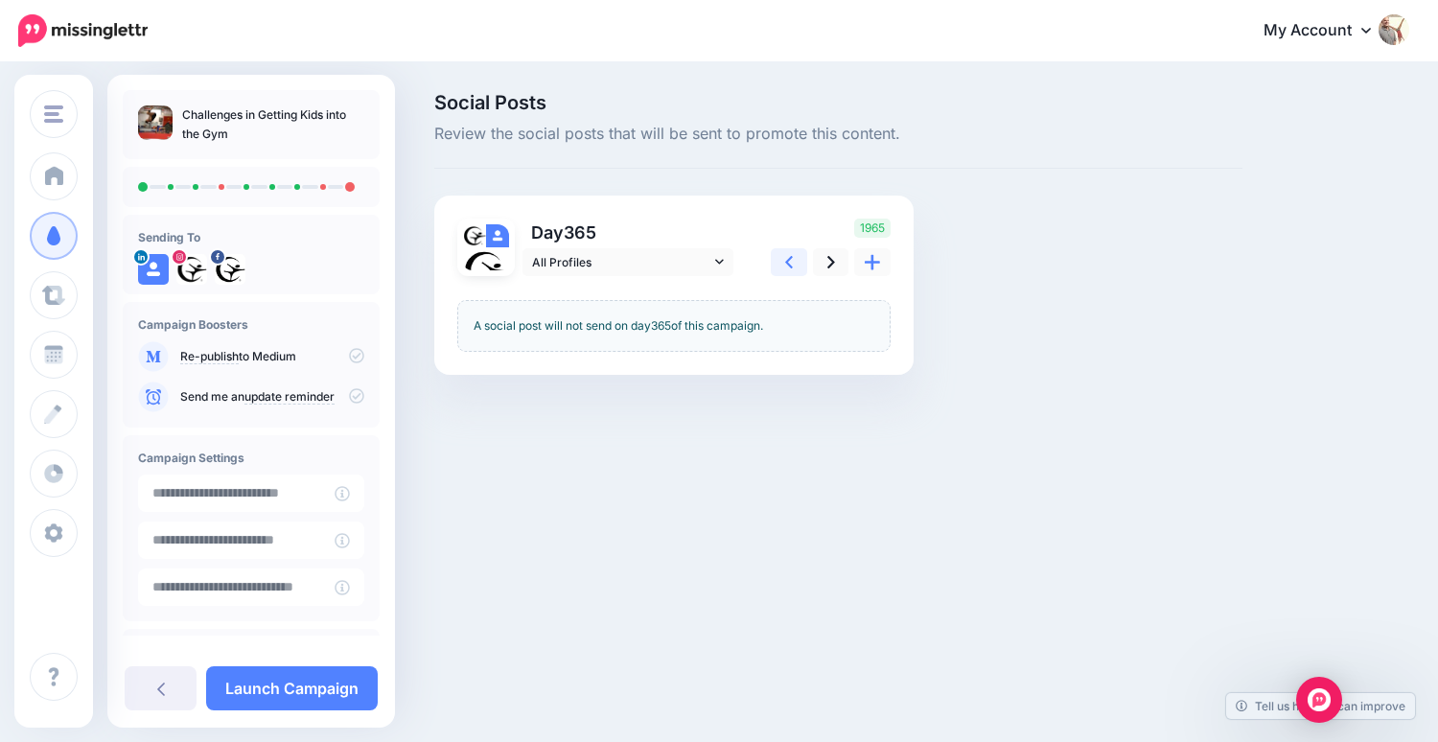
click at [797, 264] on link at bounding box center [789, 262] width 36 height 28
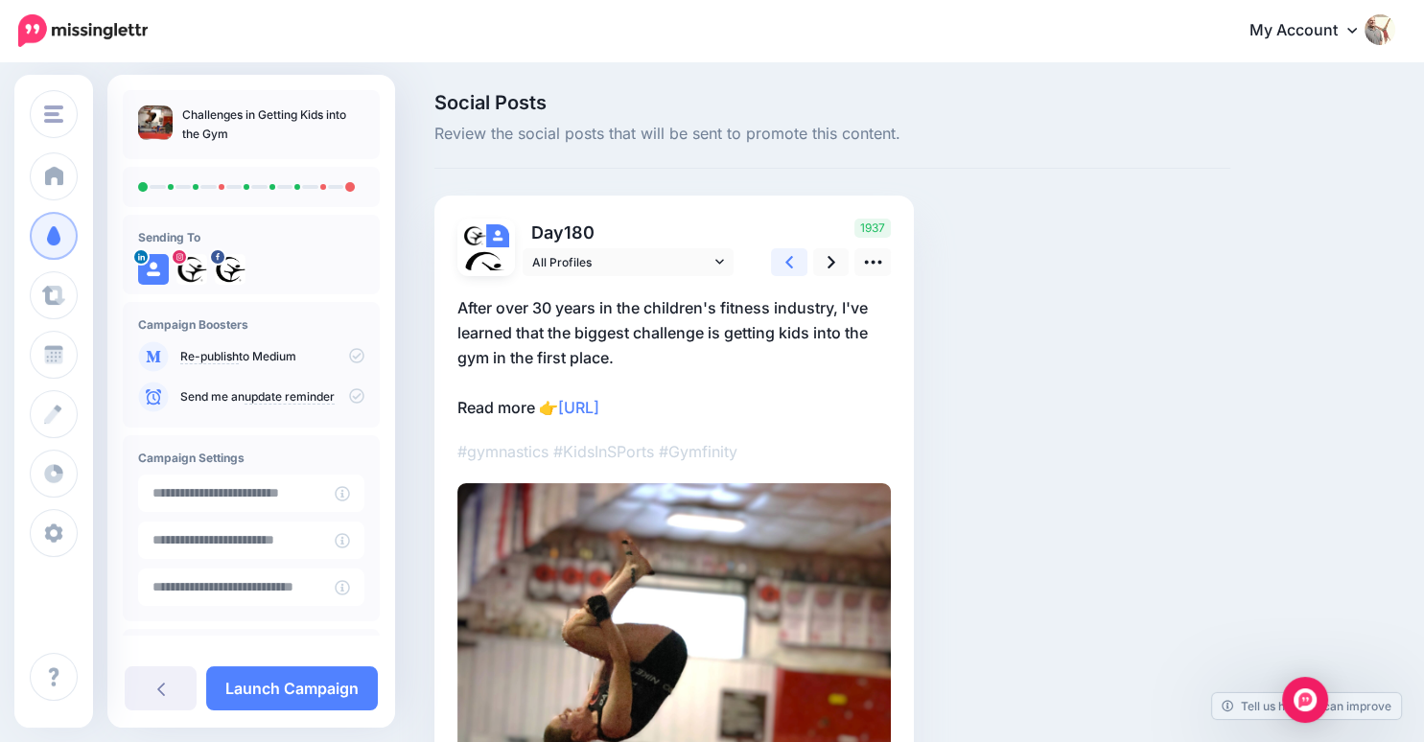
click at [797, 264] on link at bounding box center [789, 262] width 36 height 28
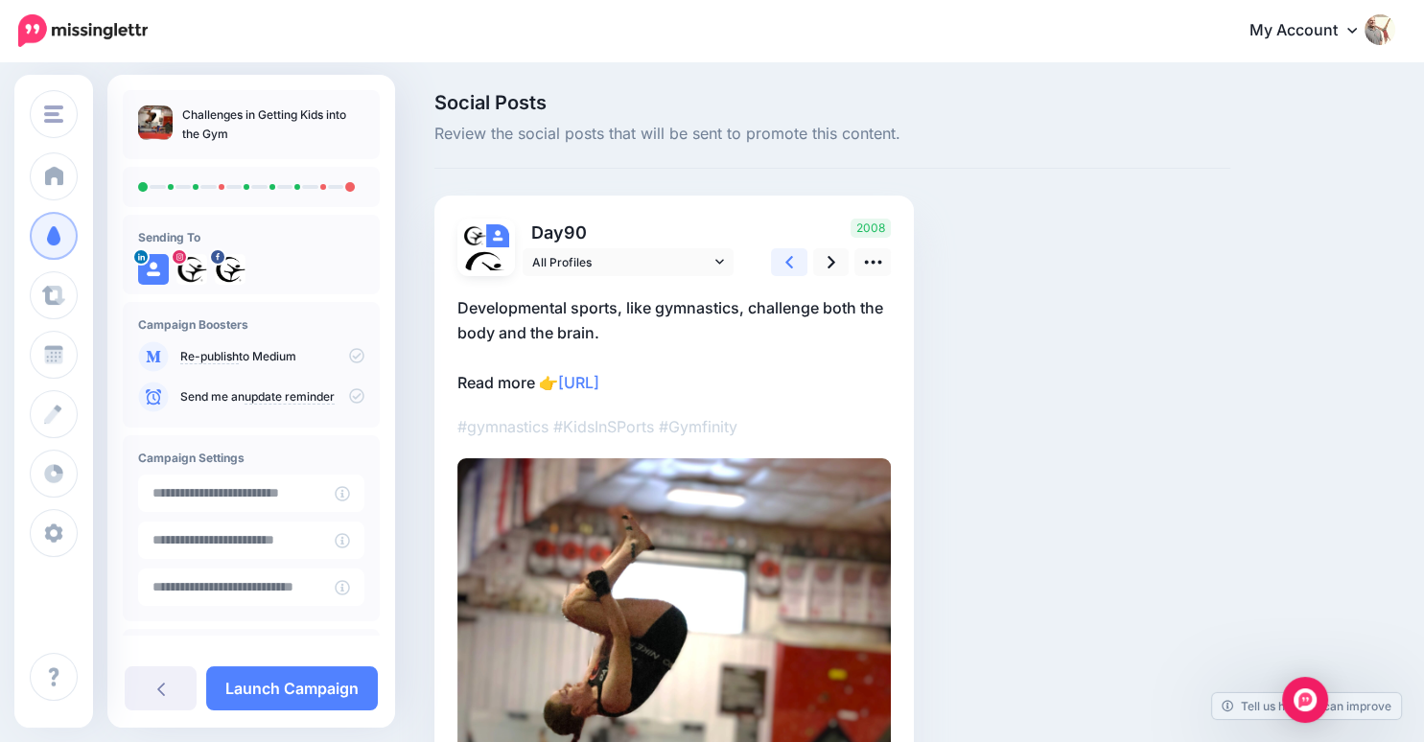
click at [797, 264] on link at bounding box center [789, 262] width 36 height 28
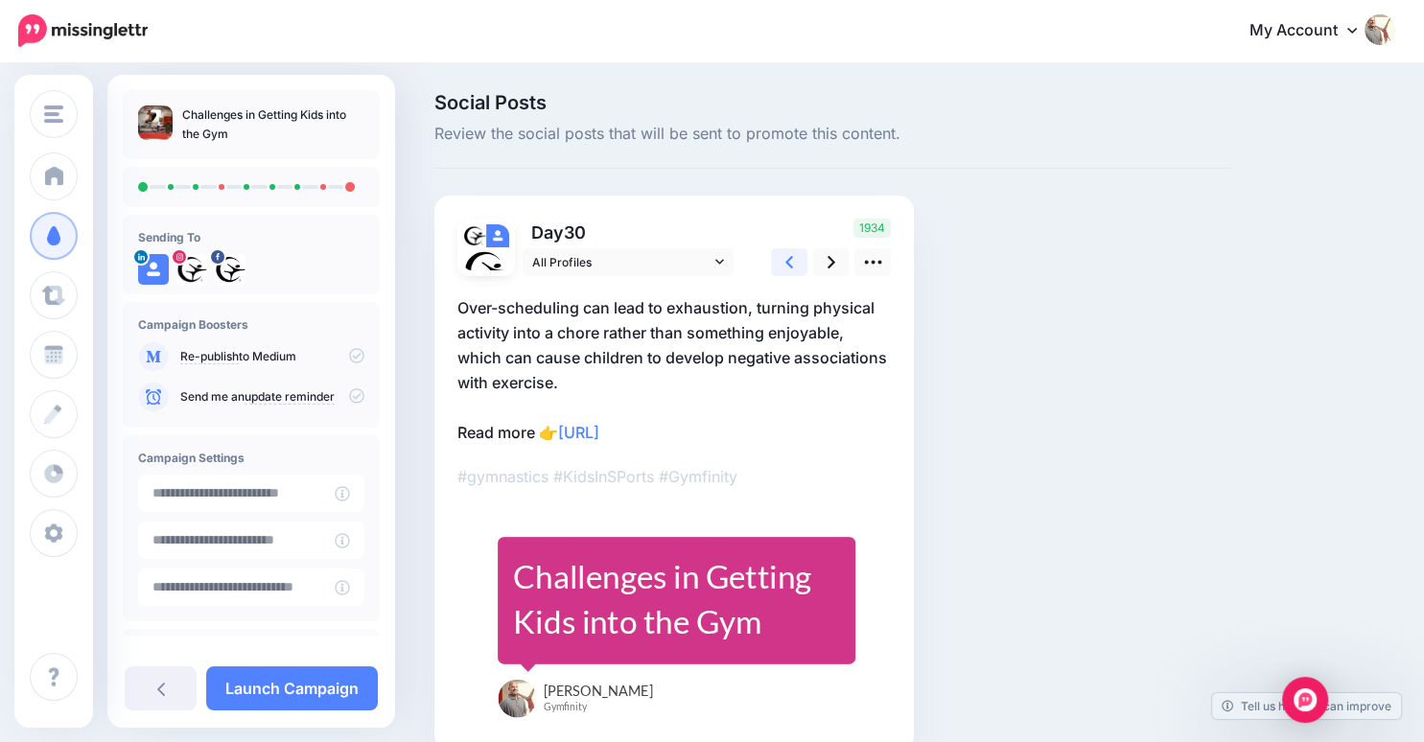
click at [797, 264] on link at bounding box center [789, 262] width 36 height 28
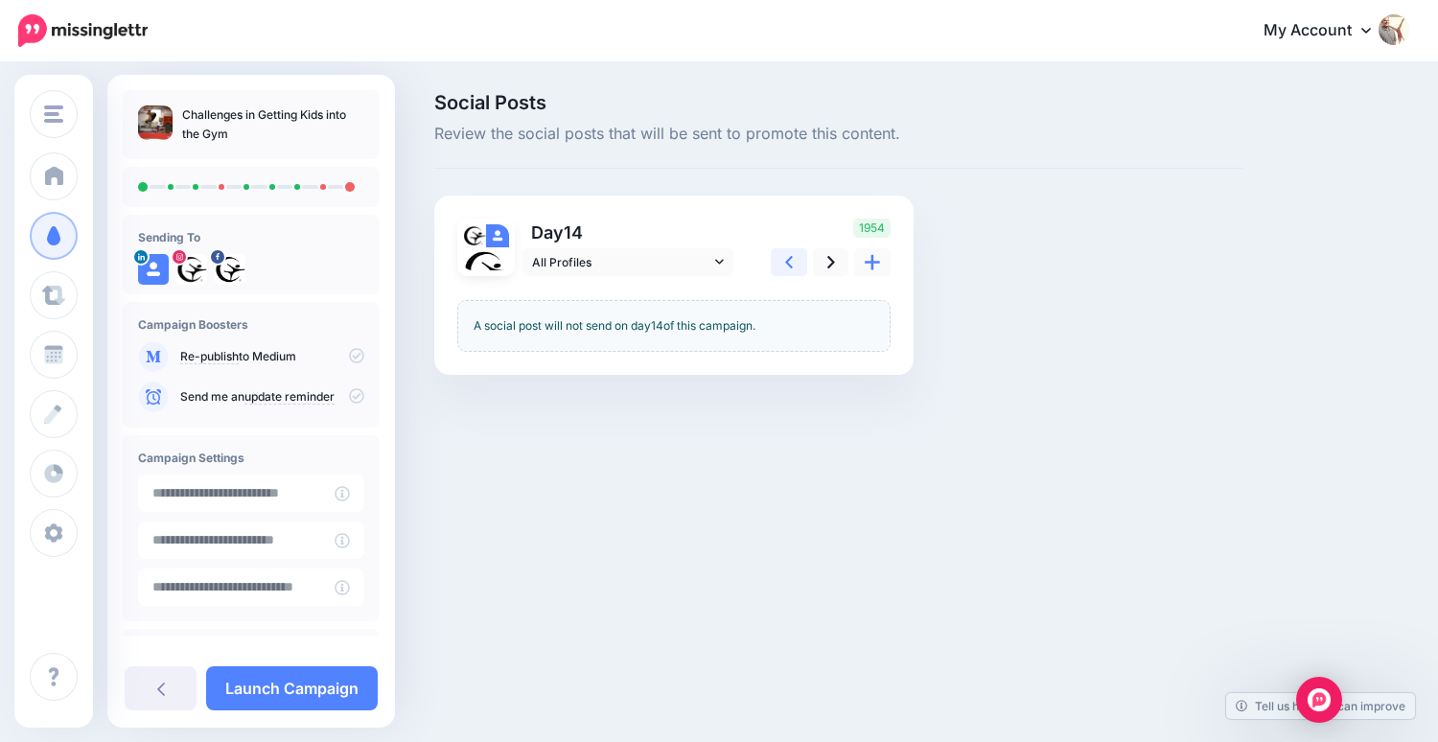
click at [797, 264] on link at bounding box center [789, 262] width 36 height 28
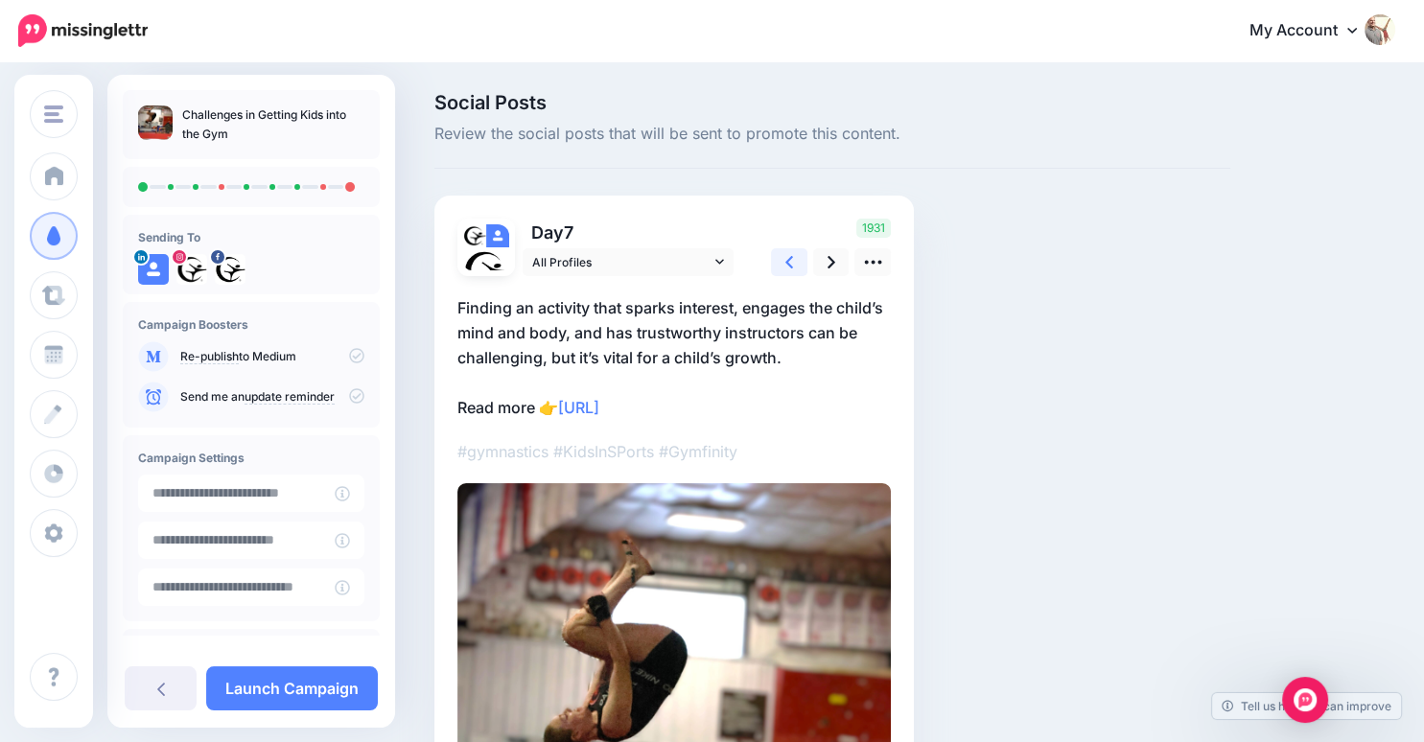
click at [797, 264] on link at bounding box center [789, 262] width 36 height 28
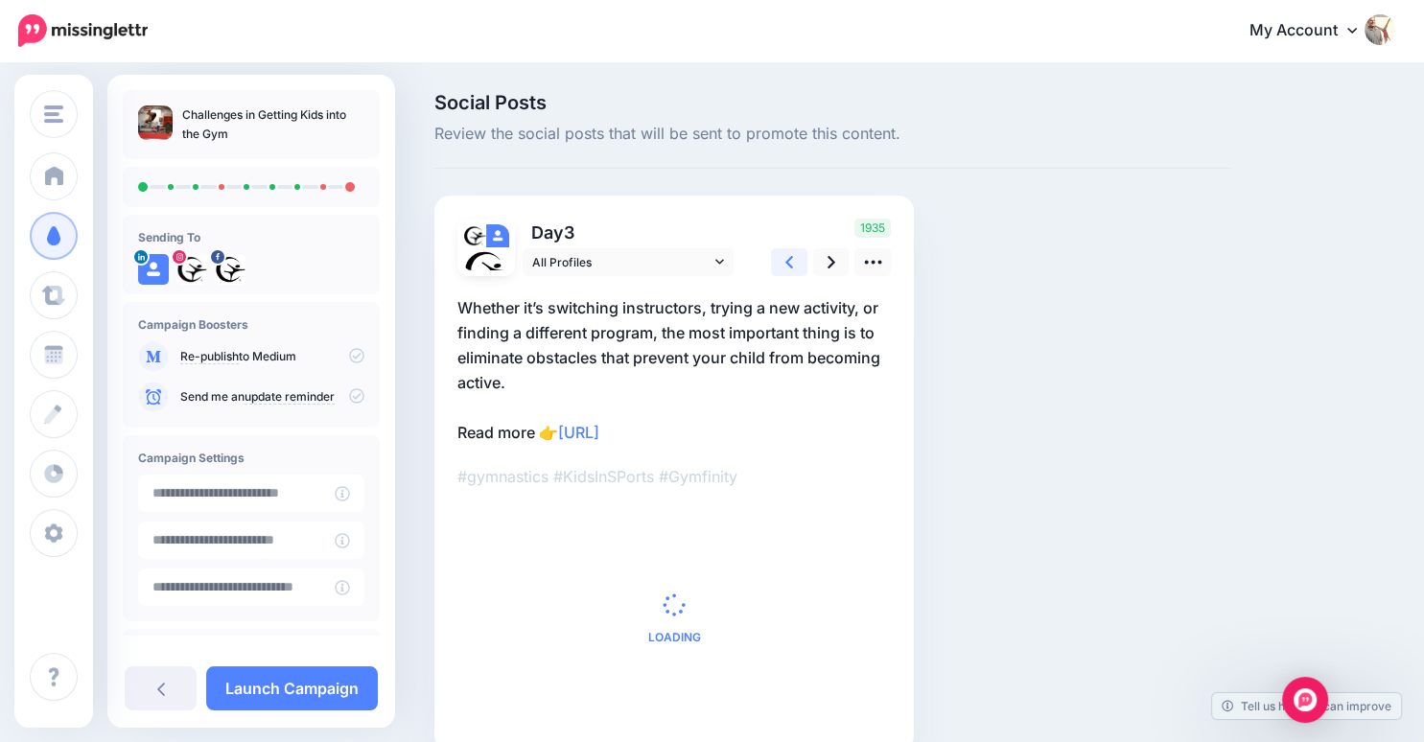
click at [797, 264] on link at bounding box center [789, 262] width 36 height 28
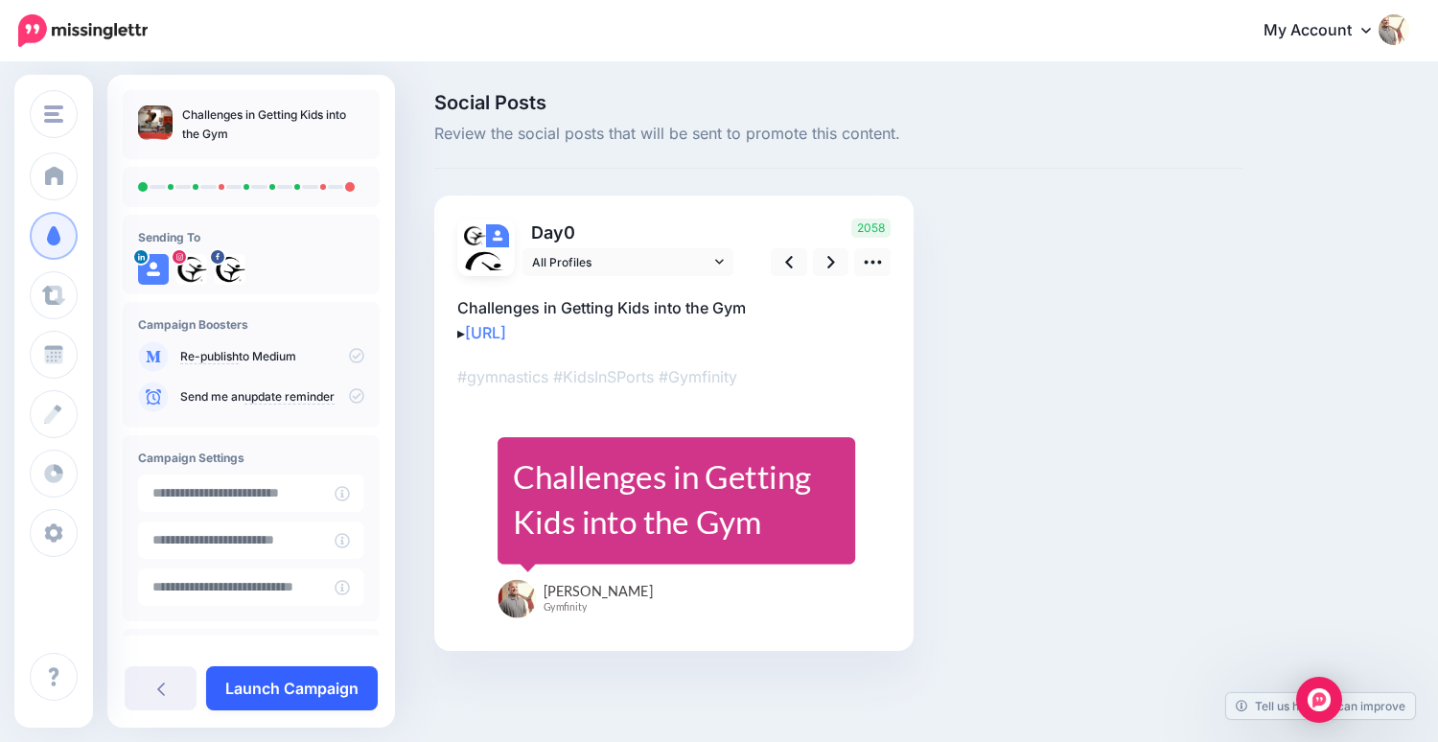
click at [312, 688] on link "Launch Campaign" at bounding box center [292, 688] width 172 height 44
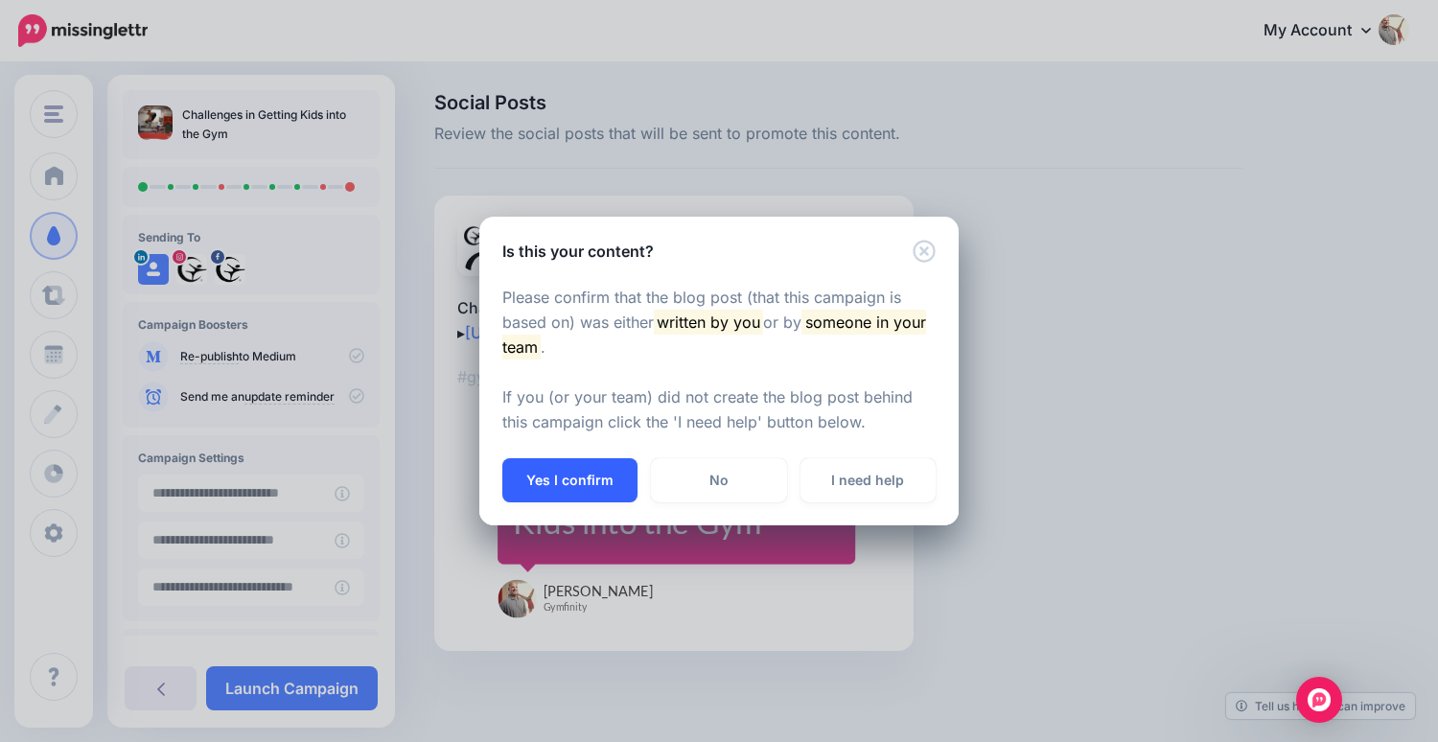
click at [592, 481] on button "Yes I confirm" at bounding box center [569, 480] width 135 height 44
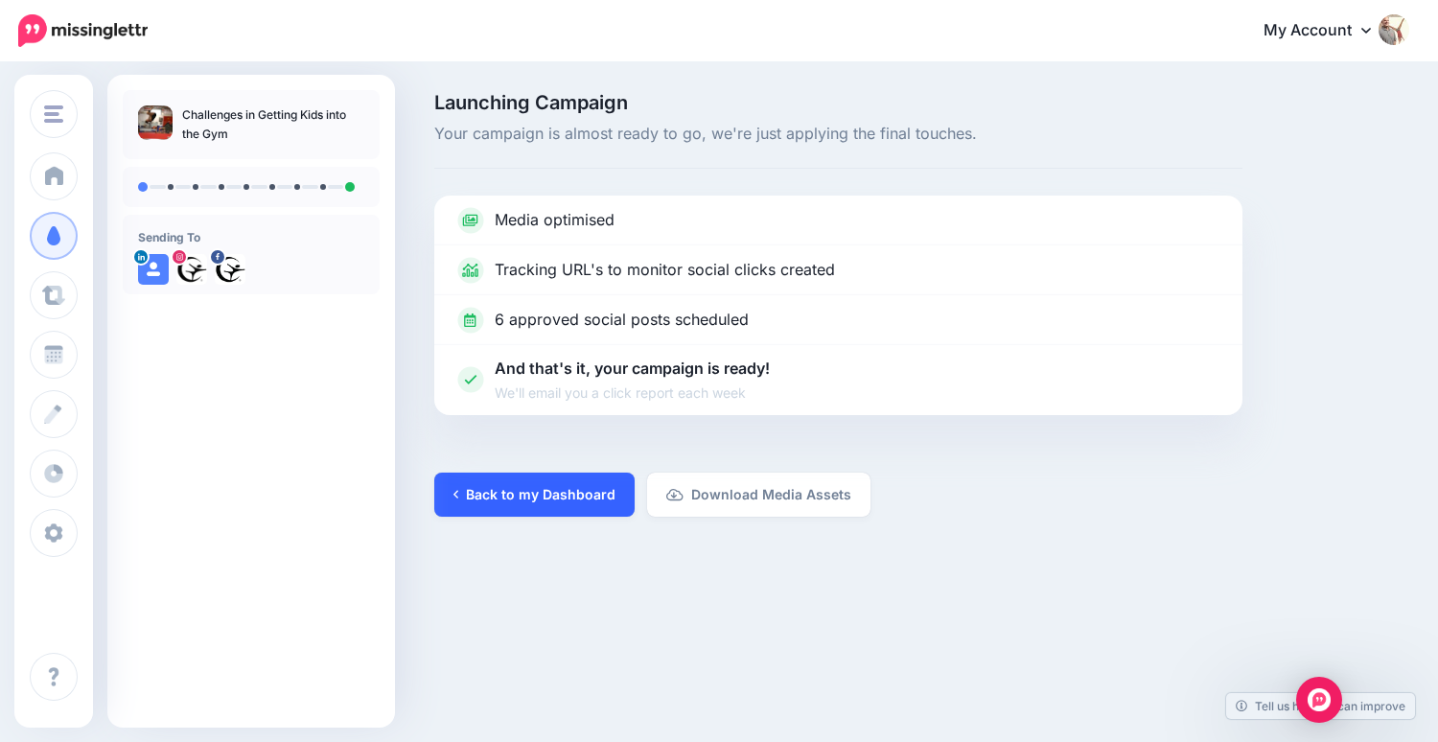
click at [526, 499] on link "Back to my Dashboard" at bounding box center [534, 495] width 200 height 44
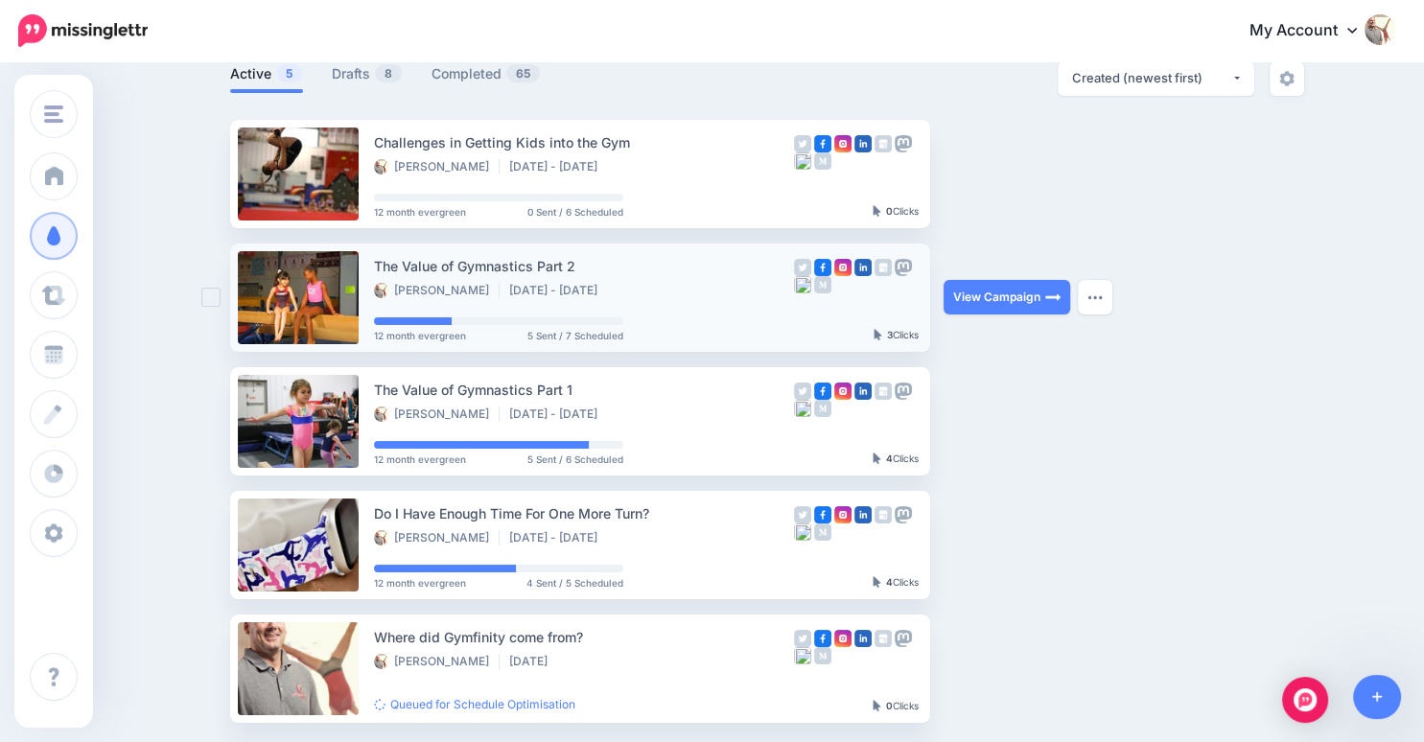
scroll to position [136, 0]
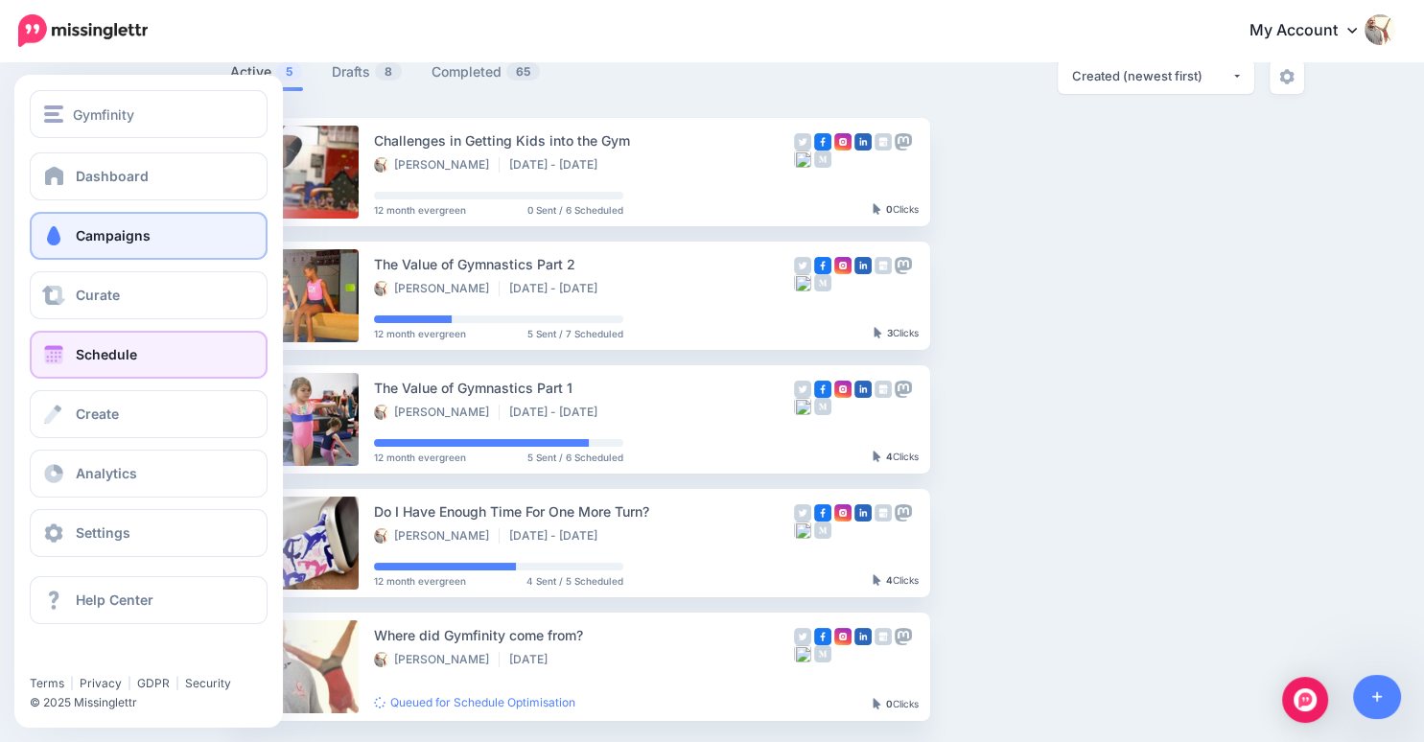
click at [120, 352] on span "Schedule" at bounding box center [106, 354] width 61 height 16
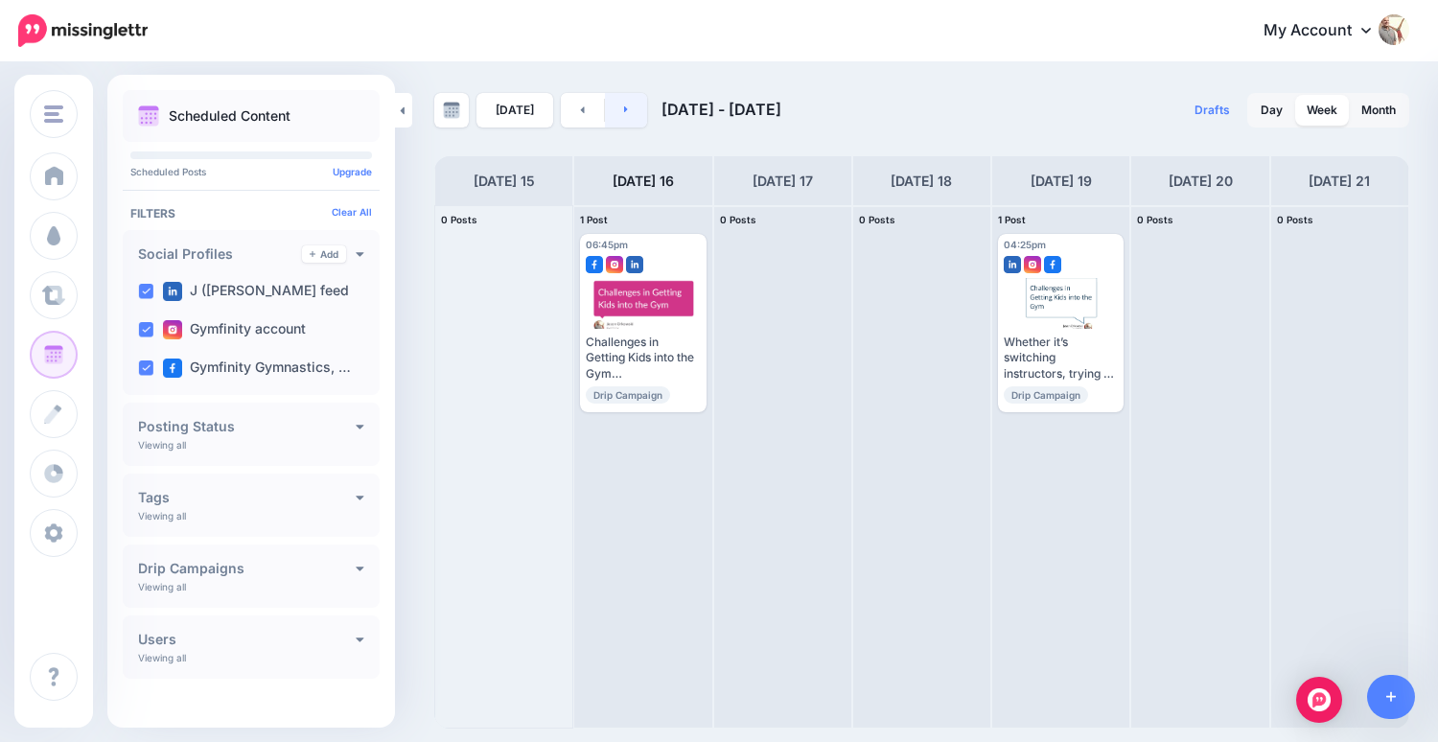
click at [631, 112] on link at bounding box center [626, 110] width 43 height 35
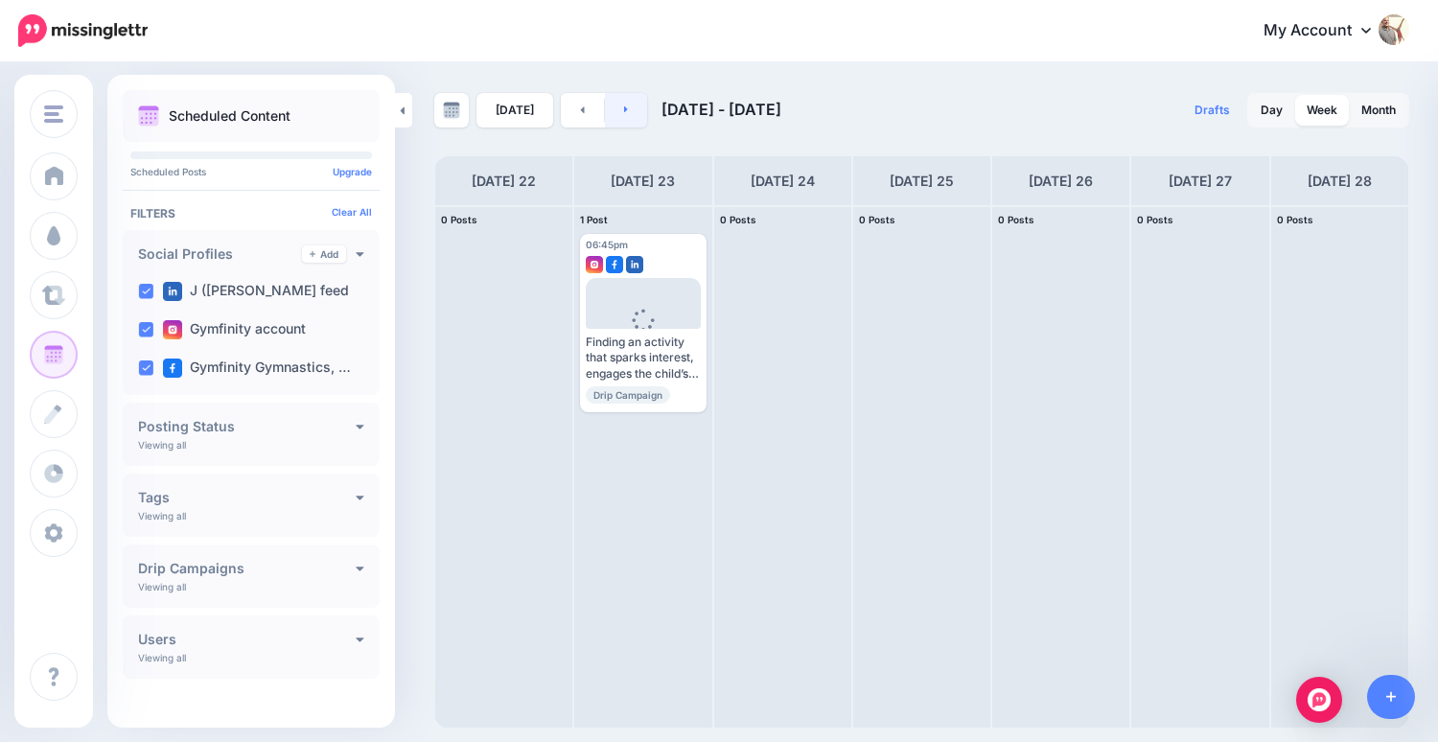
click at [611, 112] on link at bounding box center [626, 110] width 43 height 35
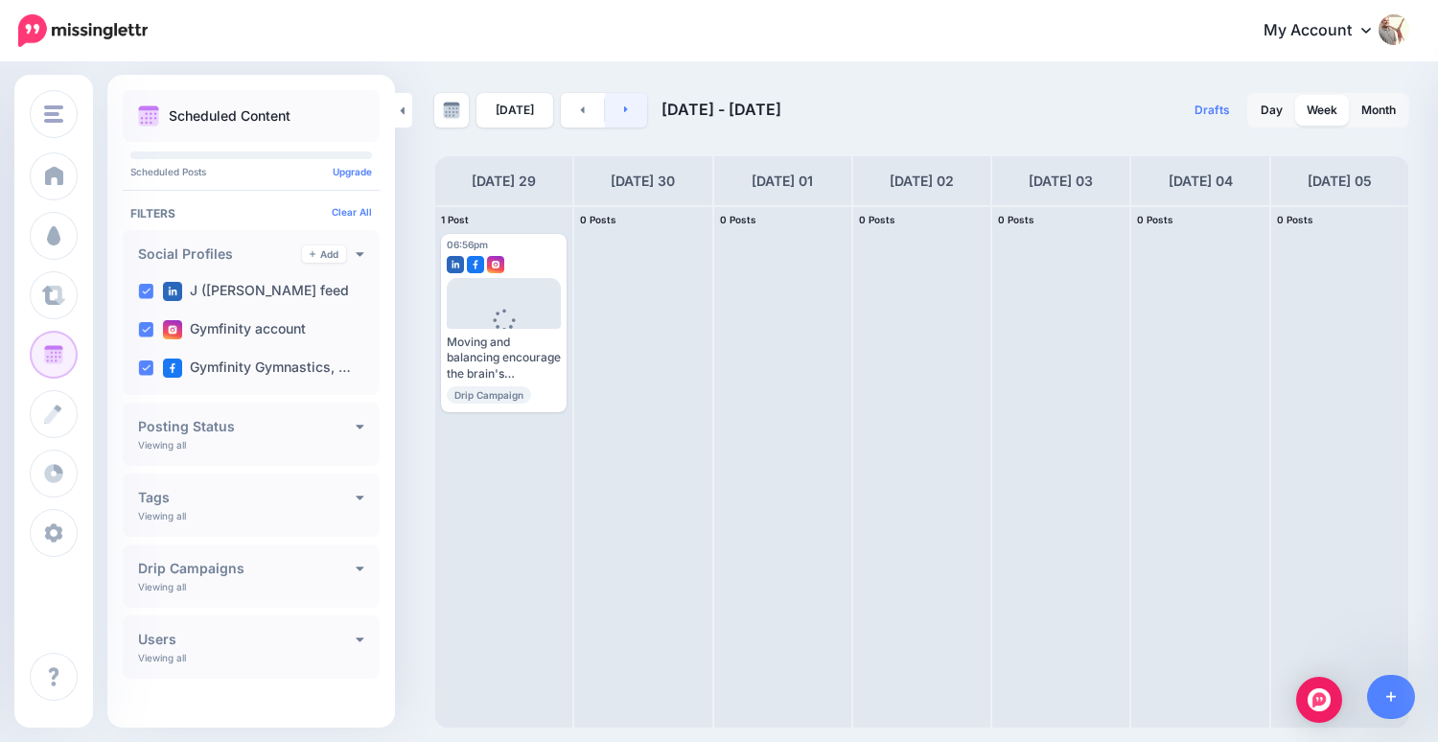
click at [623, 112] on link at bounding box center [626, 110] width 43 height 35
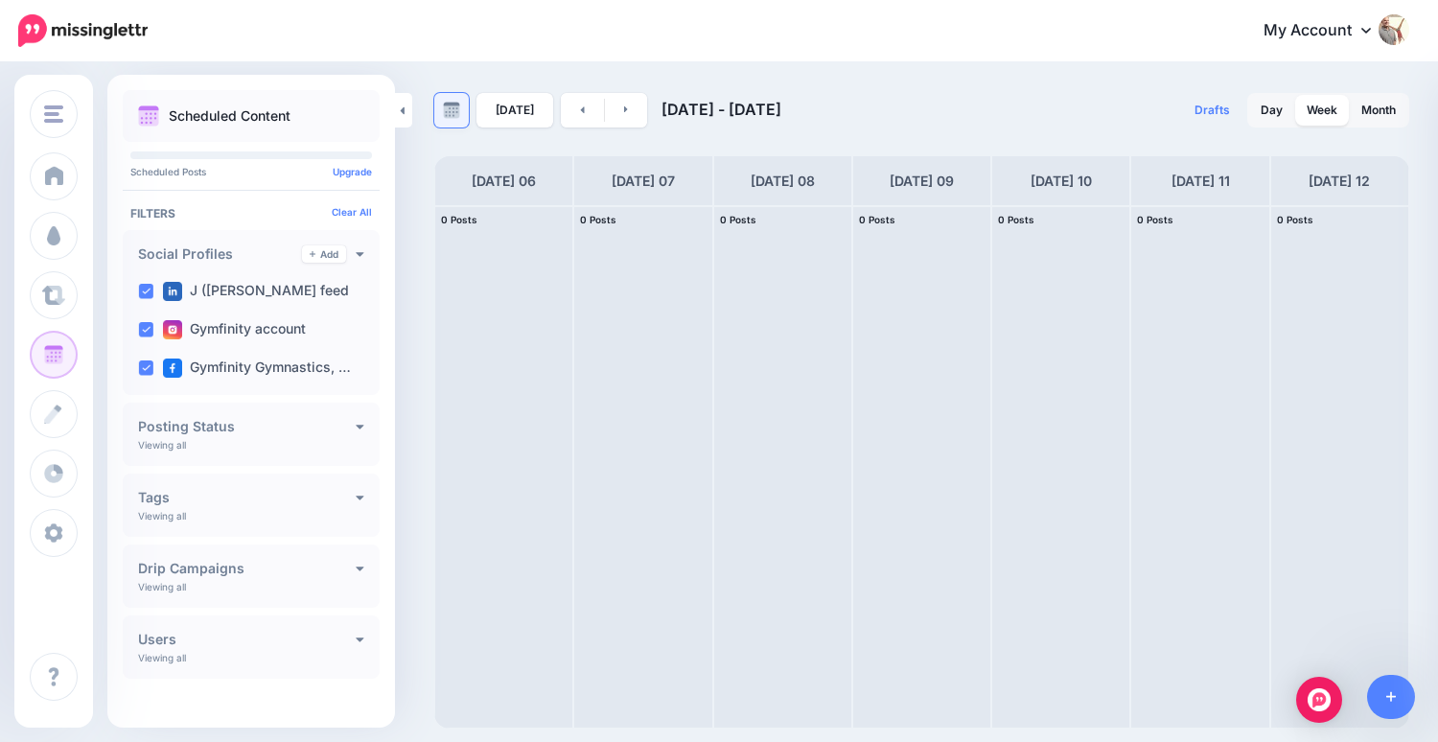
click at [444, 107] on img at bounding box center [451, 110] width 17 height 17
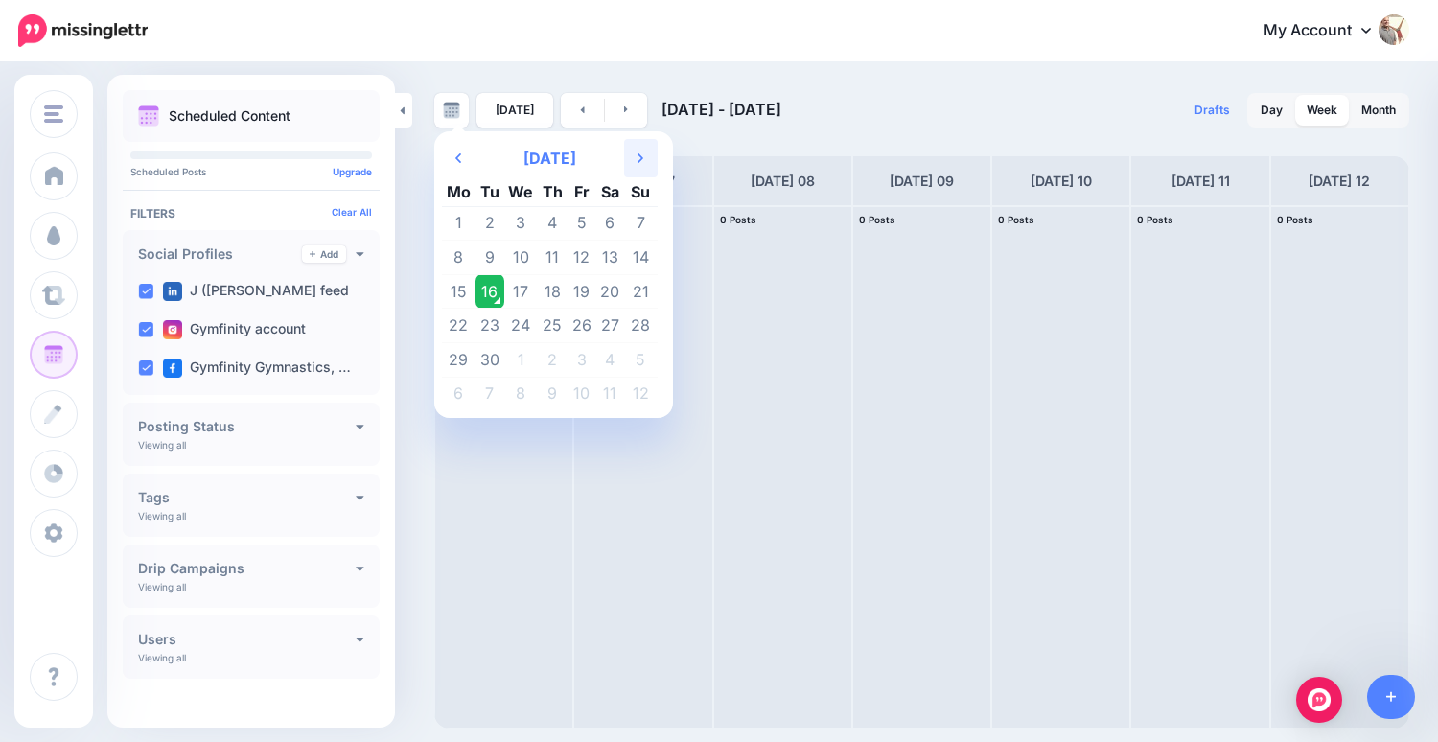
click at [648, 155] on th "Next Month" at bounding box center [641, 158] width 34 height 38
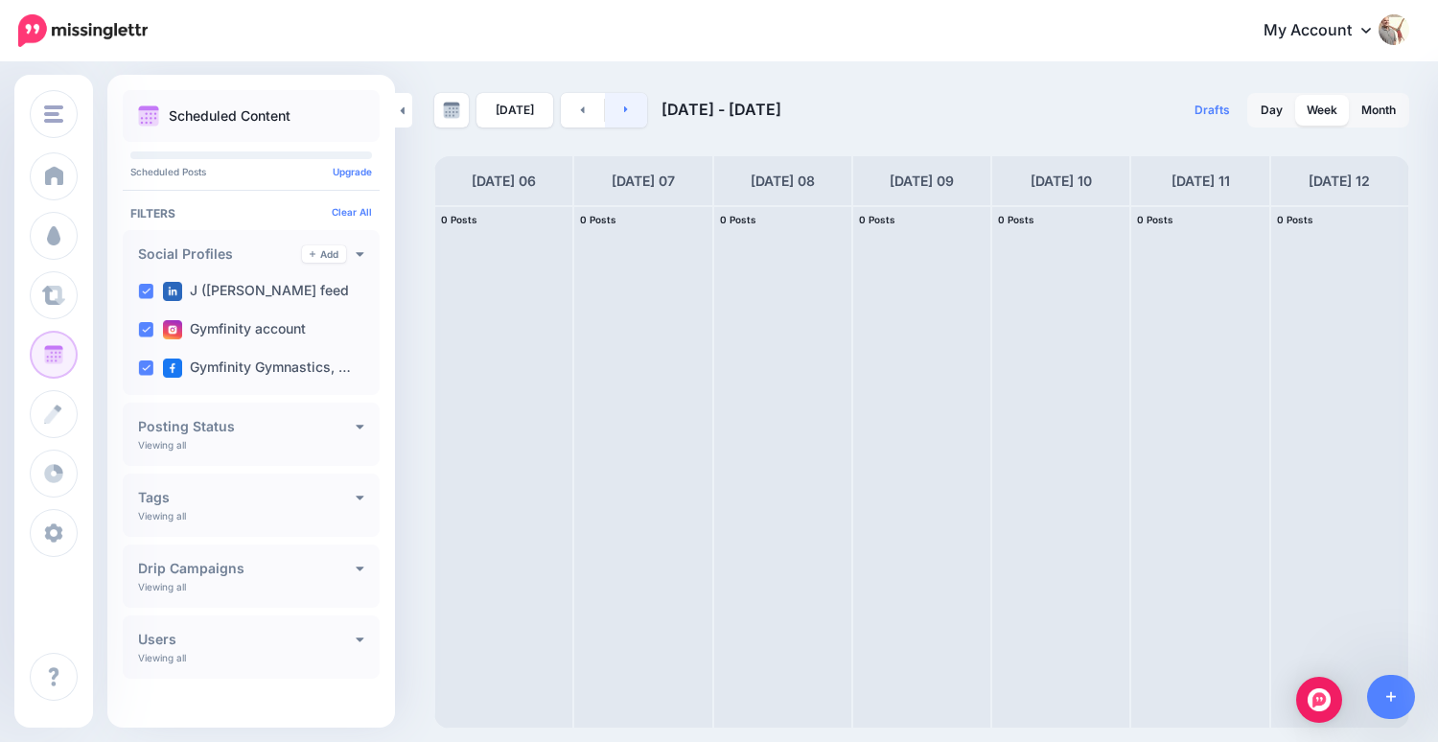
click at [615, 111] on link at bounding box center [626, 110] width 43 height 35
click at [628, 111] on link at bounding box center [626, 110] width 43 height 35
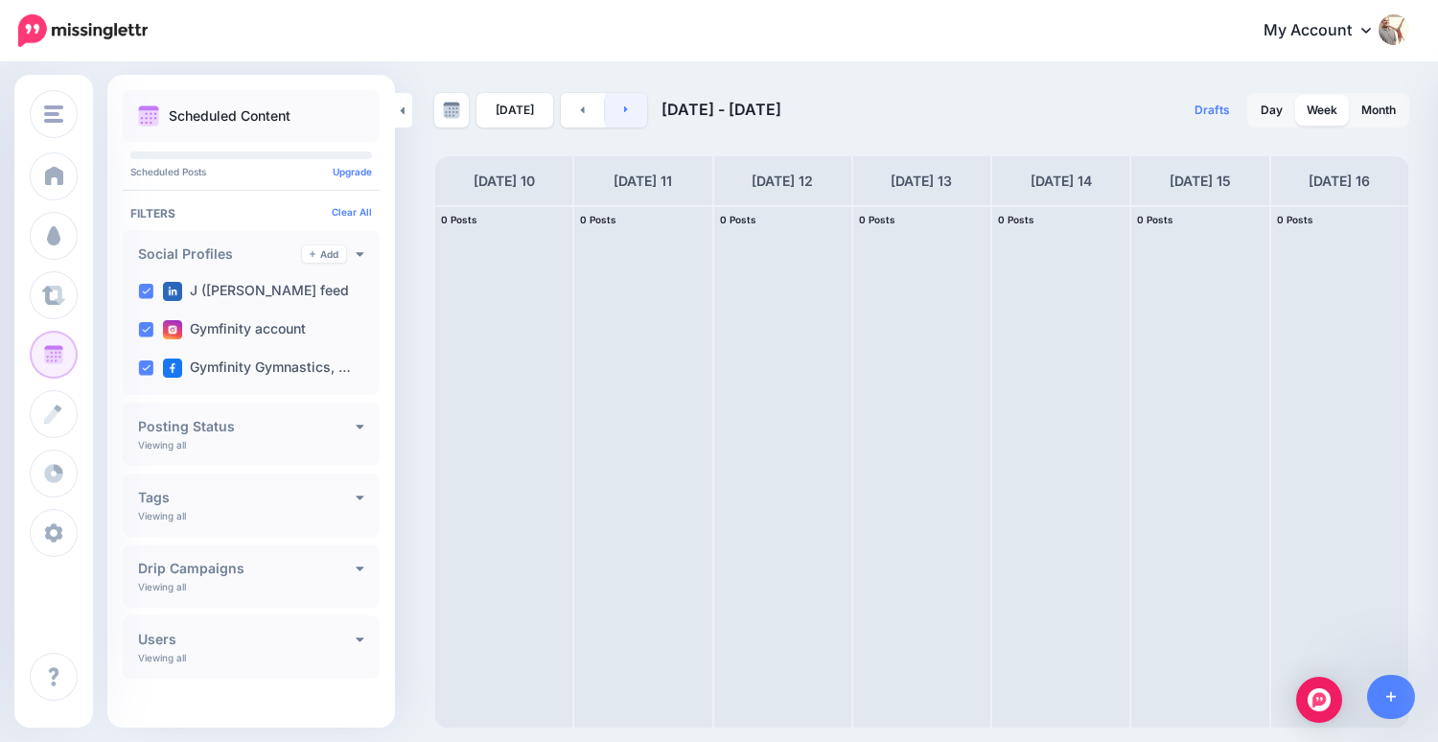
click at [628, 111] on link at bounding box center [626, 110] width 43 height 35
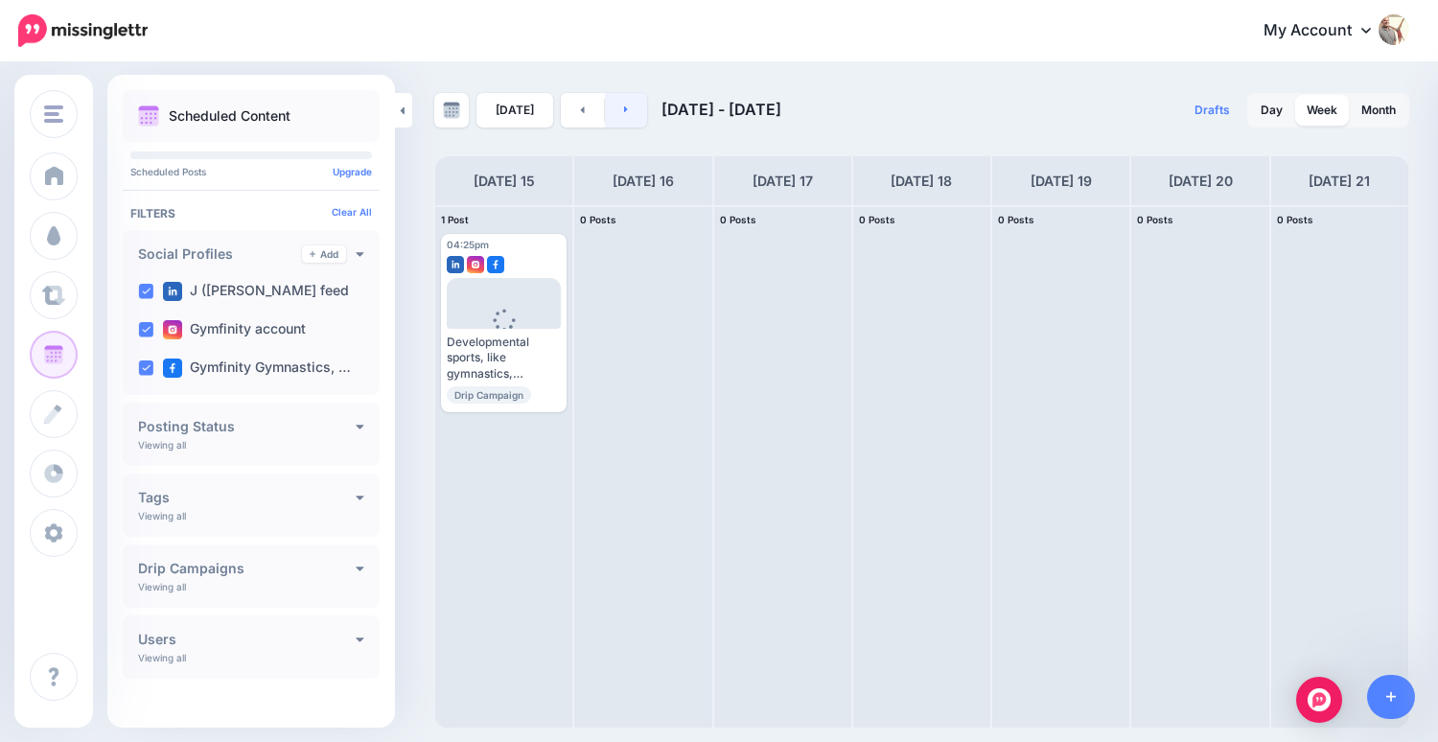
click at [628, 111] on link at bounding box center [626, 110] width 43 height 35
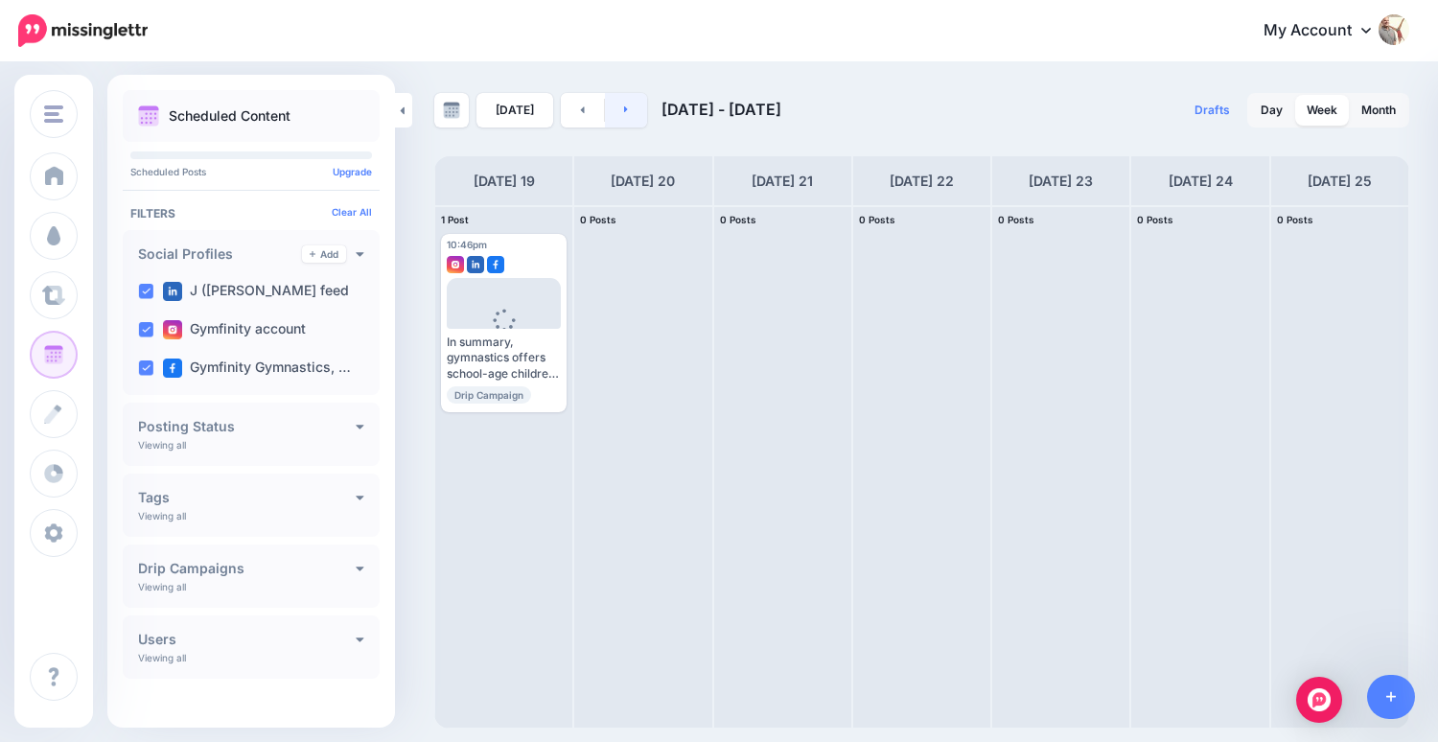
click at [628, 111] on link at bounding box center [626, 110] width 43 height 35
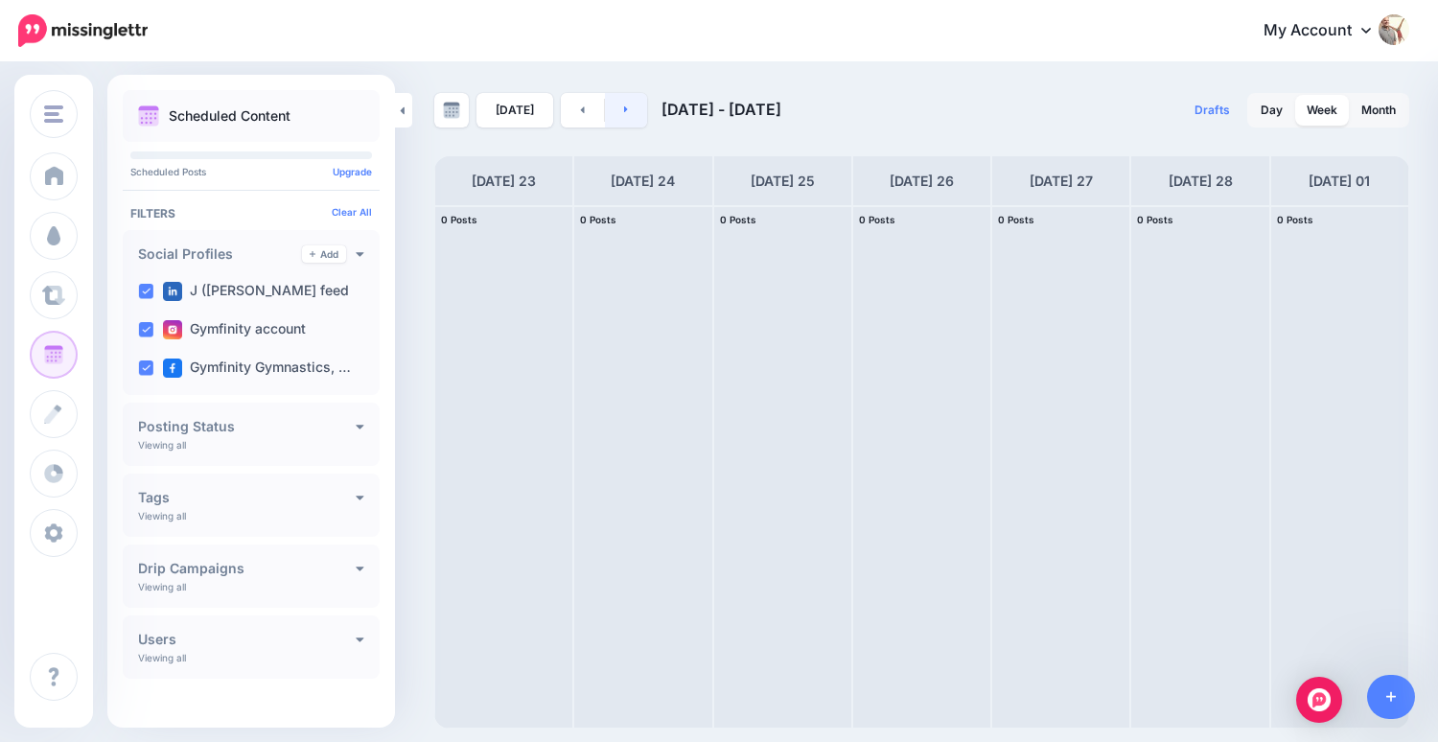
click at [628, 111] on link at bounding box center [626, 110] width 43 height 35
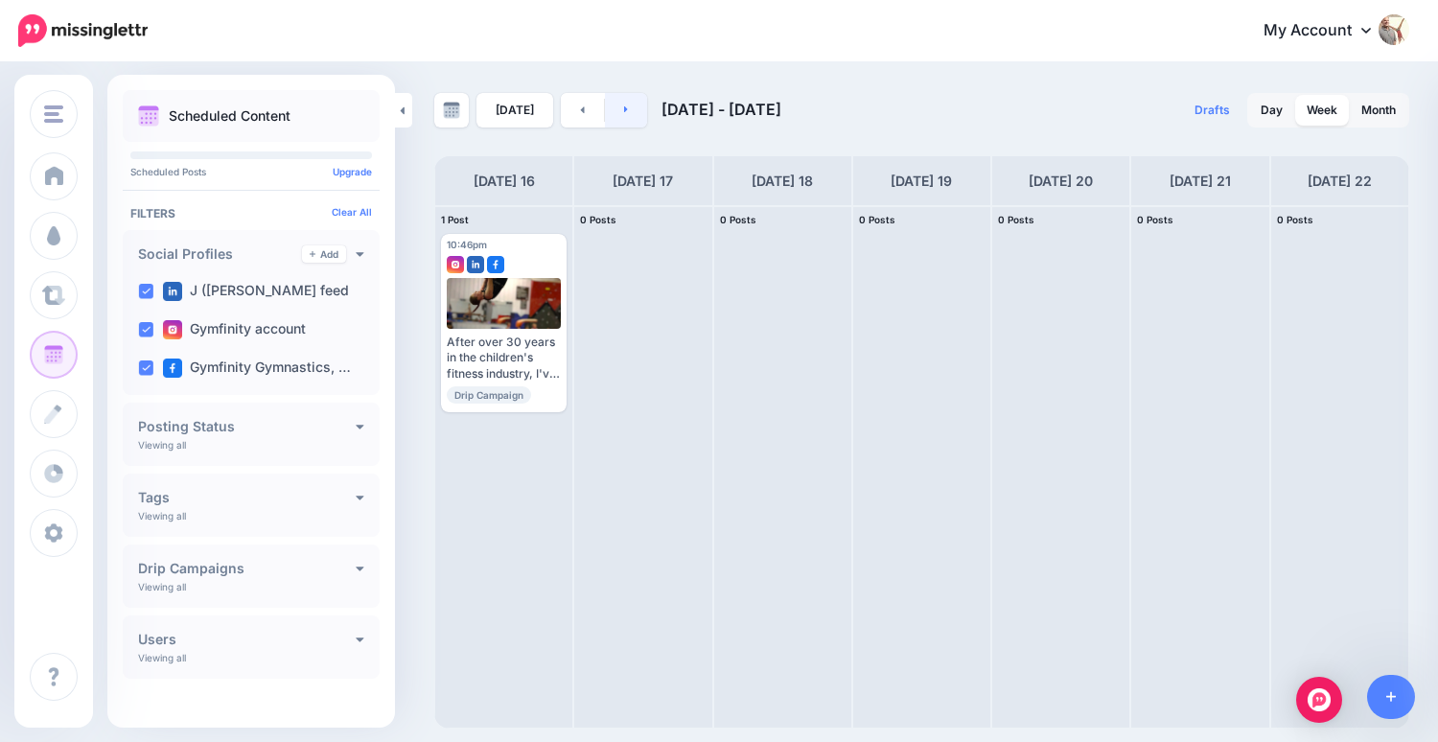
click at [628, 111] on link at bounding box center [626, 110] width 43 height 35
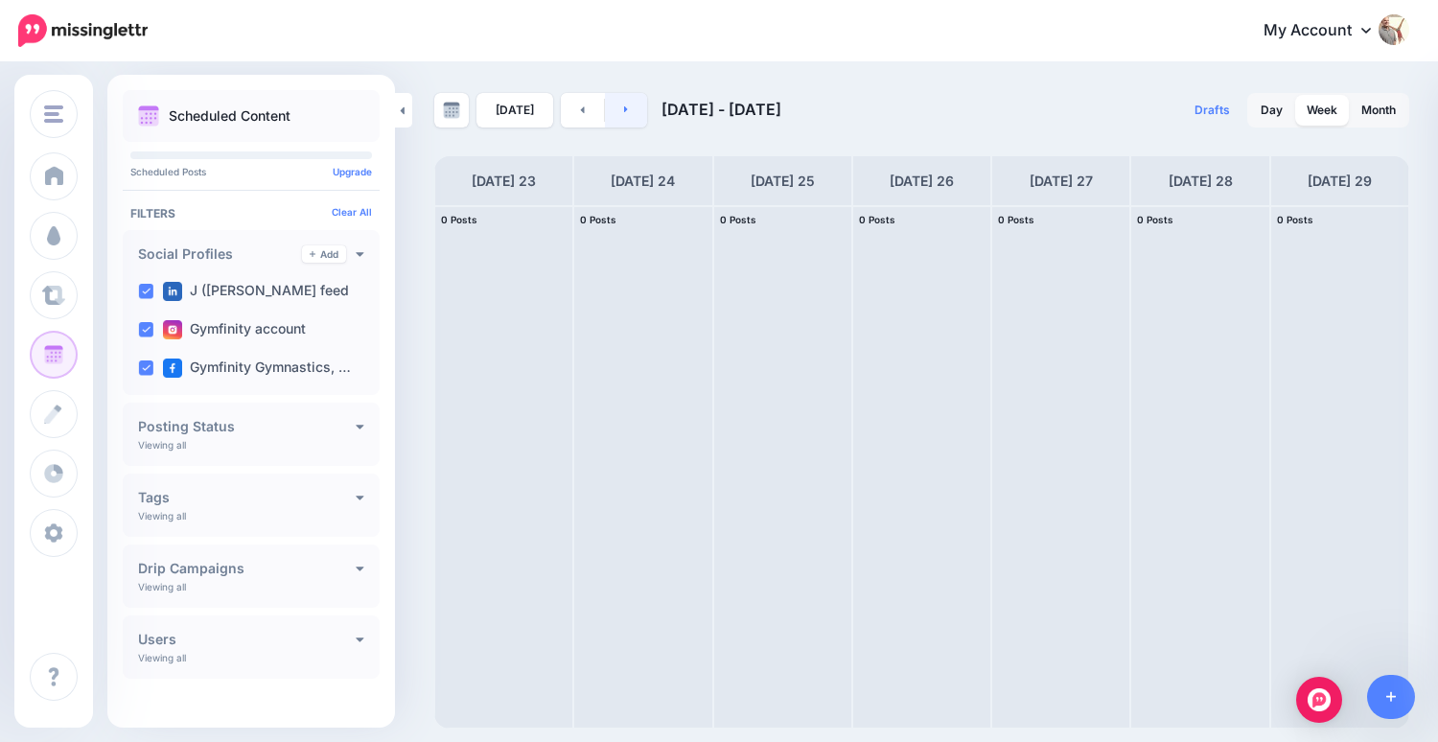
click at [628, 111] on link at bounding box center [626, 110] width 43 height 35
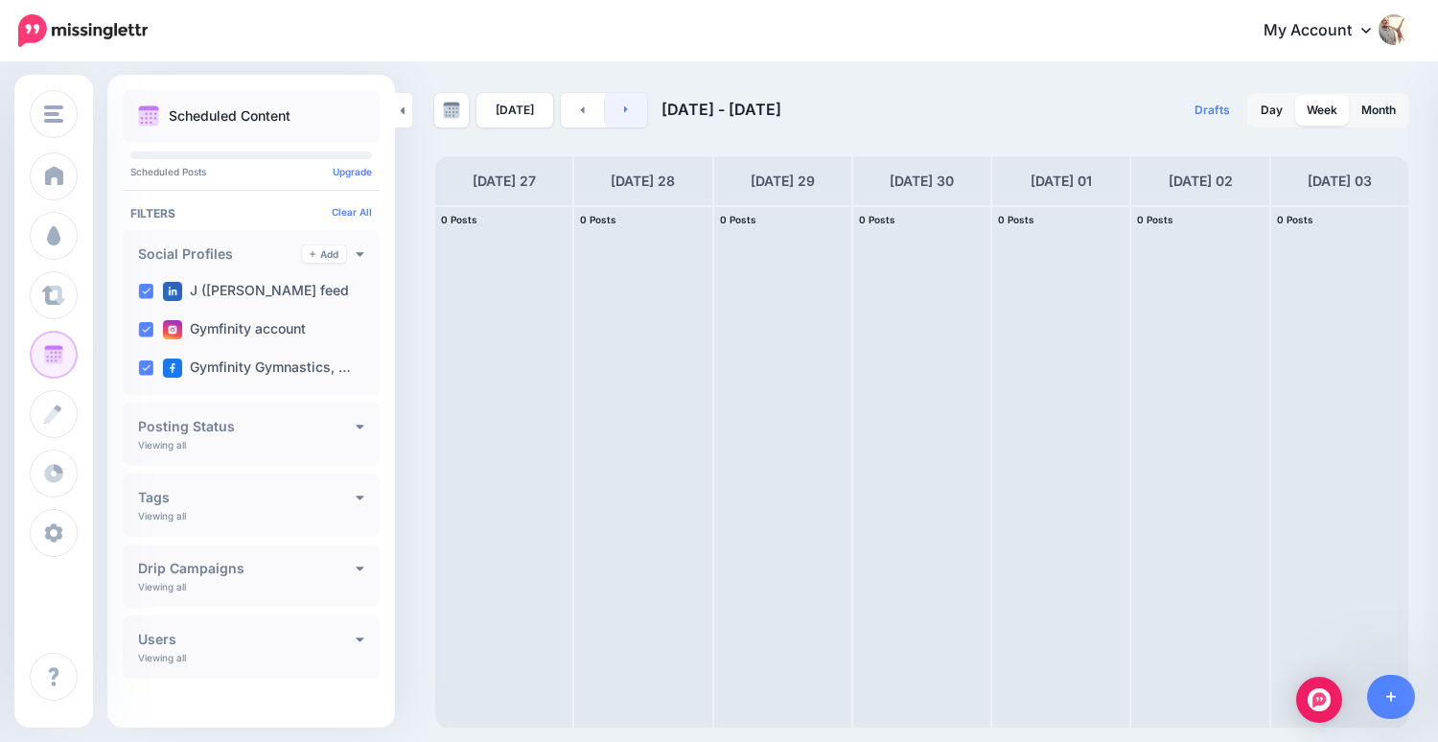
click at [628, 111] on link at bounding box center [626, 110] width 43 height 35
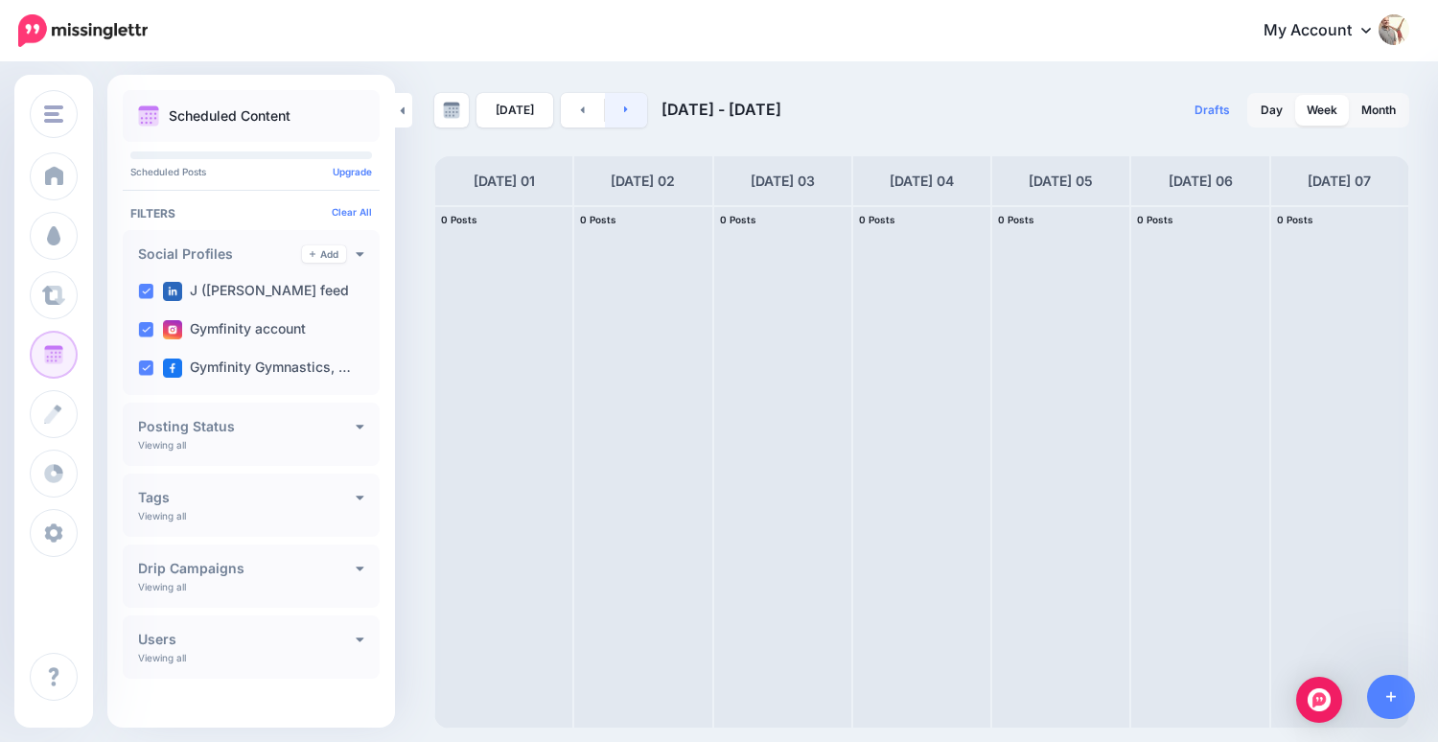
click at [628, 111] on link at bounding box center [626, 110] width 43 height 35
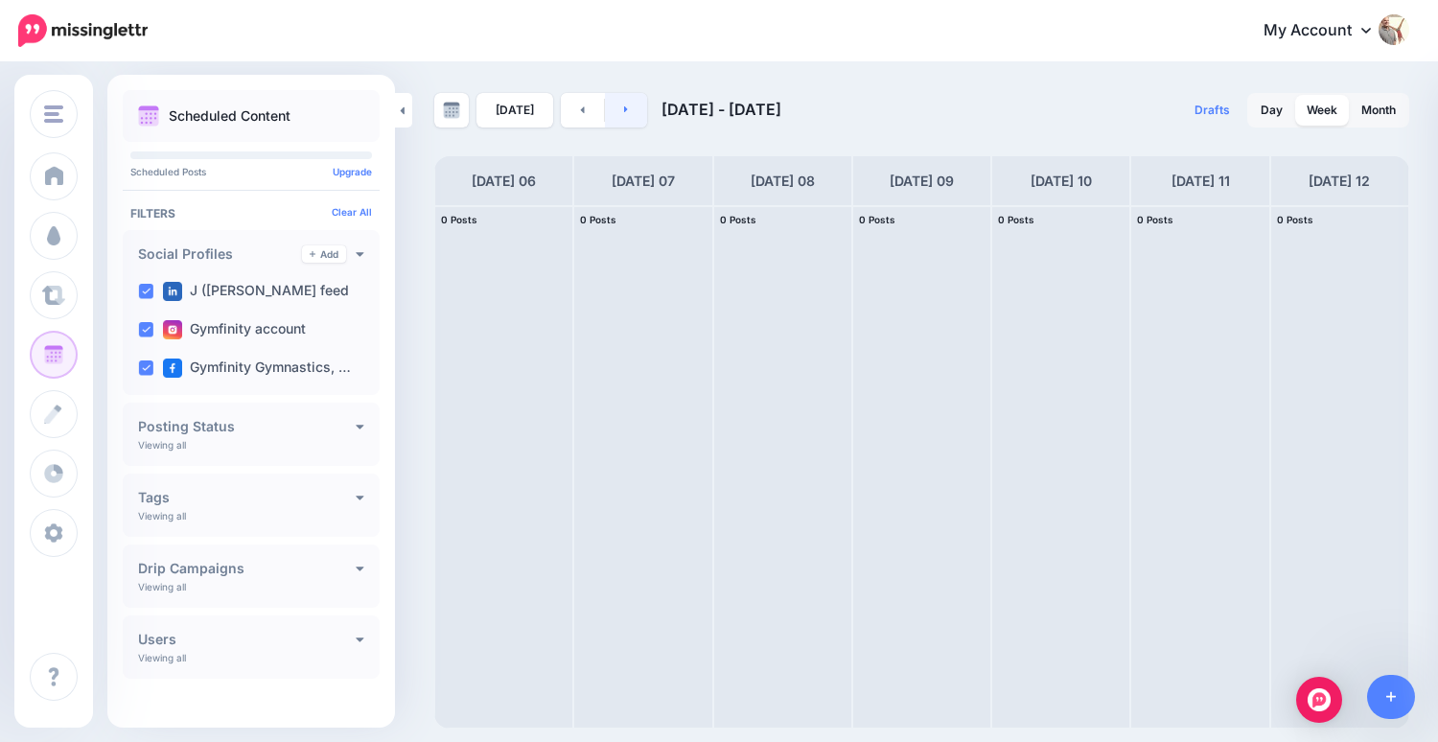
click at [628, 111] on link at bounding box center [626, 110] width 43 height 35
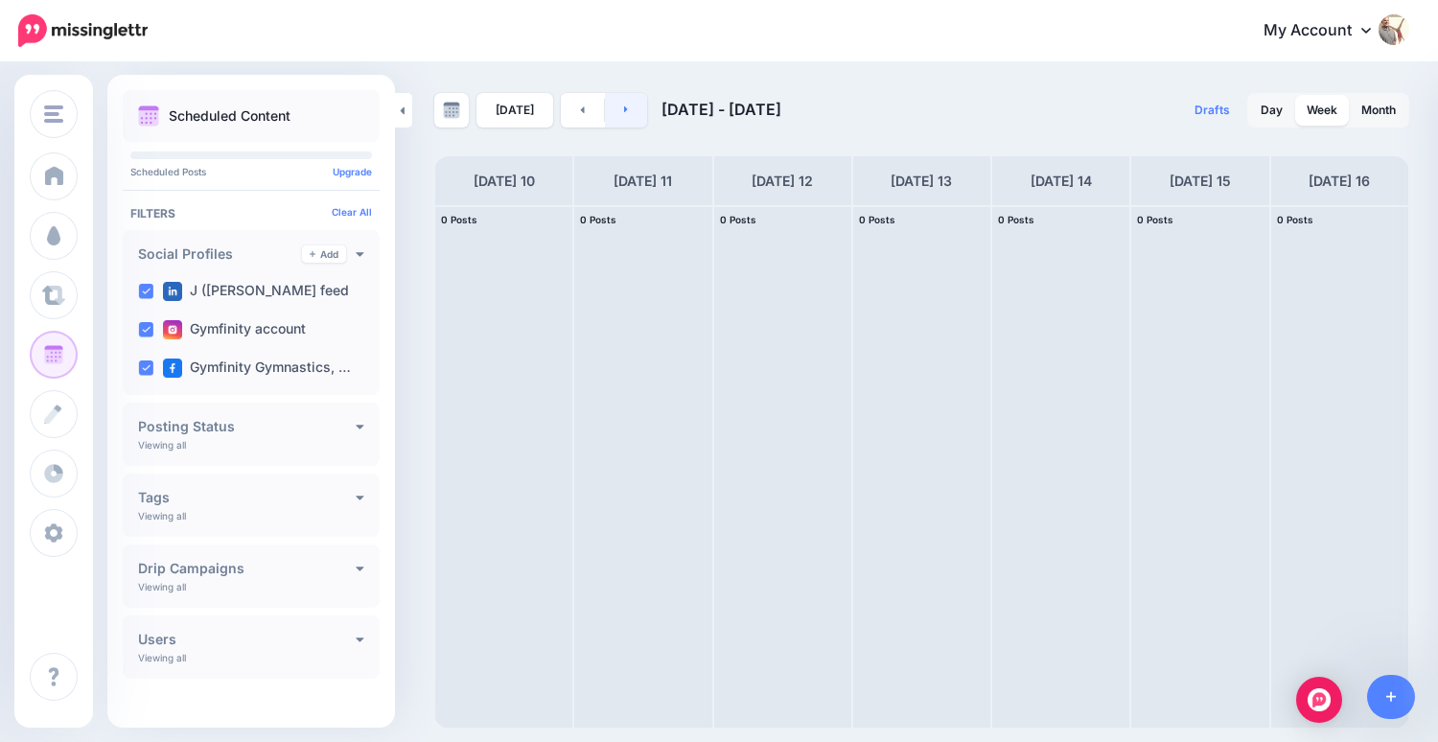
click at [628, 111] on link at bounding box center [626, 110] width 43 height 35
click at [762, 82] on div "[DATE] [DATE] - [DATE] Drafts 0 Day Week Month PRO TIP" at bounding box center [719, 396] width 1438 height 664
